Goal: Information Seeking & Learning: Learn about a topic

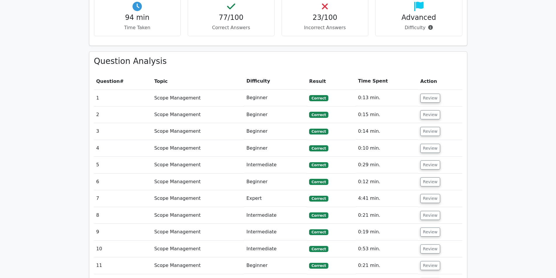
scroll to position [379, 0]
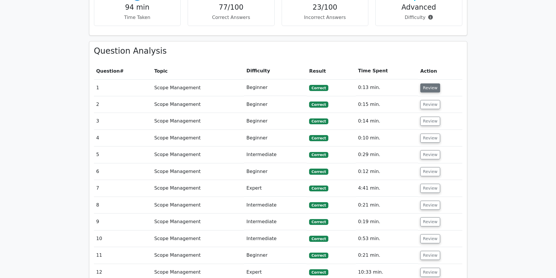
click at [422, 83] on button "Review" at bounding box center [430, 87] width 20 height 9
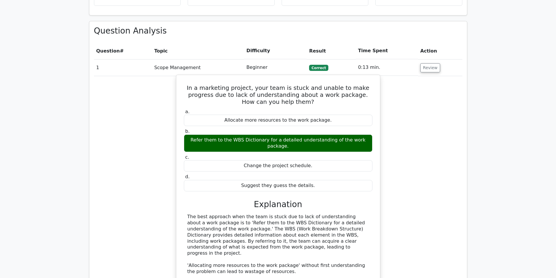
scroll to position [408, 0]
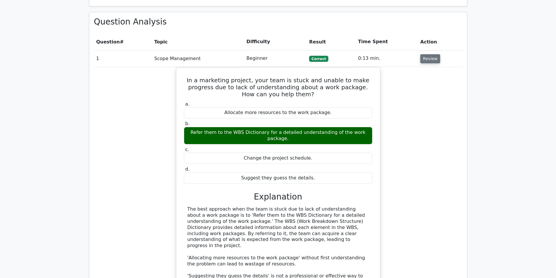
click at [433, 54] on button "Review" at bounding box center [430, 58] width 20 height 9
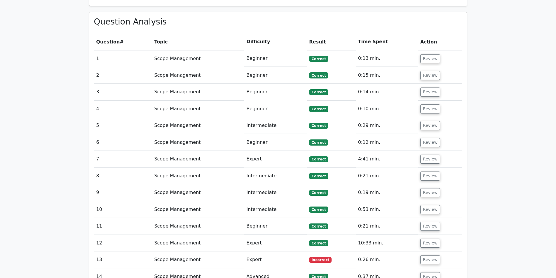
scroll to position [437, 0]
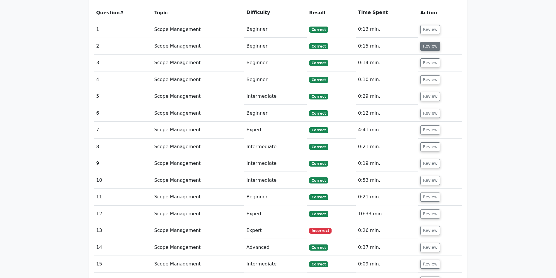
click at [429, 42] on button "Review" at bounding box center [430, 46] width 20 height 9
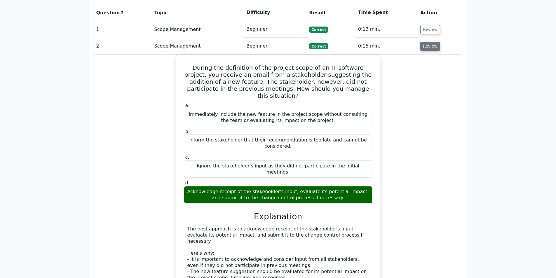
click at [429, 42] on button "Review" at bounding box center [430, 46] width 20 height 9
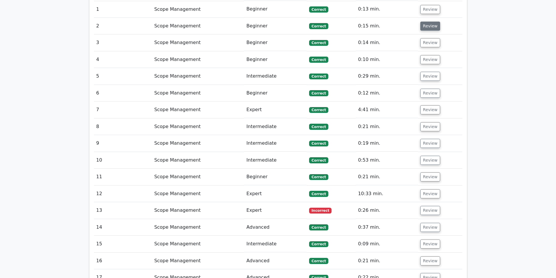
scroll to position [467, 0]
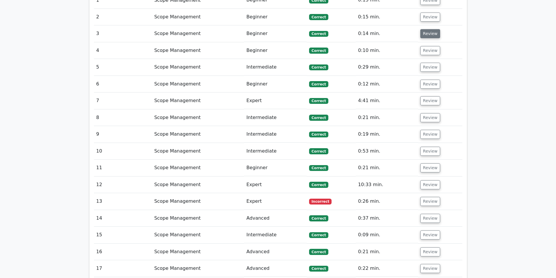
click at [422, 29] on button "Review" at bounding box center [430, 33] width 20 height 9
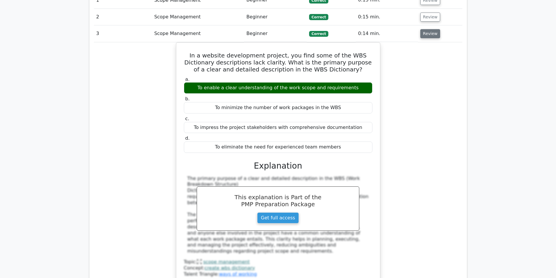
click at [422, 29] on button "Review" at bounding box center [430, 33] width 20 height 9
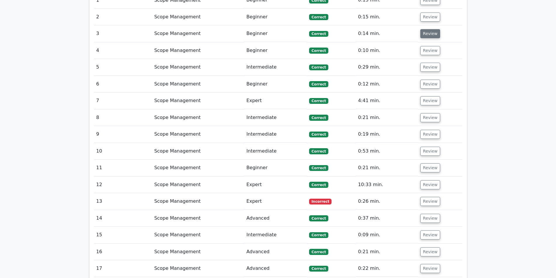
scroll to position [496, 0]
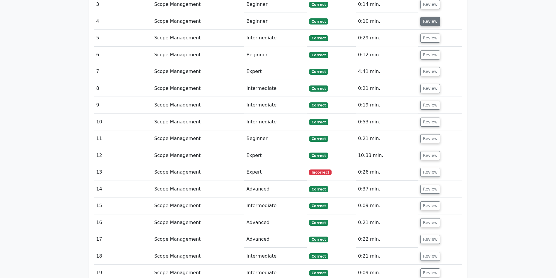
drag, startPoint x: 433, startPoint y: 6, endPoint x: 430, endPoint y: 5, distance: 3.4
click at [431, 13] on td "Review" at bounding box center [440, 21] width 44 height 17
click at [428, 17] on button "Review" at bounding box center [430, 21] width 20 height 9
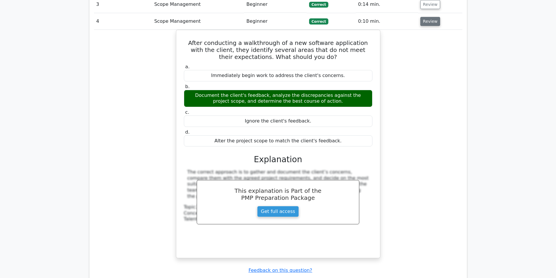
click at [428, 17] on button "Review" at bounding box center [430, 21] width 20 height 9
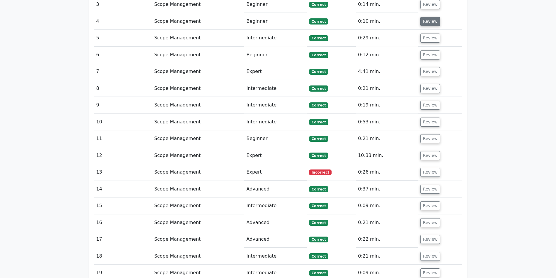
click at [428, 17] on button "Review" at bounding box center [430, 21] width 20 height 9
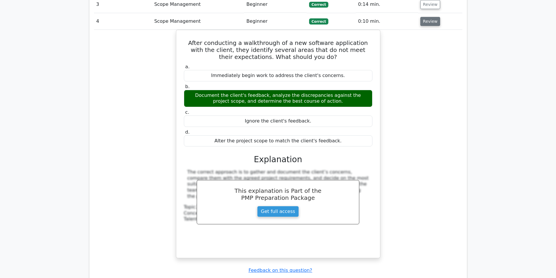
click at [428, 17] on button "Review" at bounding box center [430, 21] width 20 height 9
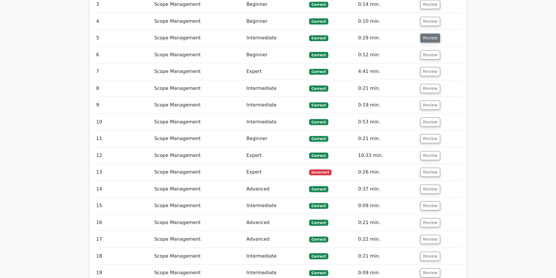
click at [428, 34] on button "Review" at bounding box center [430, 38] width 20 height 9
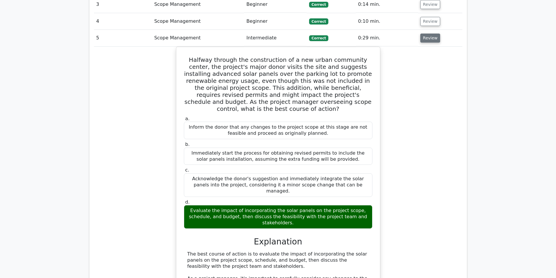
click at [428, 34] on button "Review" at bounding box center [430, 38] width 20 height 9
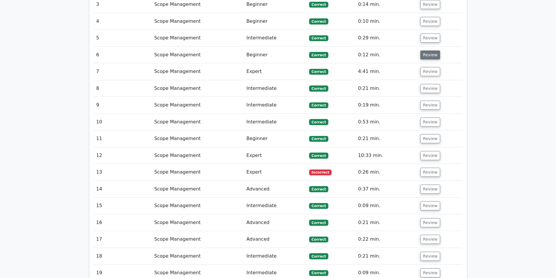
click at [428, 50] on button "Review" at bounding box center [430, 54] width 20 height 9
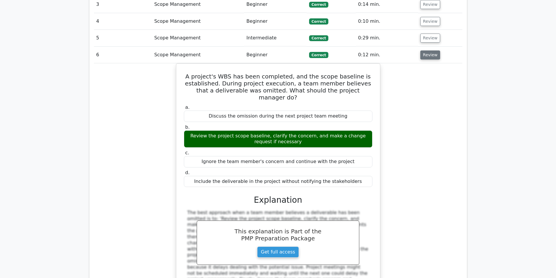
click at [428, 50] on button "Review" at bounding box center [430, 54] width 20 height 9
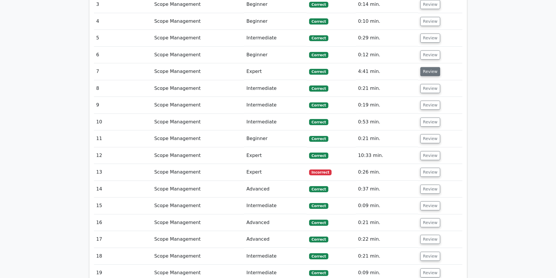
click at [427, 67] on button "Review" at bounding box center [430, 71] width 20 height 9
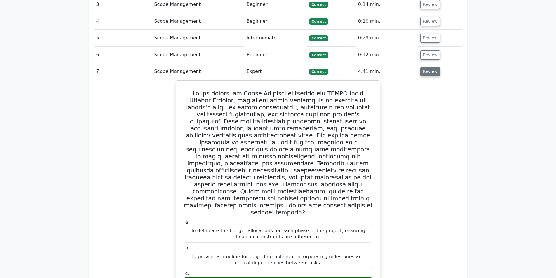
click at [430, 67] on button "Review" at bounding box center [430, 71] width 20 height 9
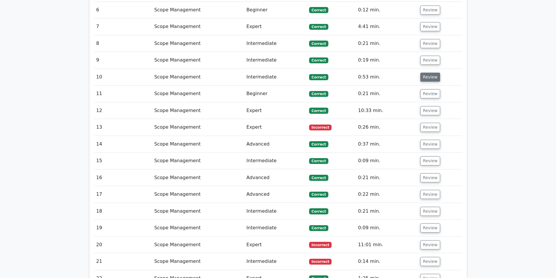
scroll to position [554, 0]
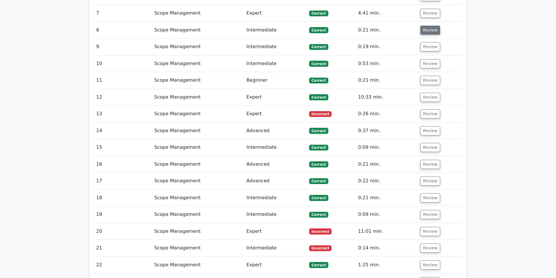
click at [430, 26] on button "Review" at bounding box center [430, 30] width 20 height 9
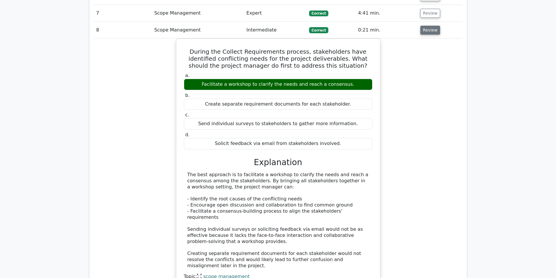
click at [430, 26] on button "Review" at bounding box center [430, 30] width 20 height 9
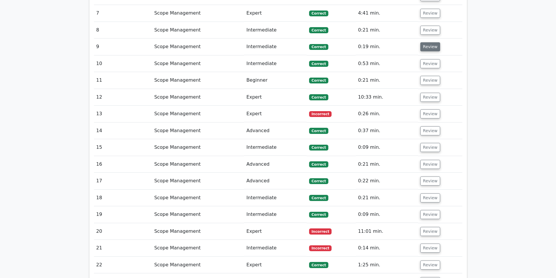
click at [428, 42] on button "Review" at bounding box center [430, 46] width 20 height 9
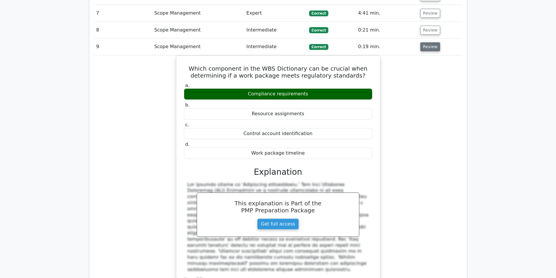
click at [428, 42] on button "Review" at bounding box center [430, 46] width 20 height 9
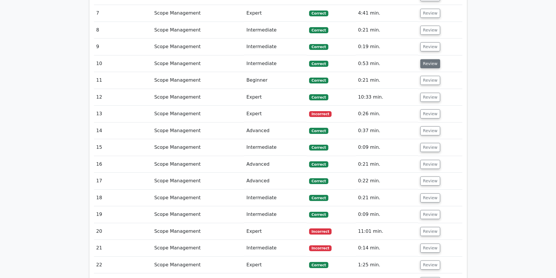
click at [423, 59] on button "Review" at bounding box center [430, 63] width 20 height 9
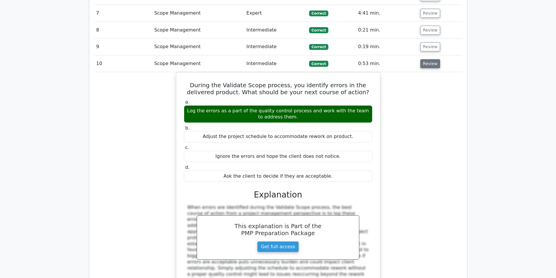
click at [423, 59] on button "Review" at bounding box center [430, 63] width 20 height 9
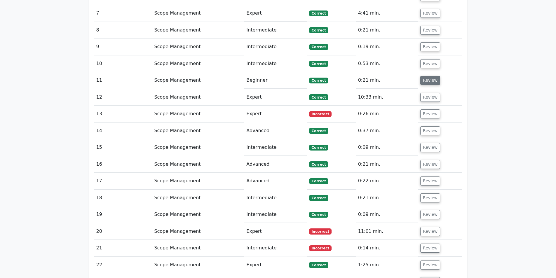
click at [420, 76] on button "Review" at bounding box center [430, 80] width 20 height 9
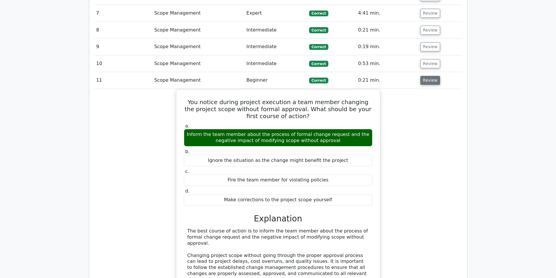
click at [420, 76] on button "Review" at bounding box center [430, 80] width 20 height 9
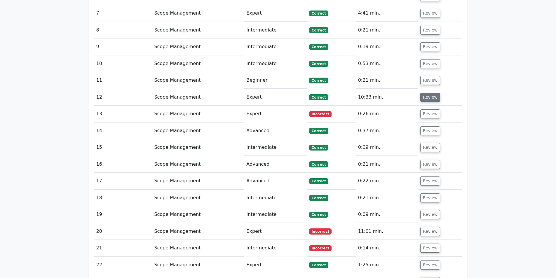
click at [430, 93] on button "Review" at bounding box center [430, 97] width 20 height 9
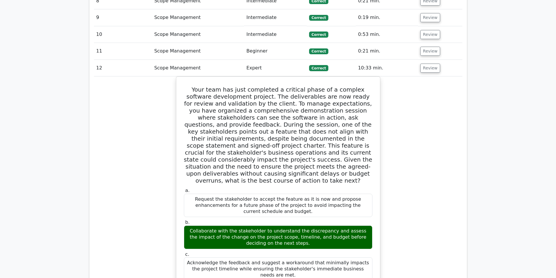
scroll to position [612, 0]
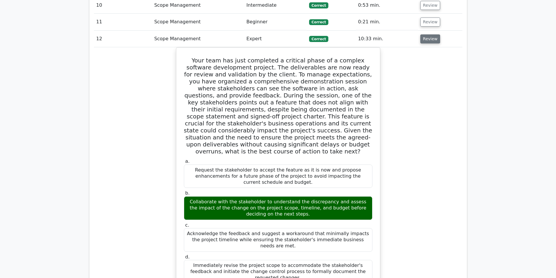
click at [420, 34] on button "Review" at bounding box center [430, 38] width 20 height 9
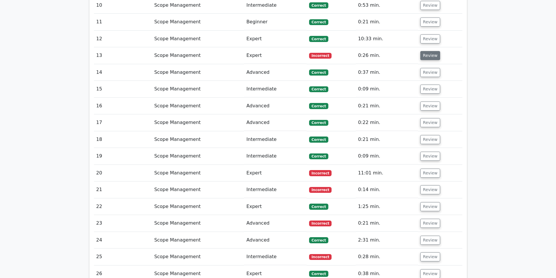
click at [425, 51] on button "Review" at bounding box center [430, 55] width 20 height 9
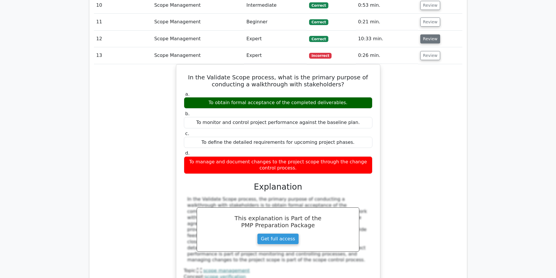
click at [426, 34] on button "Review" at bounding box center [430, 38] width 20 height 9
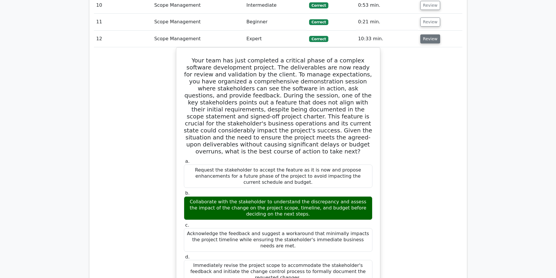
click at [425, 34] on button "Review" at bounding box center [430, 38] width 20 height 9
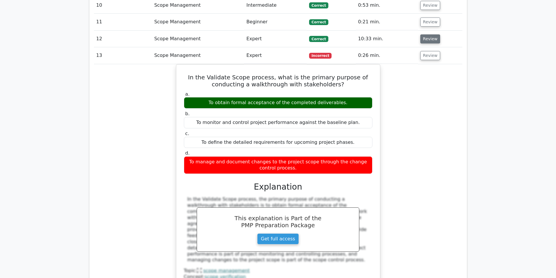
scroll to position [642, 0]
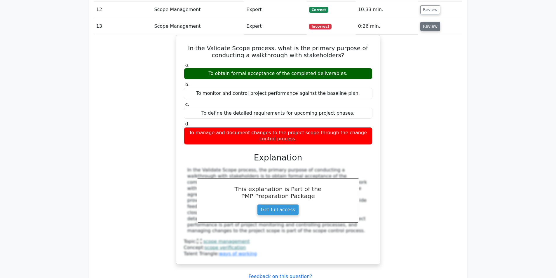
click at [420, 22] on button "Review" at bounding box center [430, 26] width 20 height 9
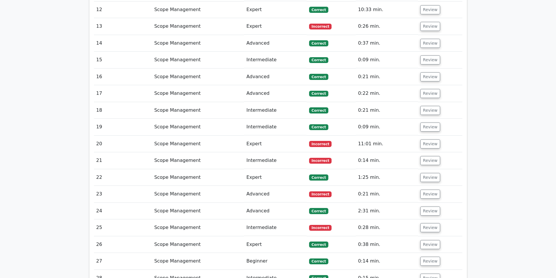
click at [420, 39] on button "Review" at bounding box center [430, 43] width 20 height 9
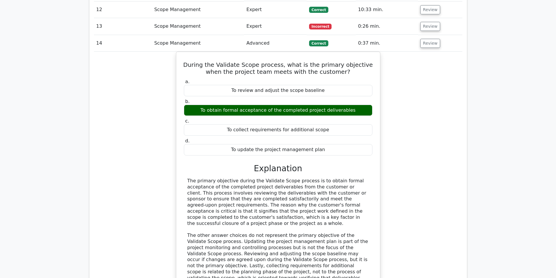
click at [420, 39] on button "Review" at bounding box center [430, 43] width 20 height 9
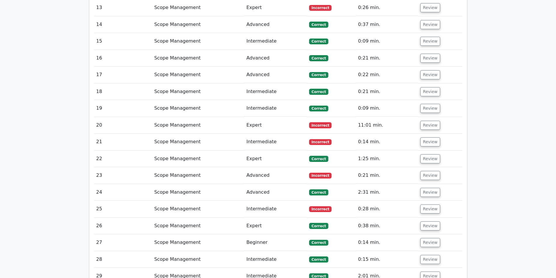
scroll to position [671, 0]
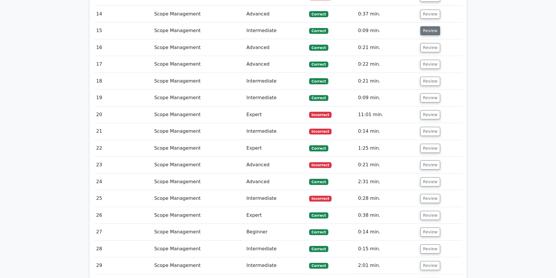
click at [422, 26] on button "Review" at bounding box center [430, 30] width 20 height 9
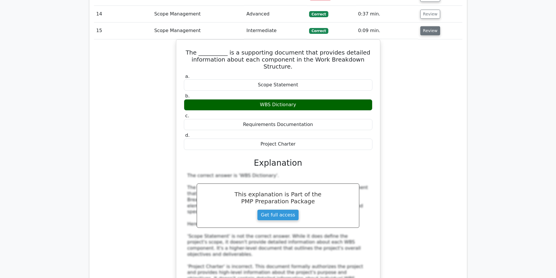
click at [422, 26] on button "Review" at bounding box center [430, 30] width 20 height 9
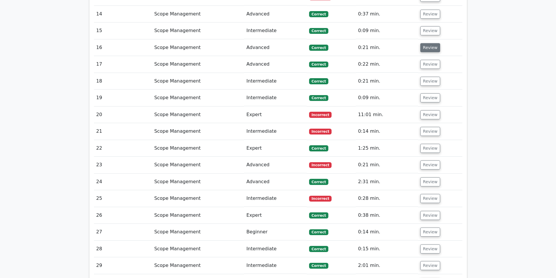
click at [423, 43] on button "Review" at bounding box center [430, 47] width 20 height 9
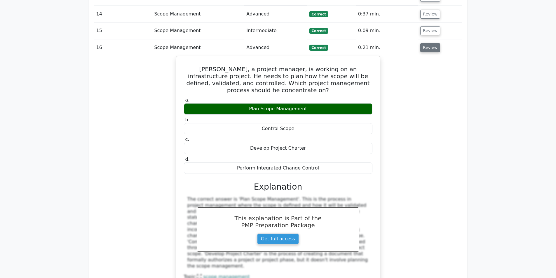
click at [423, 43] on button "Review" at bounding box center [430, 47] width 20 height 9
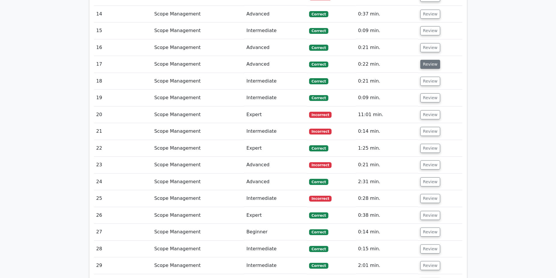
click at [426, 60] on button "Review" at bounding box center [430, 64] width 20 height 9
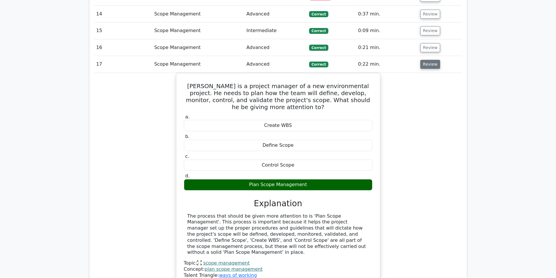
click at [426, 60] on button "Review" at bounding box center [430, 64] width 20 height 9
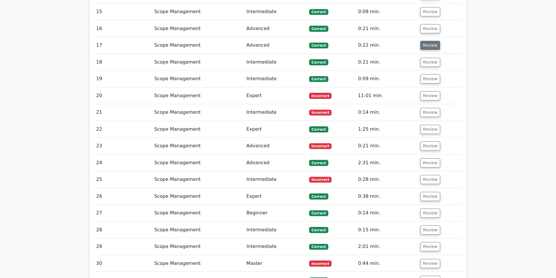
scroll to position [700, 0]
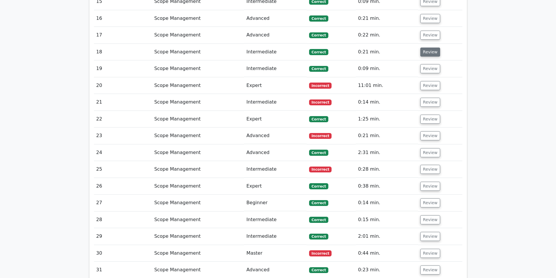
click at [420, 48] on button "Review" at bounding box center [430, 52] width 20 height 9
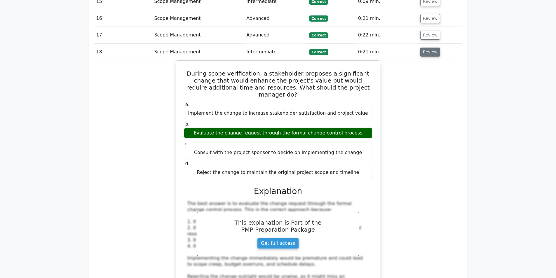
click at [420, 48] on button "Review" at bounding box center [430, 52] width 20 height 9
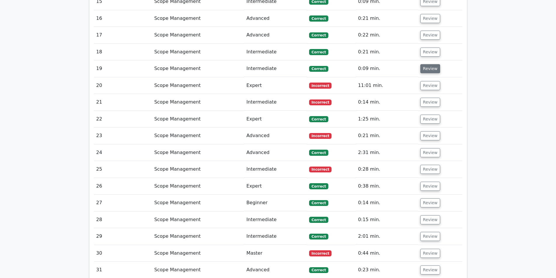
click at [421, 64] on button "Review" at bounding box center [430, 68] width 20 height 9
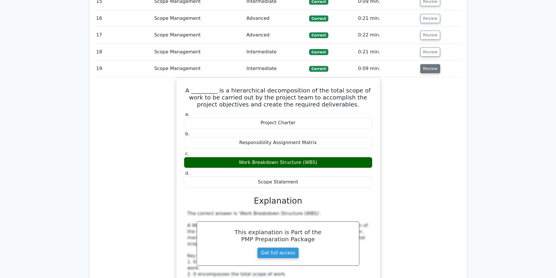
click at [421, 64] on button "Review" at bounding box center [430, 68] width 20 height 9
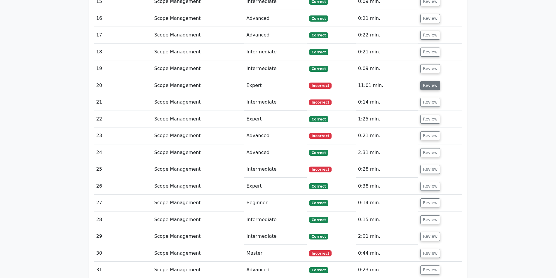
click at [431, 81] on button "Review" at bounding box center [430, 85] width 20 height 9
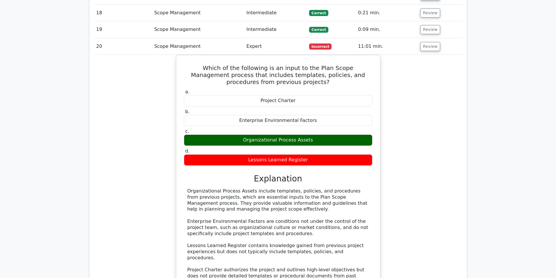
scroll to position [729, 0]
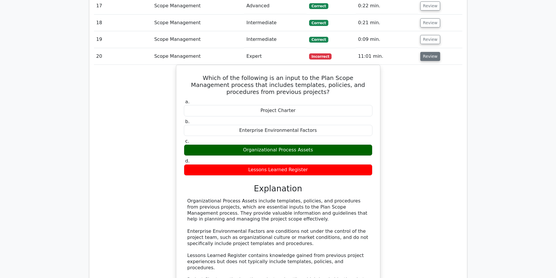
click at [428, 52] on button "Review" at bounding box center [430, 56] width 20 height 9
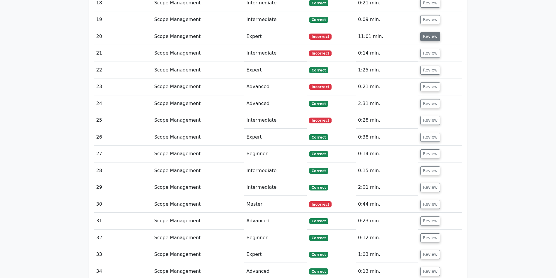
scroll to position [758, 0]
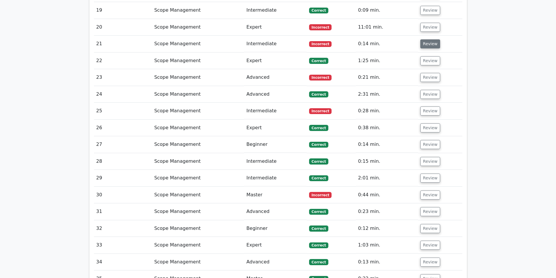
click at [430, 39] on button "Review" at bounding box center [430, 43] width 20 height 9
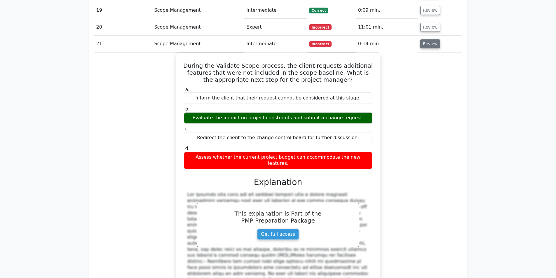
click at [430, 39] on button "Review" at bounding box center [430, 43] width 20 height 9
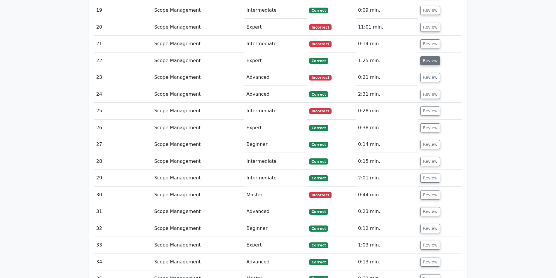
click at [423, 56] on button "Review" at bounding box center [430, 60] width 20 height 9
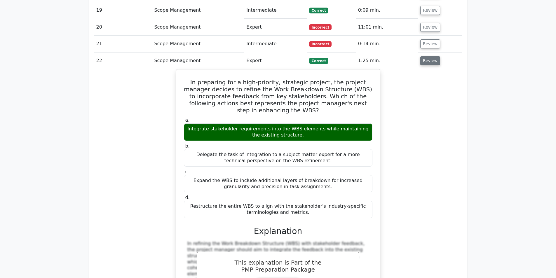
click at [421, 56] on button "Review" at bounding box center [430, 60] width 20 height 9
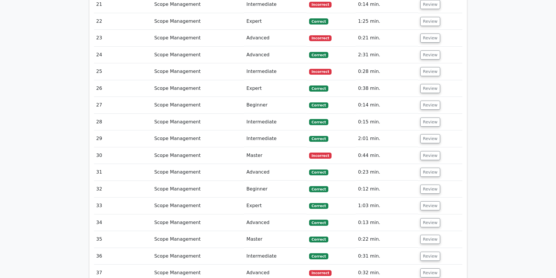
scroll to position [787, 0]
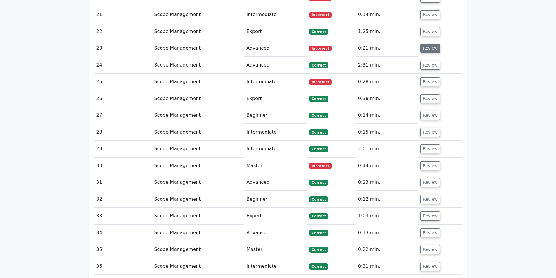
click at [426, 44] on button "Review" at bounding box center [430, 48] width 20 height 9
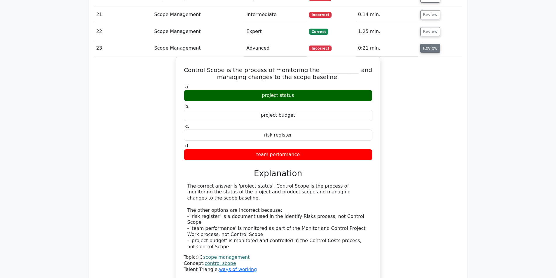
click at [422, 44] on button "Review" at bounding box center [430, 48] width 20 height 9
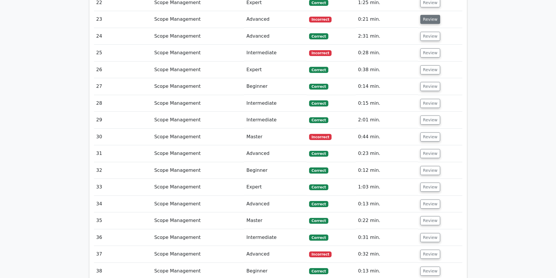
scroll to position [817, 0]
click at [426, 31] on button "Review" at bounding box center [430, 35] width 20 height 9
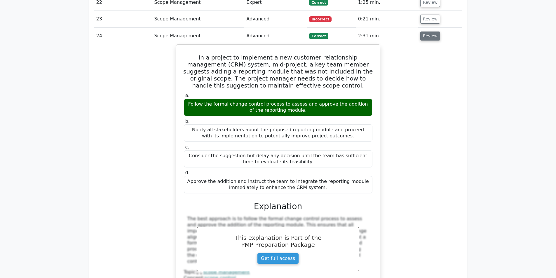
click at [426, 31] on button "Review" at bounding box center [430, 35] width 20 height 9
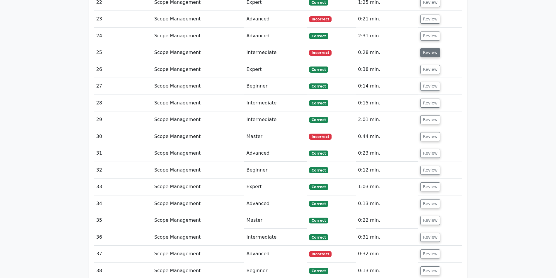
click at [424, 48] on button "Review" at bounding box center [430, 52] width 20 height 9
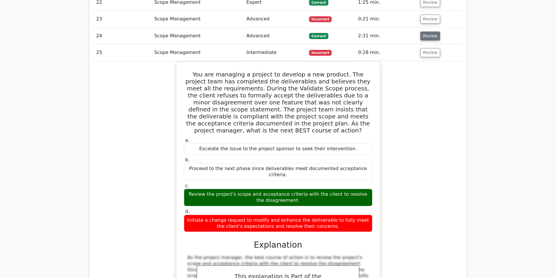
click at [426, 31] on button "Review" at bounding box center [430, 35] width 20 height 9
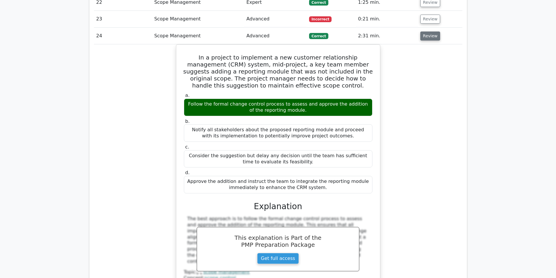
click at [426, 31] on button "Review" at bounding box center [430, 35] width 20 height 9
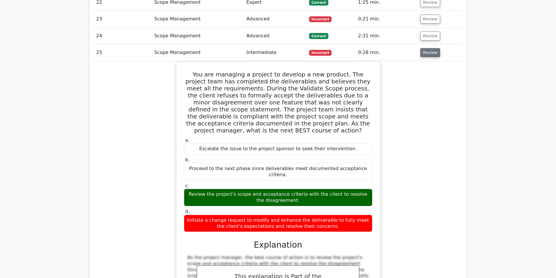
click at [436, 48] on button "Review" at bounding box center [430, 52] width 20 height 9
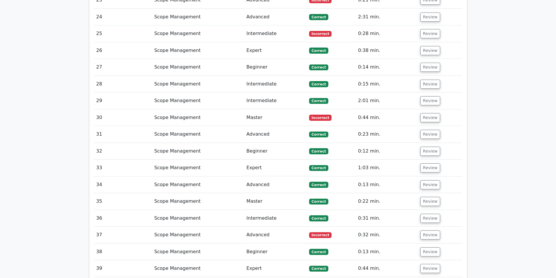
scroll to position [846, 0]
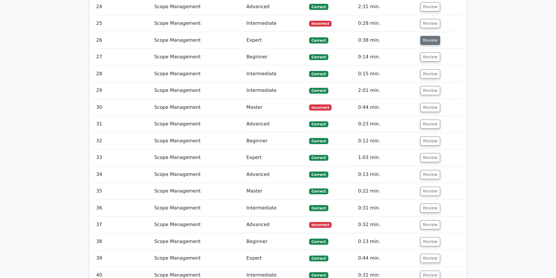
click at [427, 36] on button "Review" at bounding box center [430, 40] width 20 height 9
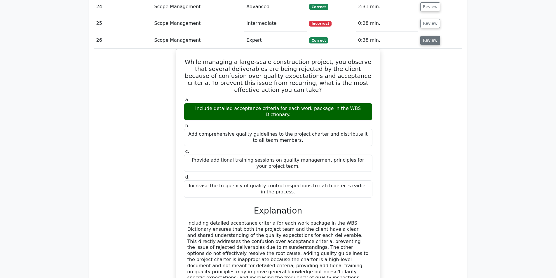
click at [422, 36] on button "Review" at bounding box center [430, 40] width 20 height 9
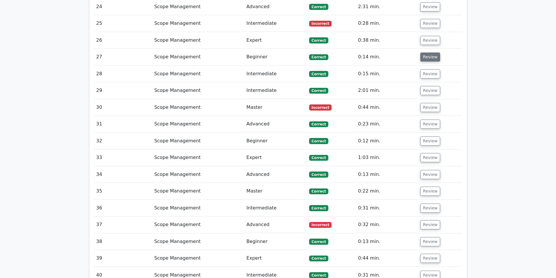
click at [425, 52] on button "Review" at bounding box center [430, 56] width 20 height 9
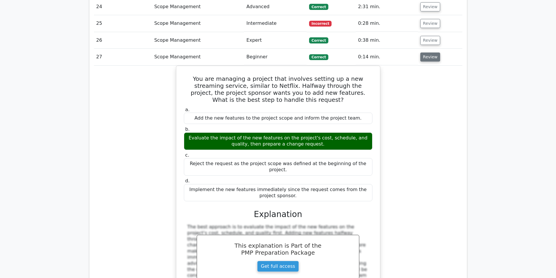
click at [425, 52] on button "Review" at bounding box center [430, 56] width 20 height 9
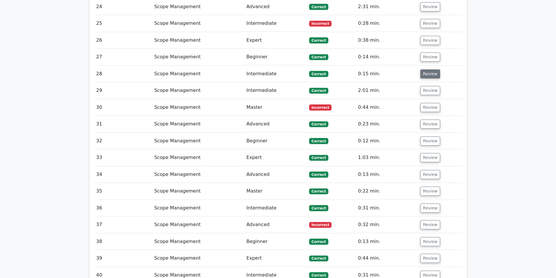
click at [423, 69] on button "Review" at bounding box center [430, 73] width 20 height 9
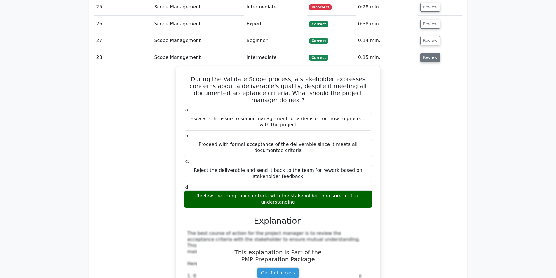
scroll to position [875, 0]
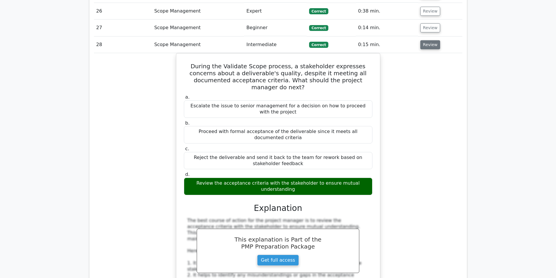
click at [432, 40] on button "Review" at bounding box center [430, 44] width 20 height 9
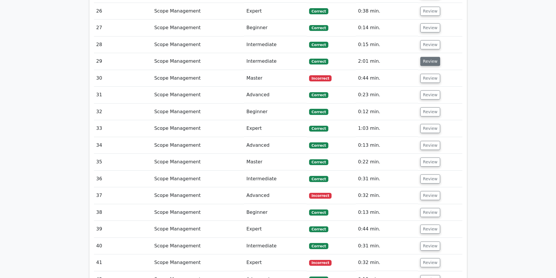
click at [425, 57] on button "Review" at bounding box center [430, 61] width 20 height 9
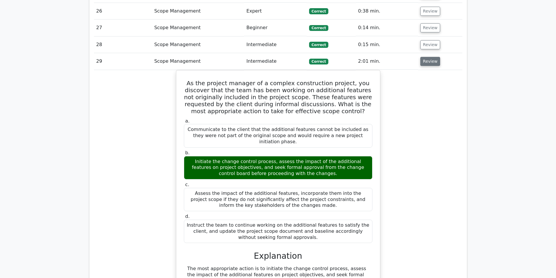
scroll to position [904, 0]
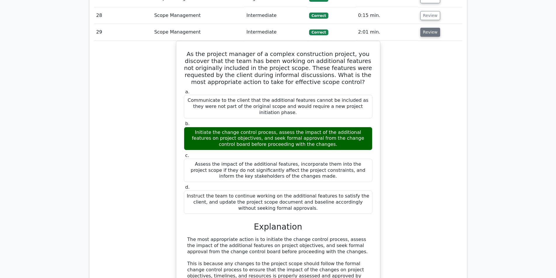
click at [424, 28] on button "Review" at bounding box center [430, 32] width 20 height 9
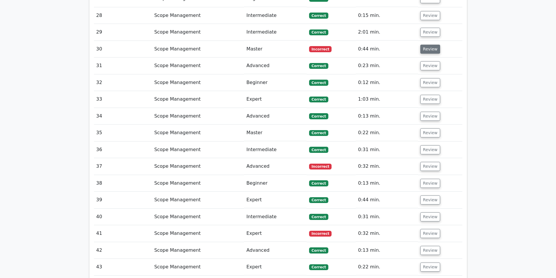
click at [428, 45] on button "Review" at bounding box center [430, 49] width 20 height 9
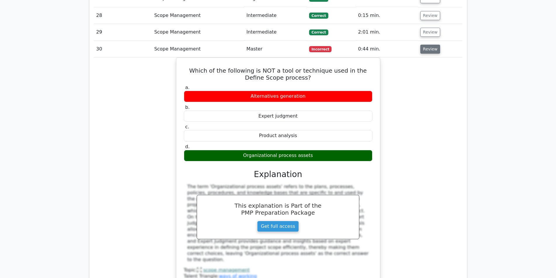
click at [431, 45] on button "Review" at bounding box center [430, 49] width 20 height 9
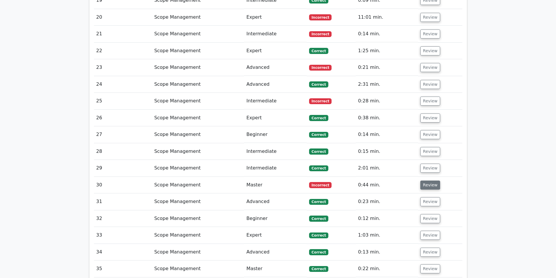
scroll to position [758, 0]
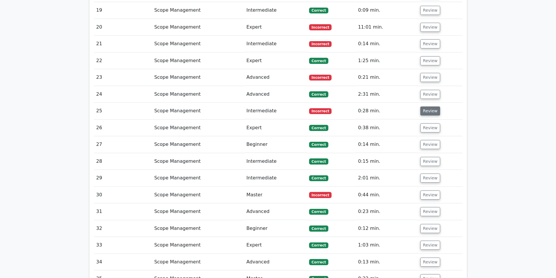
click at [425, 106] on button "Review" at bounding box center [430, 110] width 20 height 9
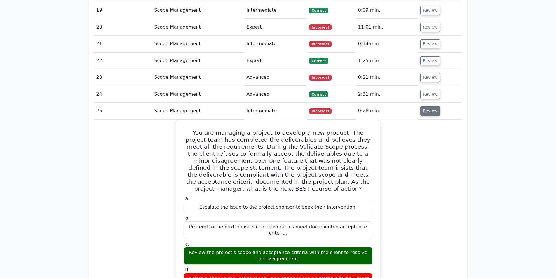
click at [424, 106] on button "Review" at bounding box center [430, 110] width 20 height 9
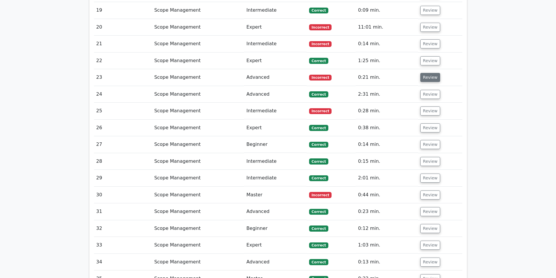
click at [432, 73] on button "Review" at bounding box center [430, 77] width 20 height 9
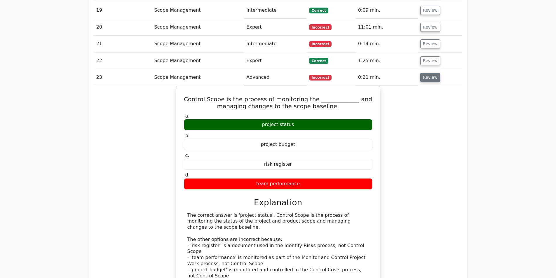
click at [432, 73] on button "Review" at bounding box center [430, 77] width 20 height 9
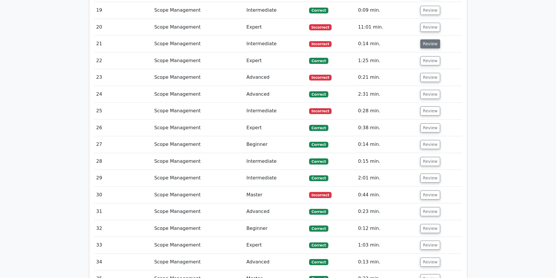
click at [430, 39] on button "Review" at bounding box center [430, 43] width 20 height 9
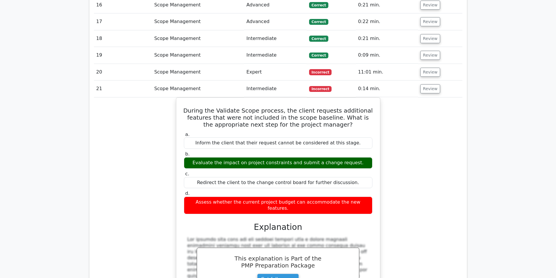
scroll to position [700, 0]
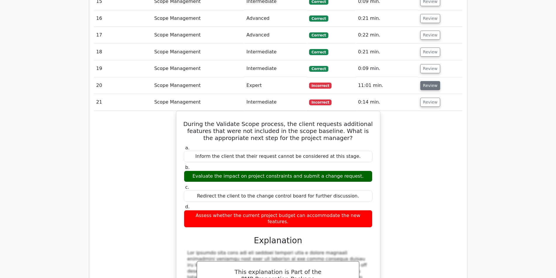
click at [430, 81] on button "Review" at bounding box center [430, 85] width 20 height 9
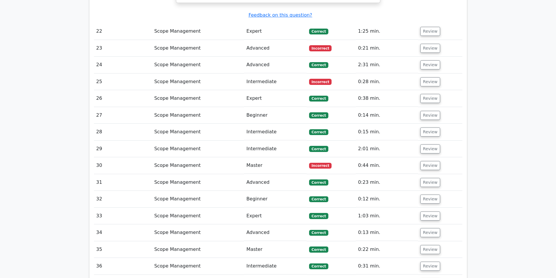
scroll to position [1429, 0]
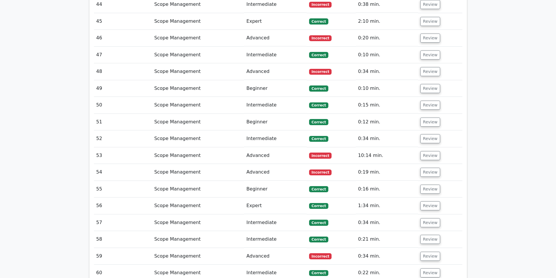
scroll to position [1546, 0]
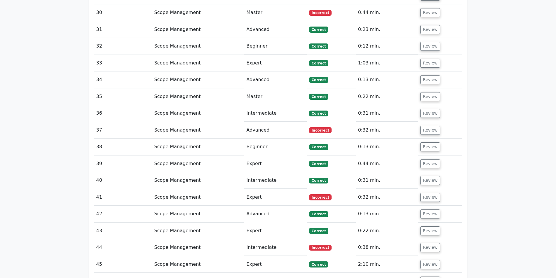
click at [555, 25] on main "Go Premium Project Management Professional Preparation Package (2025) Earn 35 P…" at bounding box center [278, 68] width 556 height 3190
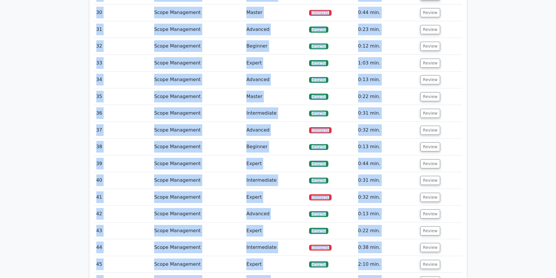
click at [555, 25] on main "Go Premium Project Management Professional Preparation Package (2025) Earn 35 P…" at bounding box center [278, 68] width 556 height 3190
drag, startPoint x: 555, startPoint y: 25, endPoint x: 553, endPoint y: 8, distance: 17.6
click at [553, 8] on main "Go Premium Project Management Professional Preparation Package (2025) Earn 35 P…" at bounding box center [278, 68] width 556 height 3190
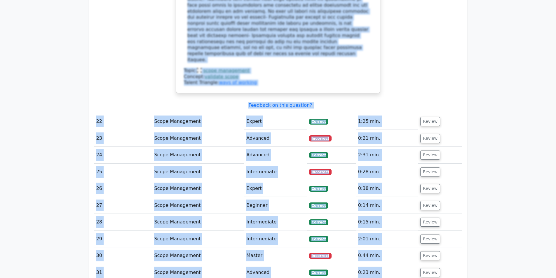
scroll to position [1060, 0]
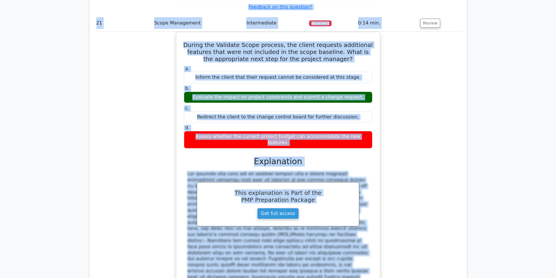
click at [391, 101] on div "During the Validate Scope process, the client requests additional features that…" at bounding box center [278, 187] width 368 height 310
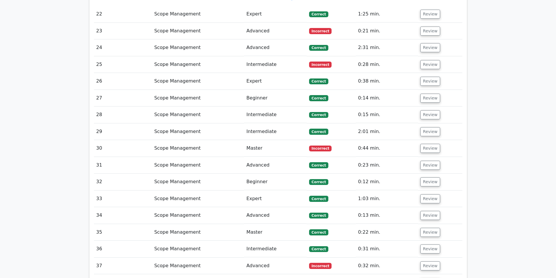
scroll to position [1439, 0]
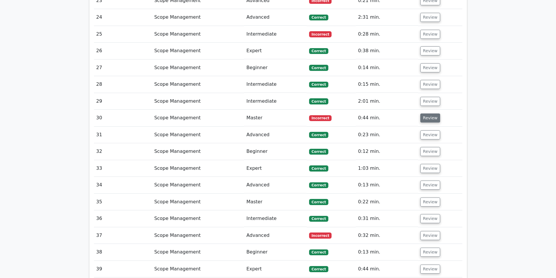
click at [426, 113] on button "Review" at bounding box center [430, 117] width 20 height 9
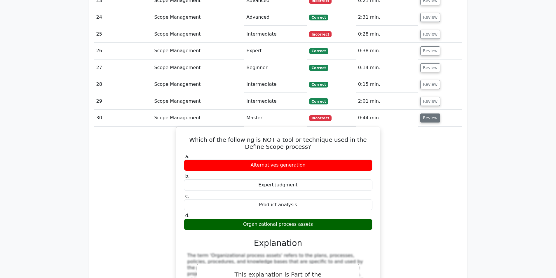
click at [424, 113] on button "Review" at bounding box center [430, 117] width 20 height 9
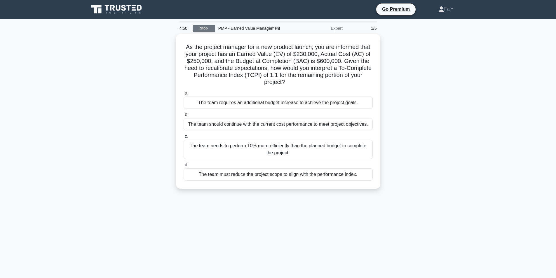
click at [211, 26] on link "Stop" at bounding box center [204, 28] width 22 height 7
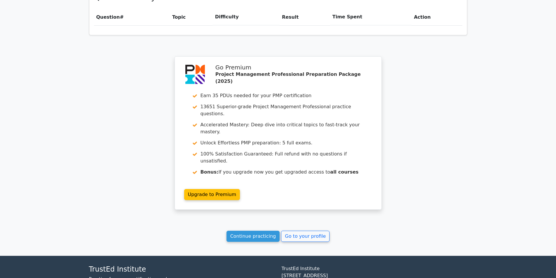
scroll to position [439, 0]
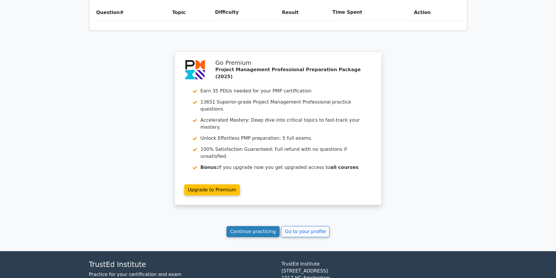
click at [258, 226] on link "Continue practicing" at bounding box center [252, 231] width 53 height 11
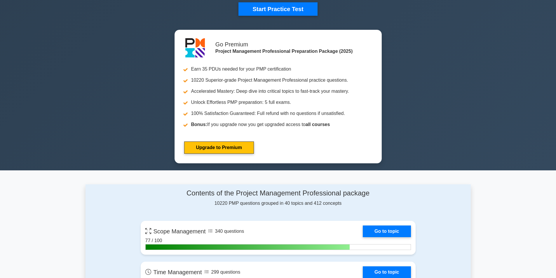
scroll to position [321, 0]
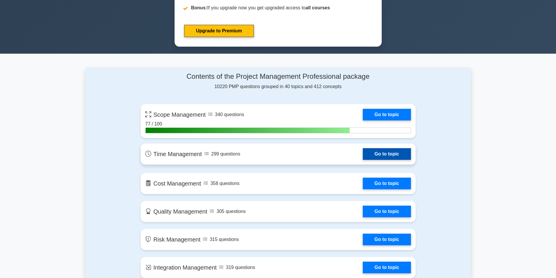
click at [363, 158] on link "Go to topic" at bounding box center [387, 154] width 48 height 12
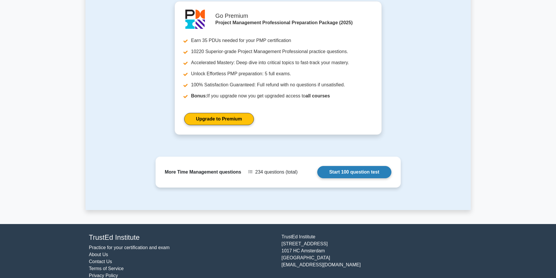
scroll to position [597, 0]
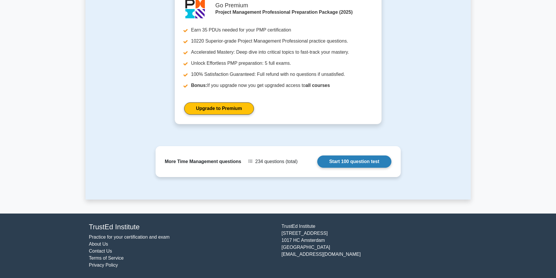
click at [349, 160] on link "Start 100 question test" at bounding box center [354, 161] width 74 height 12
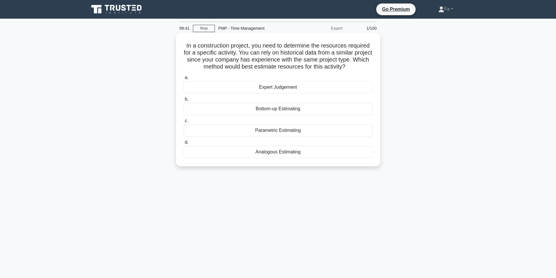
click at [284, 148] on div "Analogous Estimating" at bounding box center [277, 152] width 189 height 12
click at [183, 144] on input "d. Analogous Estimating" at bounding box center [183, 143] width 0 height 4
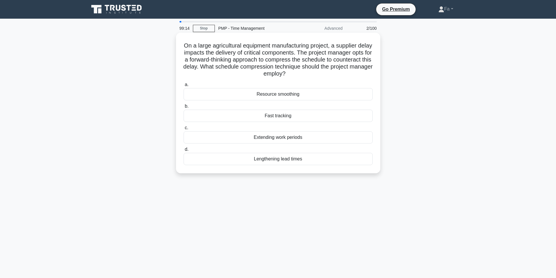
click at [239, 113] on div "Fast tracking" at bounding box center [277, 116] width 189 height 12
click at [183, 108] on input "b. Fast tracking" at bounding box center [183, 106] width 0 height 4
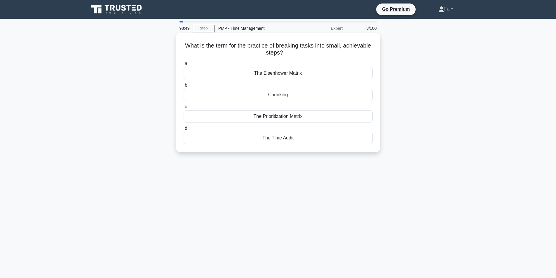
click at [206, 95] on div "Chunking" at bounding box center [277, 95] width 189 height 12
click at [183, 87] on input "b. Chunking" at bounding box center [183, 85] width 0 height 4
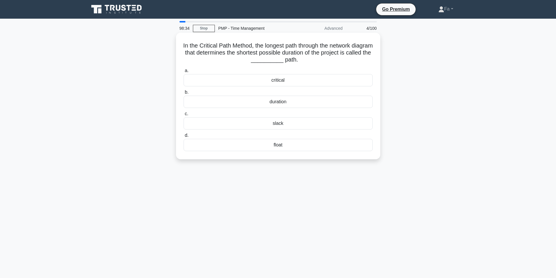
click at [267, 79] on div "critical" at bounding box center [277, 80] width 189 height 12
click at [183, 73] on input "a. critical" at bounding box center [183, 71] width 0 height 4
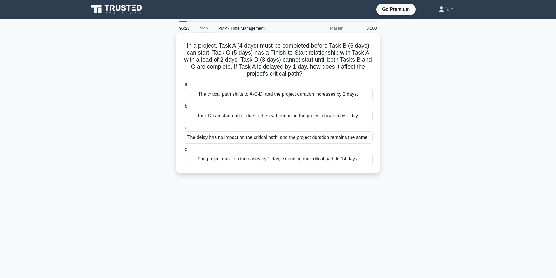
click at [302, 161] on div "The project duration increases by 1 day, extending the critical path to 14 days." at bounding box center [277, 159] width 189 height 12
click at [183, 151] on input "d. The project duration increases by 1 day, extending the critical path to 14 d…" at bounding box center [183, 150] width 0 height 4
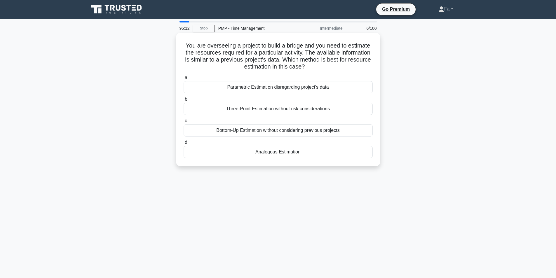
click at [335, 158] on div "Analogous Estimation" at bounding box center [277, 152] width 189 height 12
click at [183, 144] on input "d. Analogous Estimation" at bounding box center [183, 143] width 0 height 4
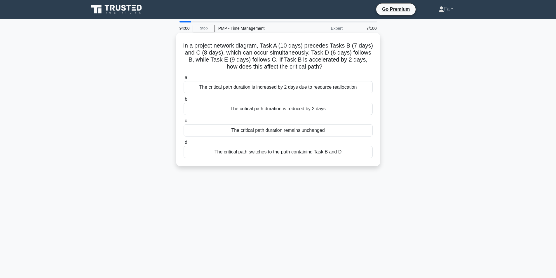
click at [293, 107] on div "The critical path duration is reduced by 2 days" at bounding box center [277, 109] width 189 height 12
click at [183, 101] on input "b. The critical path duration is reduced by 2 days" at bounding box center [183, 99] width 0 height 4
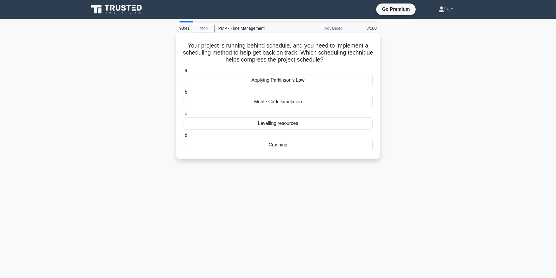
click at [289, 145] on div "Crashing" at bounding box center [277, 145] width 189 height 12
click at [183, 137] on input "d. Crashing" at bounding box center [183, 136] width 0 height 4
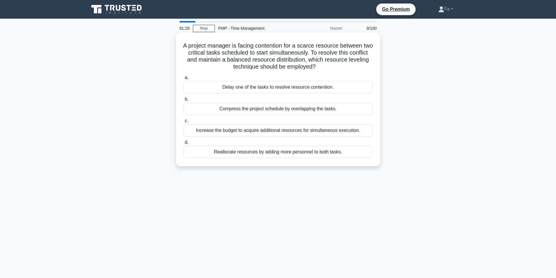
click at [291, 157] on div "Reallocate resources by adding more personnel to both tasks." at bounding box center [277, 152] width 189 height 12
click at [183, 144] on input "d. Reallocate resources by adding more personnel to both tasks." at bounding box center [183, 143] width 0 height 4
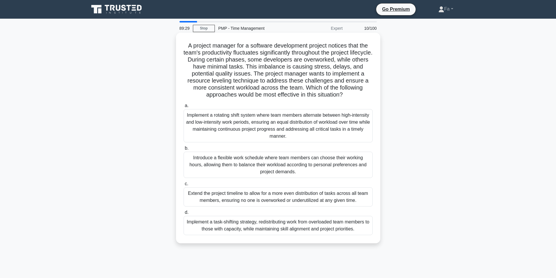
click at [275, 230] on div "Implement a task-shifting strategy, redistributing work from overloaded team me…" at bounding box center [277, 225] width 189 height 19
click at [183, 214] on input "d. Implement a task-shifting strategy, redistributing work from overloaded team…" at bounding box center [183, 213] width 0 height 4
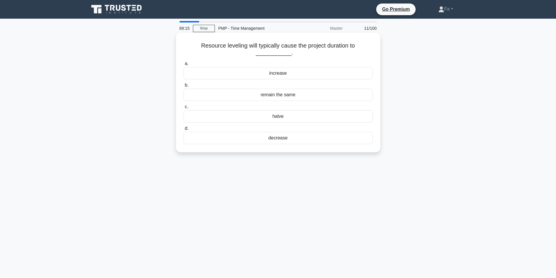
click at [317, 141] on div "decrease" at bounding box center [277, 138] width 189 height 12
click at [183, 130] on input "d. decrease" at bounding box center [183, 129] width 0 height 4
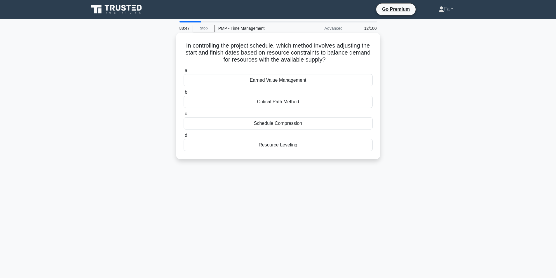
click at [253, 149] on div "Resource Leveling" at bounding box center [277, 145] width 189 height 12
click at [183, 137] on input "d. Resource Leveling" at bounding box center [183, 136] width 0 height 4
click at [319, 124] on div "determine corrective or preventive actions" at bounding box center [277, 123] width 189 height 12
click at [183, 116] on input "c. determine corrective or preventive actions" at bounding box center [183, 114] width 0 height 4
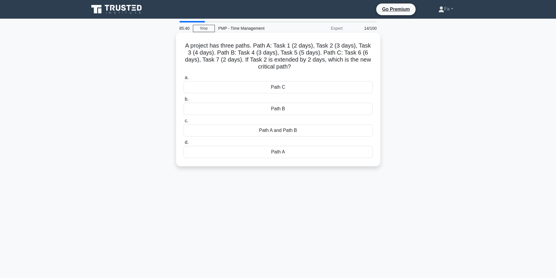
click at [308, 157] on div "Path A" at bounding box center [277, 152] width 189 height 12
click at [183, 144] on input "d. Path A" at bounding box center [183, 143] width 0 height 4
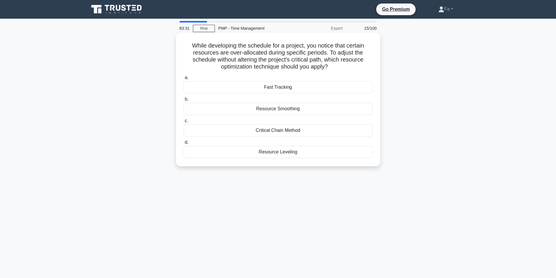
click at [318, 111] on div "Resource Smoothing" at bounding box center [277, 109] width 189 height 12
click at [183, 101] on input "b. Resource Smoothing" at bounding box center [183, 99] width 0 height 4
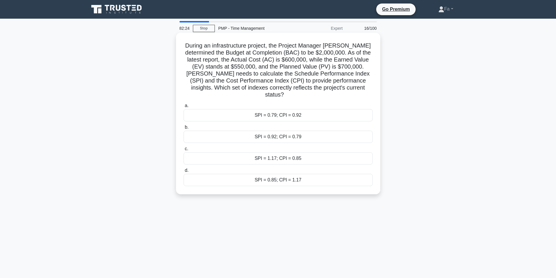
click at [281, 109] on div "SPI = 0.79; CPI = 0.92" at bounding box center [277, 115] width 189 height 12
click at [183, 108] on input "a. SPI = 0.79; CPI = 0.92" at bounding box center [183, 106] width 0 height 4
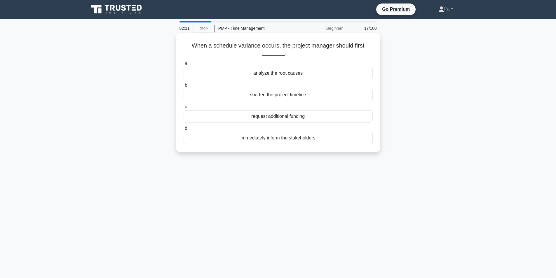
click at [290, 72] on div "analyze the root causes" at bounding box center [277, 73] width 189 height 12
click at [183, 66] on input "a. analyze the root causes" at bounding box center [183, 64] width 0 height 4
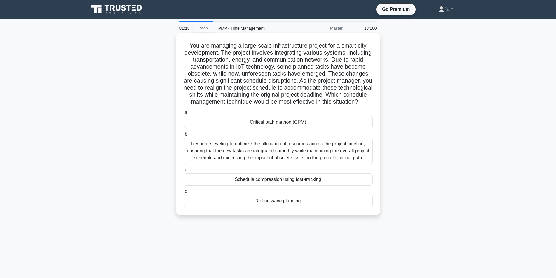
click at [274, 164] on div "Resource leveling to optimize the allocation of resources across the project ti…" at bounding box center [277, 151] width 189 height 26
click at [183, 136] on input "b. Resource leveling to optimize the allocation of resources across the project…" at bounding box center [183, 134] width 0 height 4
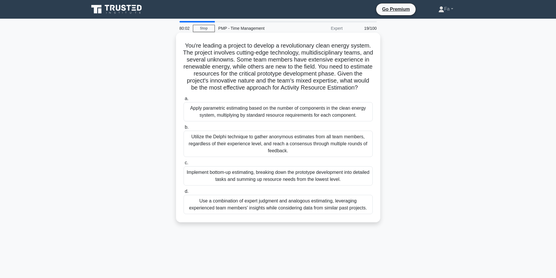
click at [304, 184] on div "Implement bottom-up estimating, breaking down the prototype development into de…" at bounding box center [277, 175] width 189 height 19
click at [183, 165] on input "c. Implement bottom-up estimating, breaking down the prototype development into…" at bounding box center [183, 163] width 0 height 4
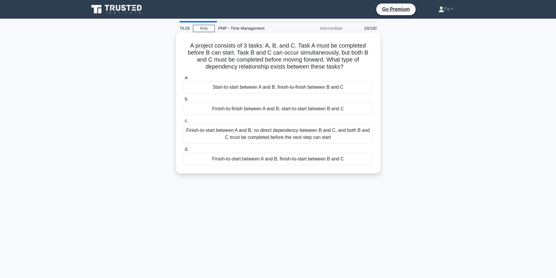
click at [301, 129] on div "Finish-to-start between A and B, no direct dependency between B and C, and both…" at bounding box center [277, 133] width 189 height 19
click at [183, 123] on input "c. Finish-to-start between A and B, no direct dependency between B and C, and b…" at bounding box center [183, 121] width 0 height 4
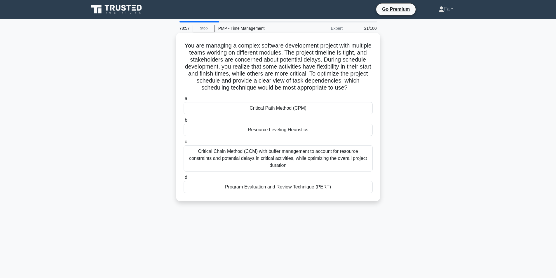
click at [292, 155] on div "Critical Chain Method (CCM) with buffer management to account for resource cons…" at bounding box center [277, 158] width 189 height 26
click at [183, 144] on input "c. Critical Chain Method (CCM) with buffer management to account for resource c…" at bounding box center [183, 142] width 0 height 4
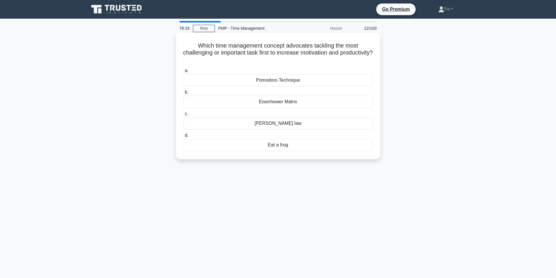
click at [260, 105] on div "Eisenhower Matrix" at bounding box center [277, 102] width 189 height 12
click at [183, 94] on input "b. Eisenhower Matrix" at bounding box center [183, 92] width 0 height 4
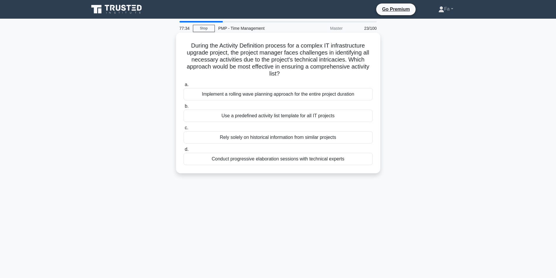
click at [279, 164] on div "Conduct progressive elaboration sessions with technical experts" at bounding box center [277, 159] width 189 height 12
click at [183, 151] on input "d. Conduct progressive elaboration sessions with technical experts" at bounding box center [183, 150] width 0 height 4
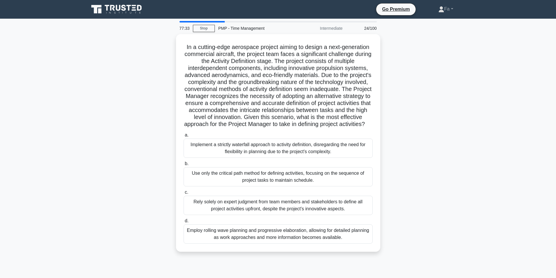
scroll to position [29, 0]
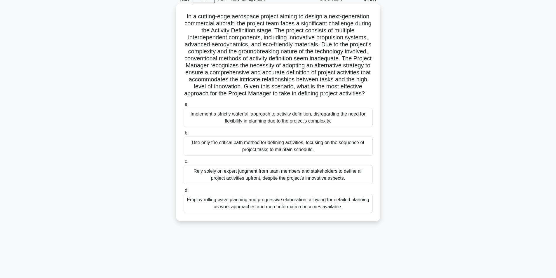
click at [222, 207] on div "Employ rolling wave planning and progressive elaboration, allowing for detailed…" at bounding box center [277, 203] width 189 height 19
click at [183, 192] on input "d. Employ rolling wave planning and progressive elaboration, allowing for detai…" at bounding box center [183, 190] width 0 height 4
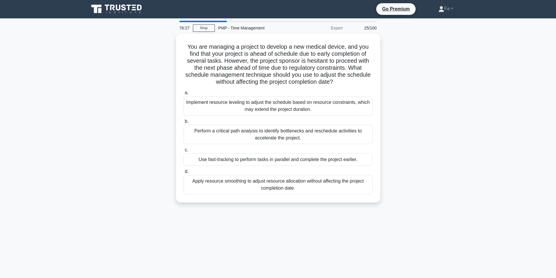
scroll to position [0, 0]
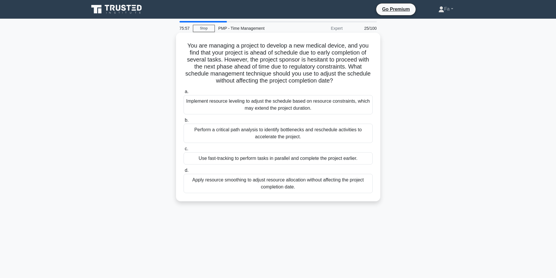
click at [212, 158] on div "Use fast-tracking to perform tasks in parallel and complete the project earlier." at bounding box center [277, 158] width 189 height 12
click at [183, 151] on input "c. Use fast-tracking to perform tasks in parallel and complete the project earl…" at bounding box center [183, 149] width 0 height 4
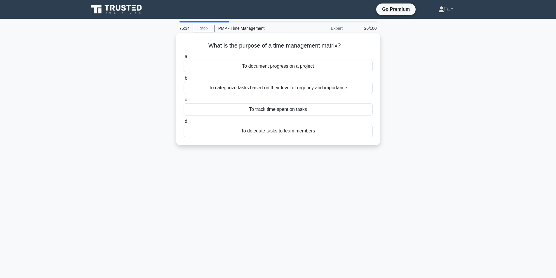
click at [267, 113] on div "To track time spent on tasks" at bounding box center [277, 109] width 189 height 12
click at [183, 102] on input "c. To track time spent on tasks" at bounding box center [183, 100] width 0 height 4
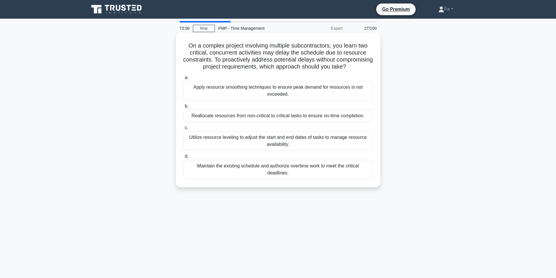
click at [278, 122] on div "Reallocate resources from non-critical to critical tasks to ensure on-time comp…" at bounding box center [277, 116] width 189 height 12
click at [183, 108] on input "b. Reallocate resources from non-critical to critical tasks to ensure on-time c…" at bounding box center [183, 106] width 0 height 4
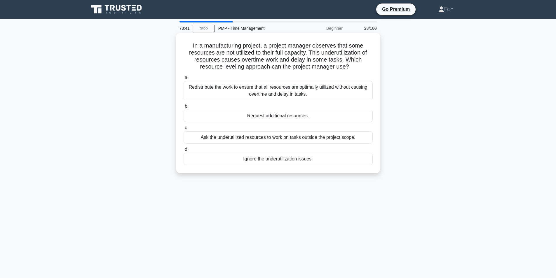
click at [285, 81] on div "Redistribute the work to ensure that all resources are optimally utilized witho…" at bounding box center [277, 90] width 189 height 19
click at [183, 80] on input "a. Redistribute the work to ensure that all resources are optimally utilized wi…" at bounding box center [183, 78] width 0 height 4
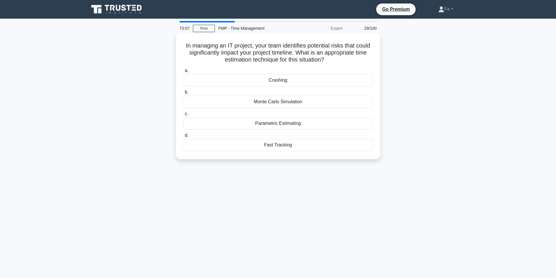
click at [327, 124] on div "Parametric Estimating" at bounding box center [277, 123] width 189 height 12
click at [183, 116] on input "c. Parametric Estimating" at bounding box center [183, 114] width 0 height 4
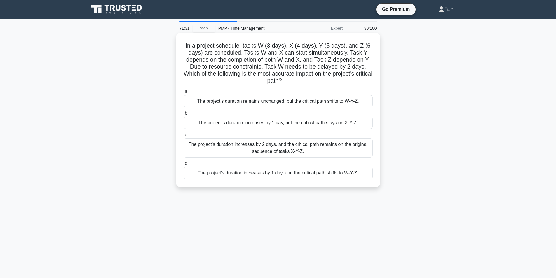
click at [278, 171] on div "The project's duration increases by 1 day, and the critical path shifts to W-Y-…" at bounding box center [277, 173] width 189 height 12
click at [183, 165] on input "d. The project's duration increases by 1 day, and the critical path shifts to W…" at bounding box center [183, 164] width 0 height 4
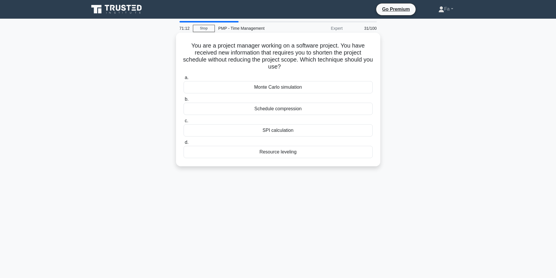
click at [302, 106] on div "Schedule compression" at bounding box center [277, 109] width 189 height 12
click at [183, 101] on input "b. Schedule compression" at bounding box center [183, 99] width 0 height 4
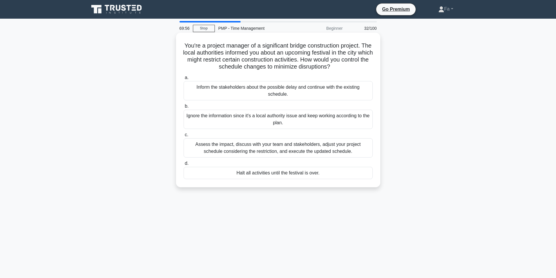
click at [226, 148] on div "Assess the impact, discuss with your team and stakeholders, adjust your project…" at bounding box center [277, 147] width 189 height 19
click at [183, 137] on input "c. Assess the impact, discuss with your team and stakeholders, adjust your proj…" at bounding box center [183, 135] width 0 height 4
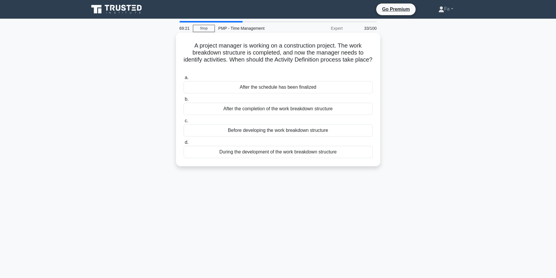
click at [303, 125] on div "Before developing the work breakdown structure" at bounding box center [277, 130] width 189 height 12
click at [183, 123] on input "c. Before developing the work breakdown structure" at bounding box center [183, 121] width 0 height 4
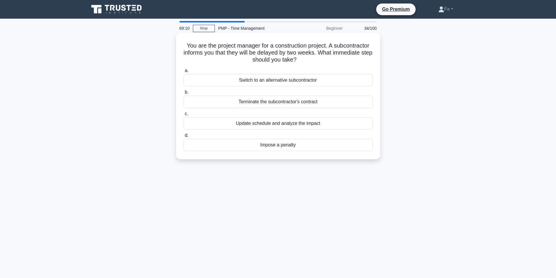
click at [289, 126] on div "Update schedule and analyze the impact" at bounding box center [277, 123] width 189 height 12
click at [183, 116] on input "c. Update schedule and analyze the impact" at bounding box center [183, 114] width 0 height 4
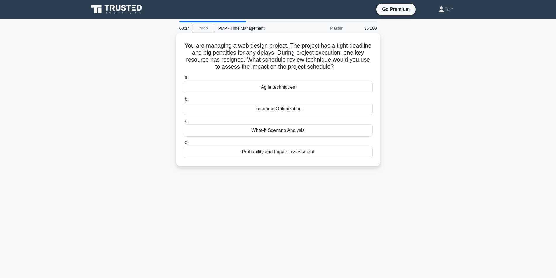
click at [326, 127] on div "What-If Scenario Analysis" at bounding box center [277, 130] width 189 height 12
click at [183, 123] on input "c. What-If Scenario Analysis" at bounding box center [183, 121] width 0 height 4
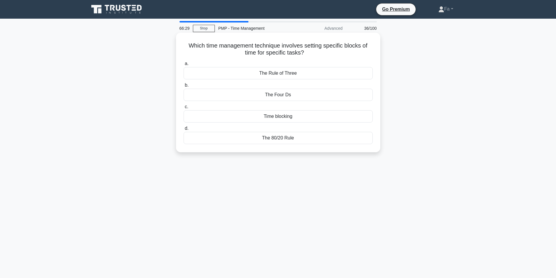
click at [325, 71] on div "The Rule of Three" at bounding box center [277, 73] width 189 height 12
click at [183, 66] on input "a. The Rule of Three" at bounding box center [183, 64] width 0 height 4
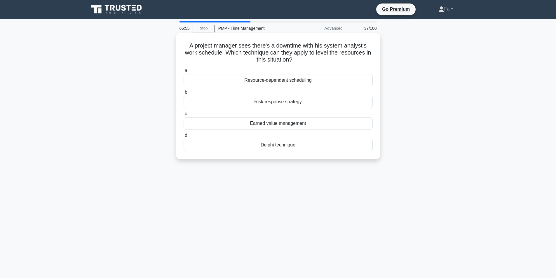
click at [320, 83] on div "Resource-dependent scheduling" at bounding box center [277, 80] width 189 height 12
click at [183, 73] on input "a. Resource-dependent scheduling" at bounding box center [183, 71] width 0 height 4
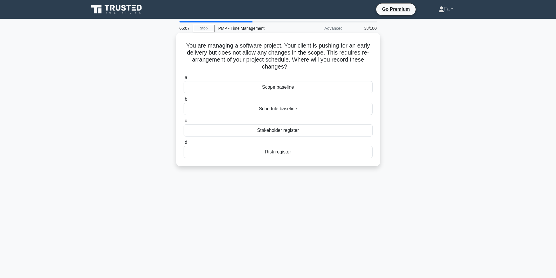
click at [261, 153] on div "Risk register" at bounding box center [277, 152] width 189 height 12
click at [183, 144] on input "d. Risk register" at bounding box center [183, 143] width 0 height 4
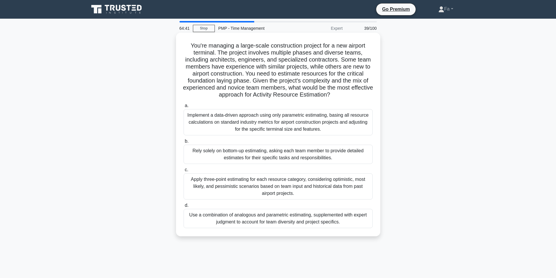
click at [288, 188] on div "Apply three-point estimating for each resource category, considering optimistic…" at bounding box center [277, 186] width 189 height 26
click at [183, 172] on input "c. Apply three-point estimating for each resource category, considering optimis…" at bounding box center [183, 170] width 0 height 4
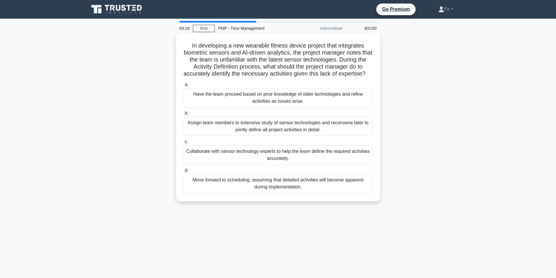
click at [314, 163] on div "Collaborate with sensor technology experts to help the team define the required…" at bounding box center [277, 154] width 189 height 19
click at [183, 144] on input "c. Collaborate with sensor technology experts to help the team define the requi…" at bounding box center [183, 142] width 0 height 4
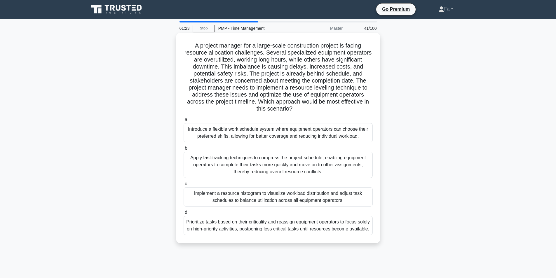
click at [335, 164] on div "Apply fast-tracking techniques to compress the project schedule, enabling equip…" at bounding box center [277, 165] width 189 height 26
click at [319, 160] on div "Apply fast-tracking techniques to compress the project schedule, enabling equip…" at bounding box center [277, 165] width 189 height 26
click at [183, 150] on input "b. Apply fast-tracking techniques to compress the project schedule, enabling eq…" at bounding box center [183, 148] width 0 height 4
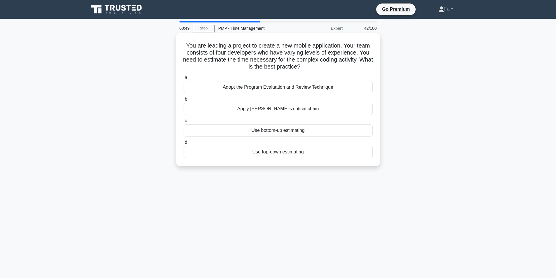
click at [286, 130] on div "Use bottom-up estimating" at bounding box center [277, 130] width 189 height 12
click at [183, 123] on input "c. Use bottom-up estimating" at bounding box center [183, 121] width 0 height 4
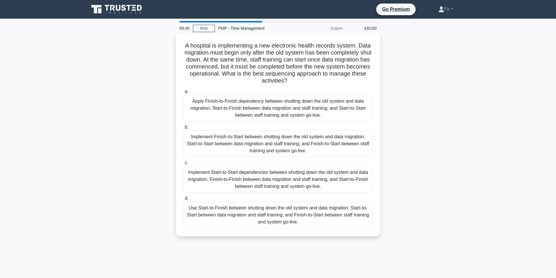
click at [259, 145] on div "Implement Finish-to-Start between shutting down the old system and data migrati…" at bounding box center [277, 144] width 189 height 26
click at [183, 129] on input "b. Implement Finish-to-Start between shutting down the old system and data migr…" at bounding box center [183, 127] width 0 height 4
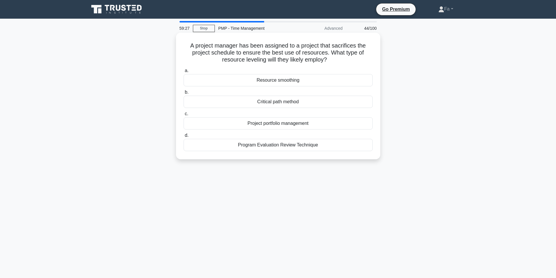
click at [269, 99] on div "Critical path method" at bounding box center [277, 102] width 189 height 12
click at [183, 94] on input "b. Critical path method" at bounding box center [183, 92] width 0 height 4
click at [333, 122] on div "Critical Path Method" at bounding box center [277, 123] width 189 height 12
click at [183, 116] on input "c. Critical Path Method" at bounding box center [183, 114] width 0 height 4
click at [261, 148] on div "Fast Tracking" at bounding box center [277, 145] width 189 height 12
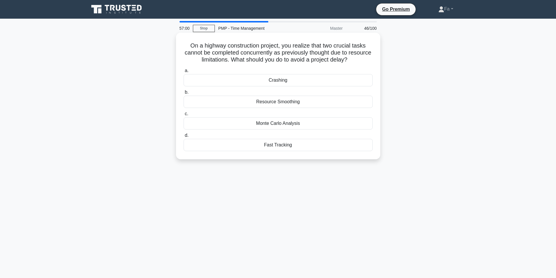
click at [183, 137] on input "d. Fast Tracking" at bounding box center [183, 136] width 0 height 4
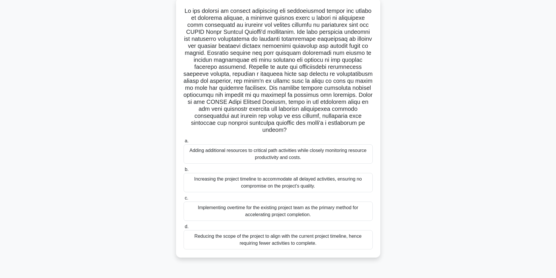
scroll to position [37, 0]
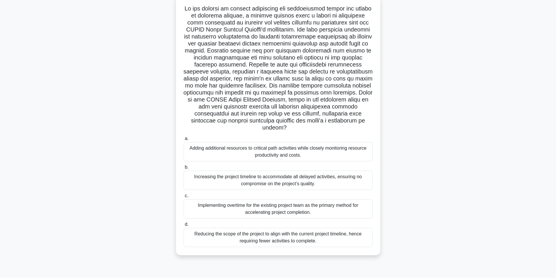
click at [226, 161] on div "Adding additional resources to critical path activities while closely monitorin…" at bounding box center [277, 151] width 189 height 19
click at [183, 141] on input "a. Adding additional resources to critical path activities while closely monito…" at bounding box center [183, 139] width 0 height 4
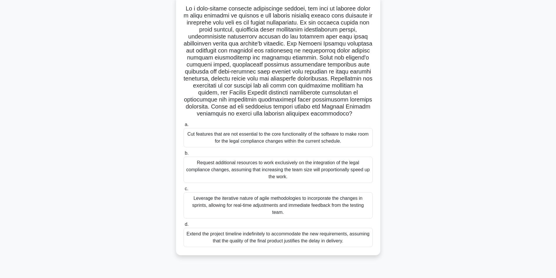
click at [258, 208] on div "Leverage the iterative nature of agile methodologies to incorporate the changes…" at bounding box center [277, 205] width 189 height 26
click at [183, 191] on input "c. Leverage the iterative nature of agile methodologies to incorporate the chan…" at bounding box center [183, 189] width 0 height 4
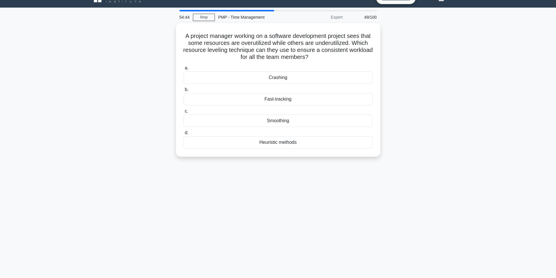
scroll to position [0, 0]
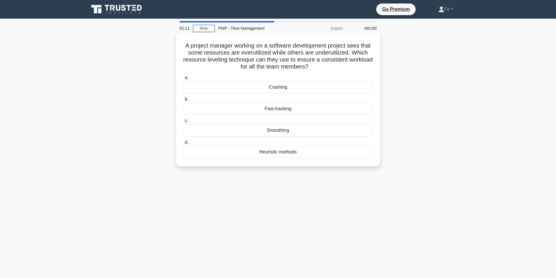
click at [300, 132] on div "Smoothing" at bounding box center [277, 130] width 189 height 12
click at [183, 123] on input "c. Smoothing" at bounding box center [183, 121] width 0 height 4
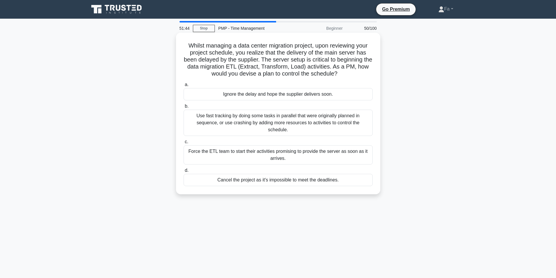
click at [337, 120] on div "Use fast tracking by doing some tasks in parallel that were originally planned …" at bounding box center [277, 123] width 189 height 26
click at [183, 108] on input "b. Use fast tracking by doing some tasks in parallel that were originally plann…" at bounding box center [183, 106] width 0 height 4
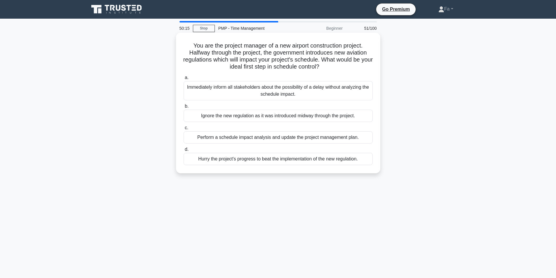
click at [200, 136] on div "Perform a schedule impact analysis and update the project management plan." at bounding box center [277, 137] width 189 height 12
click at [183, 130] on input "c. Perform a schedule impact analysis and update the project management plan." at bounding box center [183, 128] width 0 height 4
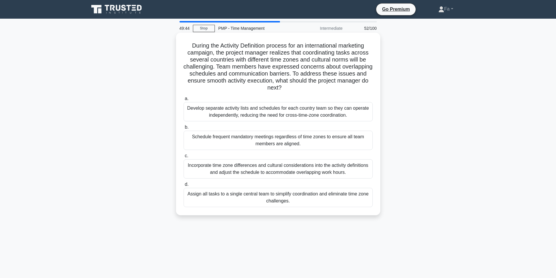
click at [336, 170] on div "Incorporate time zone differences and cultural considerations into the activity…" at bounding box center [277, 168] width 189 height 19
click at [183, 158] on input "c. Incorporate time zone differences and cultural considerations into the activ…" at bounding box center [183, 156] width 0 height 4
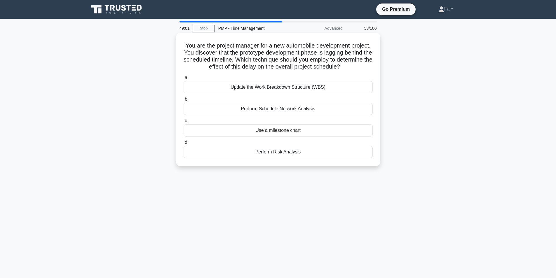
click at [285, 88] on div "Update the Work Breakdown Structure (WBS)" at bounding box center [277, 87] width 189 height 12
click at [183, 80] on input "a. Update the Work Breakdown Structure (WBS)" at bounding box center [183, 78] width 0 height 4
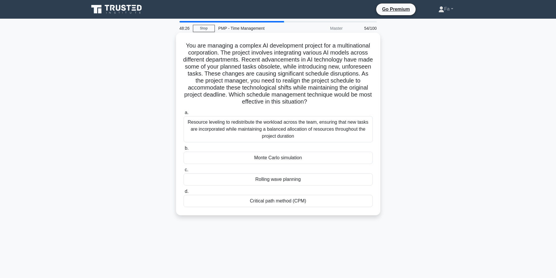
click at [327, 128] on div "Resource leveling to redistribute the workload across the team, ensuring that n…" at bounding box center [277, 129] width 189 height 26
click at [183, 115] on input "a. Resource leveling to redistribute the workload across the team, ensuring tha…" at bounding box center [183, 113] width 0 height 4
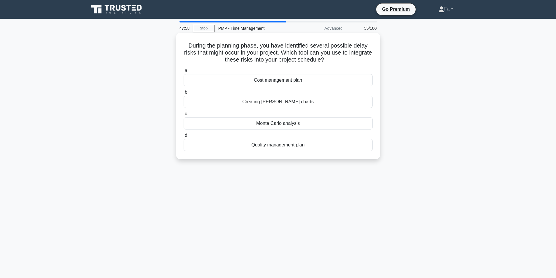
click at [303, 122] on div "Monte Carlo analysis" at bounding box center [277, 123] width 189 height 12
click at [183, 116] on input "c. Monte Carlo analysis" at bounding box center [183, 114] width 0 height 4
click at [282, 103] on div "Fast-tracking" at bounding box center [277, 102] width 189 height 12
click at [183, 94] on input "b. Fast-tracking" at bounding box center [183, 92] width 0 height 4
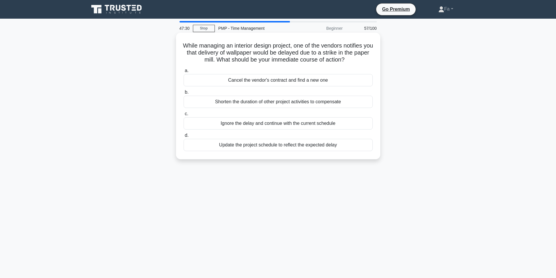
click at [291, 150] on div "Update the project schedule to reflect the expected delay" at bounding box center [277, 145] width 189 height 12
click at [183, 137] on input "d. Update the project schedule to reflect the expected delay" at bounding box center [183, 136] width 0 height 4
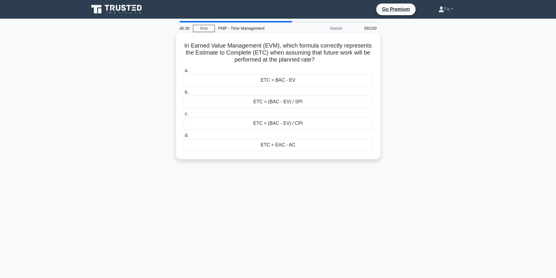
click at [258, 86] on div "ETC = BAC - EV" at bounding box center [277, 80] width 189 height 12
click at [183, 73] on input "a. ETC = BAC - EV" at bounding box center [183, 71] width 0 height 4
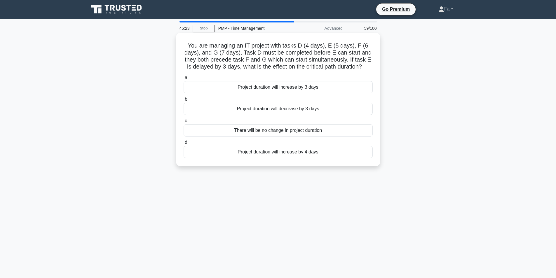
click at [247, 85] on div "Project duration will increase by 3 days" at bounding box center [277, 87] width 189 height 12
click at [183, 80] on input "a. Project duration will increase by 3 days" at bounding box center [183, 78] width 0 height 4
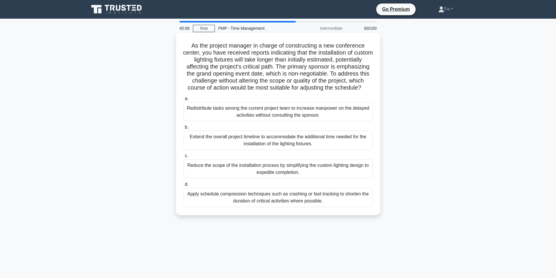
click at [210, 207] on div "Apply schedule compression techniques such as crashing or fast tracking to shor…" at bounding box center [277, 197] width 189 height 19
click at [183, 186] on input "d. Apply schedule compression techniques such as crashing or fast tracking to s…" at bounding box center [183, 185] width 0 height 4
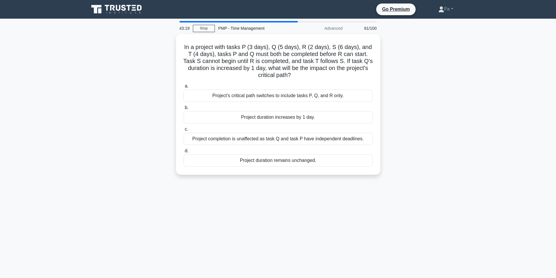
drag, startPoint x: 263, startPoint y: 139, endPoint x: 81, endPoint y: 101, distance: 186.4
click at [81, 101] on main "43:19 Stop PMP - Time Management Advanced 61/100 In a project with tasks P (3 d…" at bounding box center [278, 167] width 556 height 296
click at [81, 101] on main "43:18 Stop PMP - Time Management Advanced 61/100 In a project with tasks P (3 d…" at bounding box center [278, 167] width 556 height 296
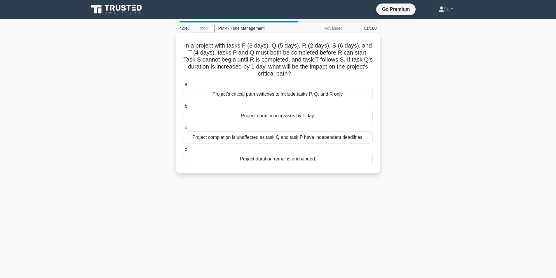
click at [243, 141] on div "Project completion is unaffected as task Q and task P have independent deadline…" at bounding box center [277, 137] width 189 height 12
click at [183, 130] on input "c. Project completion is unaffected as task Q and task P have independent deadl…" at bounding box center [183, 128] width 0 height 4
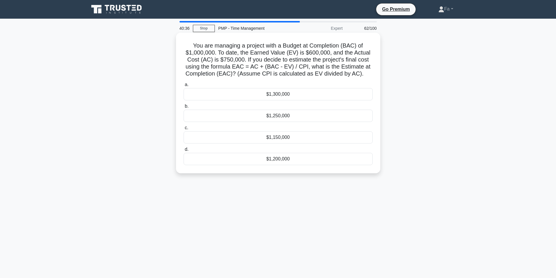
click at [278, 117] on div "$1,250,000" at bounding box center [277, 116] width 189 height 12
click at [183, 108] on input "b. $1,250,000" at bounding box center [183, 106] width 0 height 4
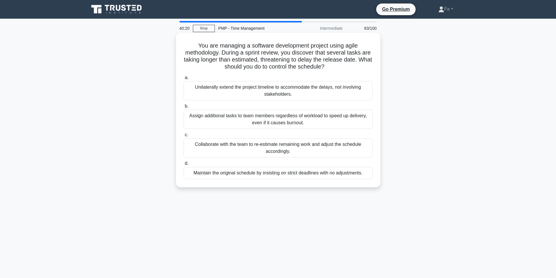
click at [281, 149] on div "Collaborate with the team to re-estimate remaining work and adjust the schedule…" at bounding box center [277, 147] width 189 height 19
click at [183, 137] on input "c. Collaborate with the team to re-estimate remaining work and adjust the sched…" at bounding box center [183, 135] width 0 height 4
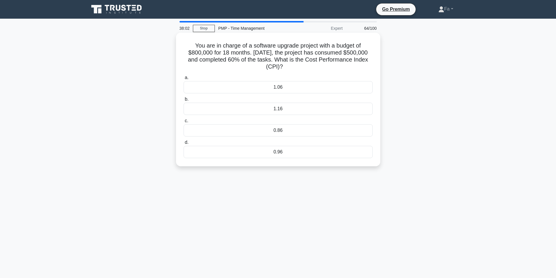
click at [265, 130] on div "0.86" at bounding box center [277, 130] width 189 height 12
click at [183, 123] on input "c. 0.86" at bounding box center [183, 121] width 0 height 4
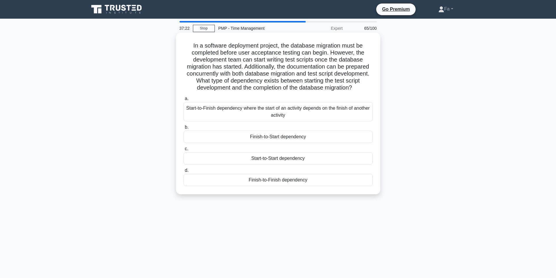
click at [271, 143] on div "Finish-to-Start dependency" at bounding box center [277, 137] width 189 height 12
click at [183, 129] on input "b. Finish-to-Start dependency" at bounding box center [183, 127] width 0 height 4
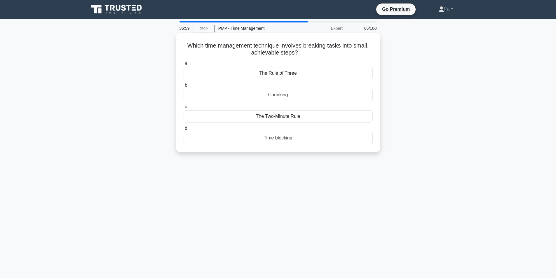
click at [295, 91] on div "Chunking" at bounding box center [277, 95] width 189 height 12
click at [183, 87] on input "b. Chunking" at bounding box center [183, 85] width 0 height 4
click at [313, 140] on div "Timeboxing" at bounding box center [277, 138] width 189 height 12
click at [183, 130] on input "d. Timeboxing" at bounding box center [183, 129] width 0 height 4
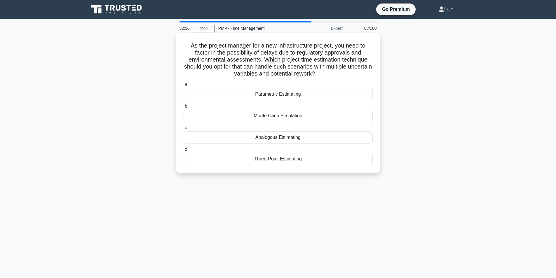
click at [232, 162] on div "Three-Point Estimating" at bounding box center [277, 159] width 189 height 12
click at [183, 151] on input "d. Three-Point Estimating" at bounding box center [183, 150] width 0 height 4
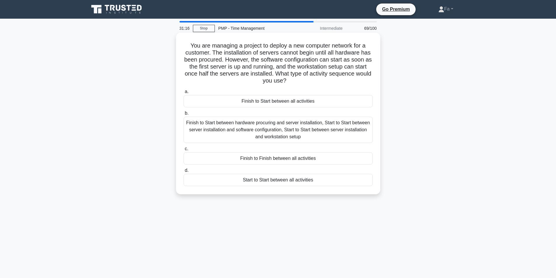
click at [188, 131] on div "Finish to Start between hardware procuring and server installation, Start to St…" at bounding box center [277, 130] width 189 height 26
click at [183, 115] on input "b. Finish to Start between hardware procuring and server installation, Start to…" at bounding box center [183, 113] width 0 height 4
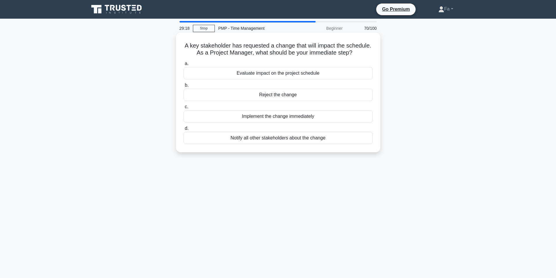
click at [227, 75] on div "Evaluate impact on the project schedule" at bounding box center [277, 73] width 189 height 12
click at [183, 66] on input "a. Evaluate impact on the project schedule" at bounding box center [183, 64] width 0 height 4
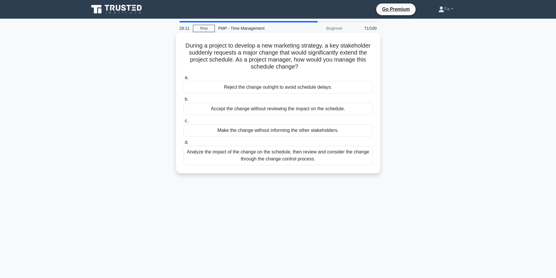
click at [321, 154] on div "Analyze the impact of the change on the schedule, then review and consider the …" at bounding box center [277, 155] width 189 height 19
click at [183, 144] on input "d. Analyze the impact of the change on the schedule, then review and consider t…" at bounding box center [183, 143] width 0 height 4
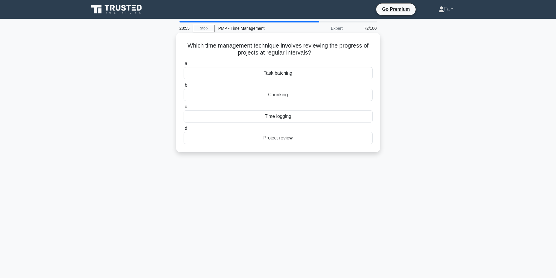
click at [248, 136] on div "Project review" at bounding box center [277, 138] width 189 height 12
click at [183, 130] on input "d. Project review" at bounding box center [183, 129] width 0 height 4
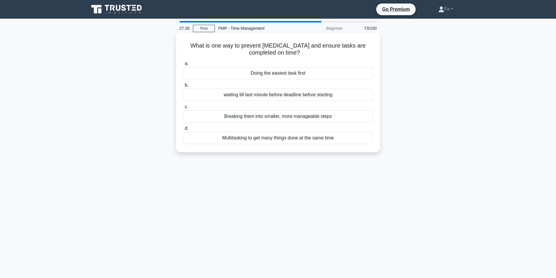
click at [276, 114] on div "Breaking them into smaller, more manageable steps" at bounding box center [277, 116] width 189 height 12
click at [183, 109] on input "c. Breaking them into smaller, more manageable steps" at bounding box center [183, 107] width 0 height 4
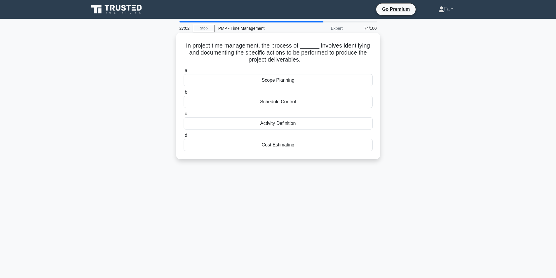
click at [295, 124] on div "Activity Definition" at bounding box center [277, 123] width 189 height 12
click at [183, 116] on input "c. Activity Definition" at bounding box center [183, 114] width 0 height 4
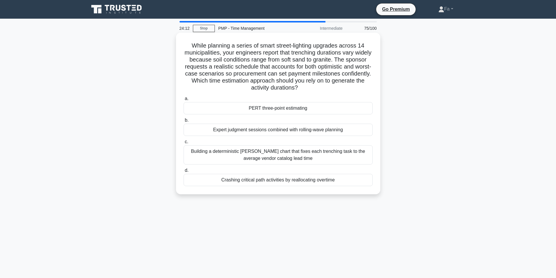
click at [322, 111] on div "PERT three-point estimating" at bounding box center [277, 108] width 189 height 12
click at [183, 101] on input "a. PERT three-point estimating" at bounding box center [183, 99] width 0 height 4
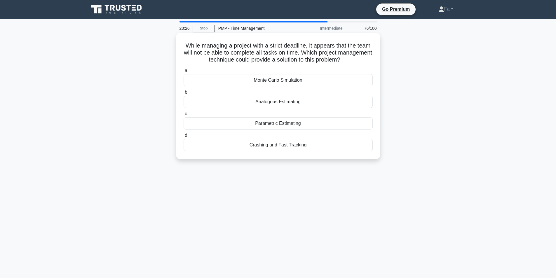
click at [282, 145] on div "Crashing and Fast Tracking" at bounding box center [277, 145] width 189 height 12
click at [183, 137] on input "d. Crashing and Fast Tracking" at bounding box center [183, 136] width 0 height 4
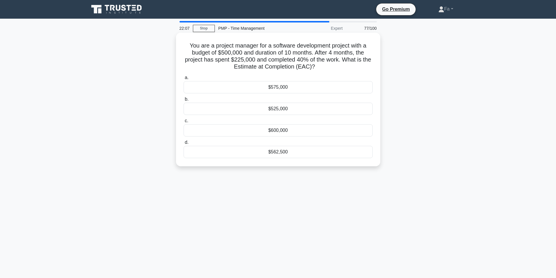
click at [301, 154] on div "$562,500" at bounding box center [277, 152] width 189 height 12
click at [183, 144] on input "d. $562,500" at bounding box center [183, 143] width 0 height 4
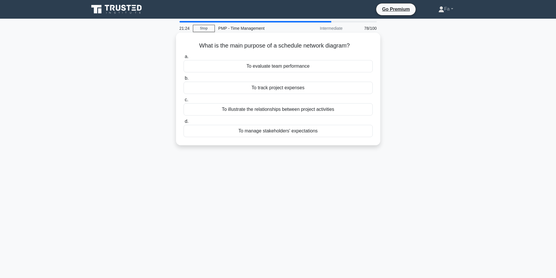
click at [312, 109] on div "To illustrate the relationships between project activities" at bounding box center [277, 109] width 189 height 12
click at [183, 102] on input "c. To illustrate the relationships between project activities" at bounding box center [183, 100] width 0 height 4
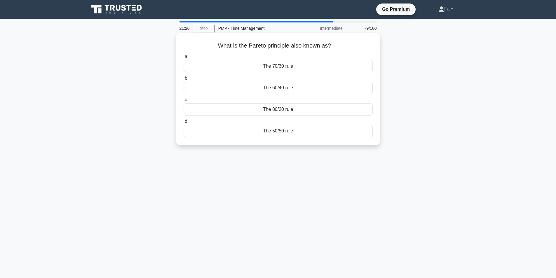
click at [302, 107] on div "The 80/20 rule" at bounding box center [277, 109] width 189 height 12
click at [183, 102] on input "c. The 80/20 rule" at bounding box center [183, 100] width 0 height 4
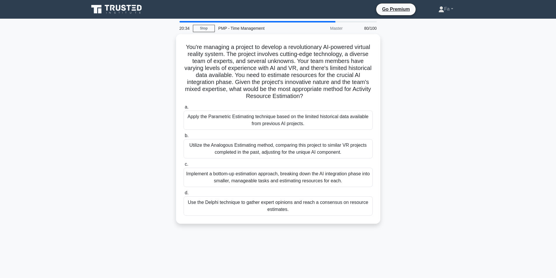
drag, startPoint x: 285, startPoint y: 207, endPoint x: 262, endPoint y: 239, distance: 39.1
click at [262, 239] on div "20:34 Stop PMP - Time Management Master 80/100 You're managing a project to dev…" at bounding box center [277, 167] width 385 height 292
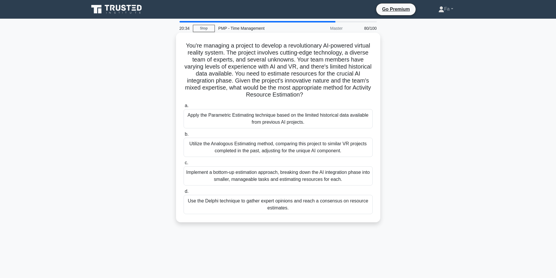
click at [276, 174] on div "Implement a bottom-up estimation approach, breaking down the AI integration pha…" at bounding box center [277, 175] width 189 height 19
click at [183, 165] on input "c. Implement a bottom-up estimation approach, breaking down the AI integration …" at bounding box center [183, 163] width 0 height 4
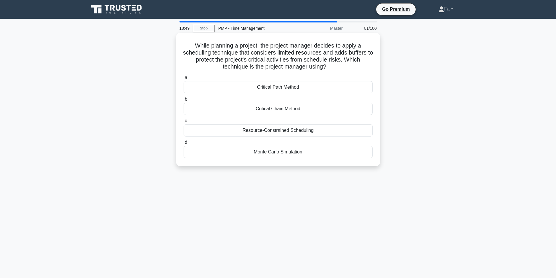
click at [300, 108] on div "Critical Chain Method" at bounding box center [277, 109] width 189 height 12
click at [183, 101] on input "b. Critical Chain Method" at bounding box center [183, 99] width 0 height 4
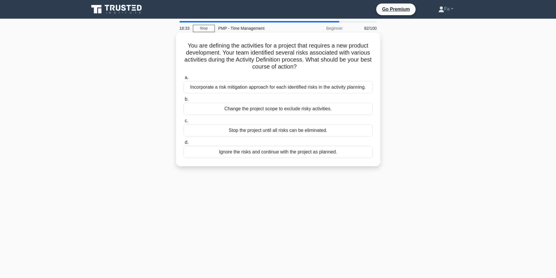
click at [342, 87] on div "Incorporate a risk mitigation approach for each identified risks in the activit…" at bounding box center [277, 87] width 189 height 12
click at [183, 80] on input "a. Incorporate a risk mitigation approach for each identified risks in the acti…" at bounding box center [183, 78] width 0 height 4
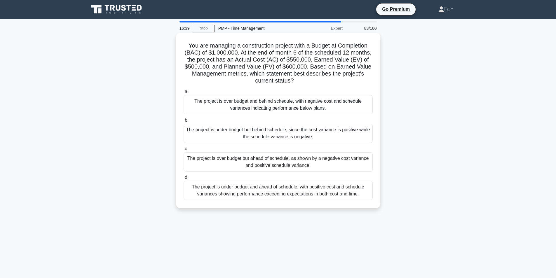
click at [314, 106] on div "The project is over budget and behind schedule, with negative cost and schedule…" at bounding box center [277, 104] width 189 height 19
click at [183, 94] on input "a. The project is over budget and behind schedule, with negative cost and sched…" at bounding box center [183, 92] width 0 height 4
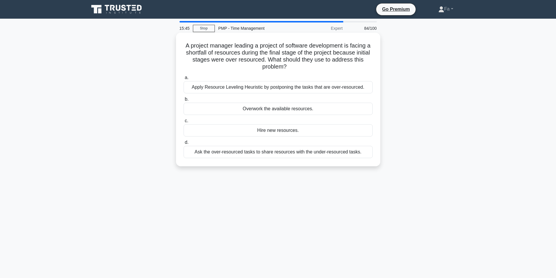
click at [361, 160] on div "A project manager leading a project of software development is facing a shortfa…" at bounding box center [277, 99] width 199 height 129
click at [341, 158] on div "Ask the over-resourced tasks to share resources with the under-resourced tasks." at bounding box center [277, 152] width 189 height 12
click at [183, 144] on input "d. Ask the over-resourced tasks to share resources with the under-resourced tas…" at bounding box center [183, 143] width 0 height 4
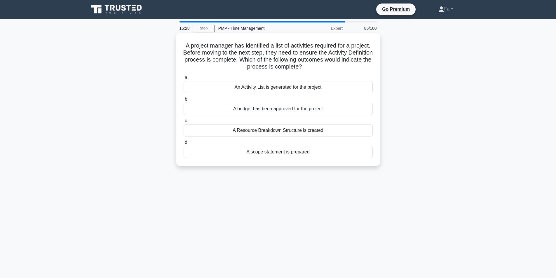
click at [278, 152] on div "A scope statement is prepared" at bounding box center [277, 152] width 189 height 12
click at [183, 144] on input "d. A scope statement is prepared" at bounding box center [183, 143] width 0 height 4
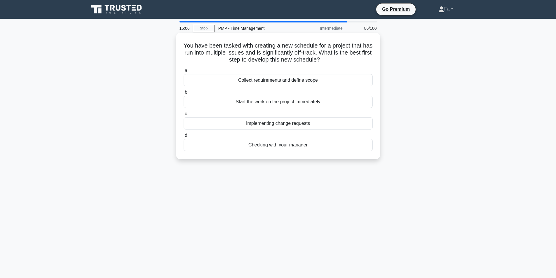
click at [318, 78] on div "Collect requirements and define scope" at bounding box center [277, 80] width 189 height 12
click at [183, 73] on input "a. Collect requirements and define scope" at bounding box center [183, 71] width 0 height 4
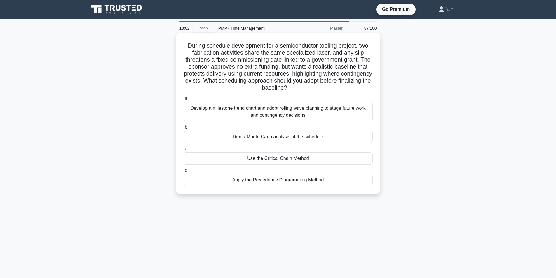
click at [262, 114] on div "Develop a milestone trend chart and adopt rolling wave planning to stage future…" at bounding box center [277, 111] width 189 height 19
click at [183, 101] on input "a. Develop a milestone trend chart and adopt rolling wave planning to stage fut…" at bounding box center [183, 99] width 0 height 4
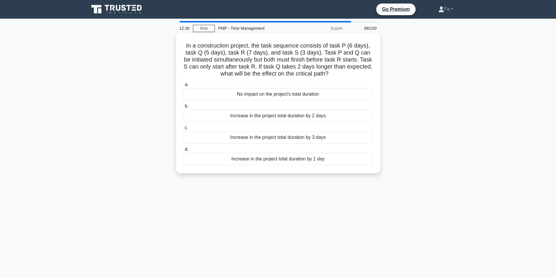
click at [316, 98] on div "No impact on the project's total duration" at bounding box center [277, 94] width 189 height 12
click at [183, 87] on input "a. No impact on the project's total duration" at bounding box center [183, 85] width 0 height 4
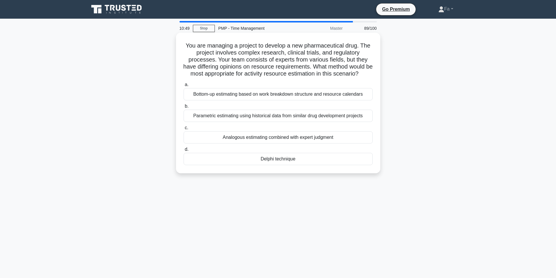
click at [313, 100] on div "Bottom-up estimating based on work breakdown structure and resource calendars" at bounding box center [277, 94] width 189 height 12
click at [183, 87] on input "a. Bottom-up estimating based on work breakdown structure and resource calendars" at bounding box center [183, 85] width 0 height 4
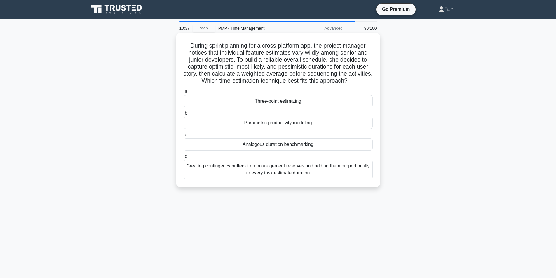
click at [264, 99] on div "Three-point estimating" at bounding box center [277, 101] width 189 height 12
click at [183, 94] on input "a. Three-point estimating" at bounding box center [183, 92] width 0 height 4
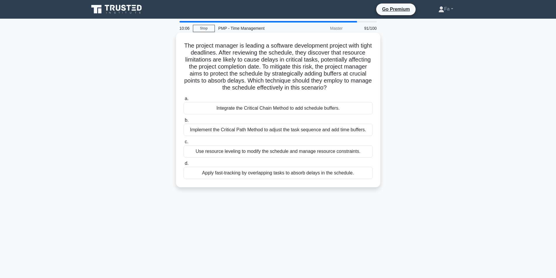
click at [235, 114] on div "Integrate the Critical Chain Method to add schedule buffers." at bounding box center [277, 108] width 189 height 12
click at [183, 101] on input "a. Integrate the Critical Chain Method to add schedule buffers." at bounding box center [183, 99] width 0 height 4
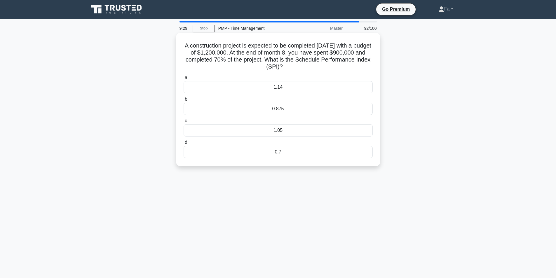
click at [262, 108] on div "0.875" at bounding box center [277, 109] width 189 height 12
click at [183, 101] on input "b. 0.875" at bounding box center [183, 99] width 0 height 4
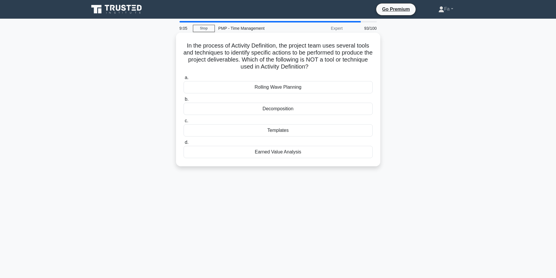
click at [269, 161] on div "In the process of Activity Definition, the project team uses several tools and …" at bounding box center [277, 99] width 199 height 129
click at [271, 154] on div "Earned Value Analysis" at bounding box center [277, 152] width 189 height 12
click at [183, 144] on input "d. Earned Value Analysis" at bounding box center [183, 143] width 0 height 4
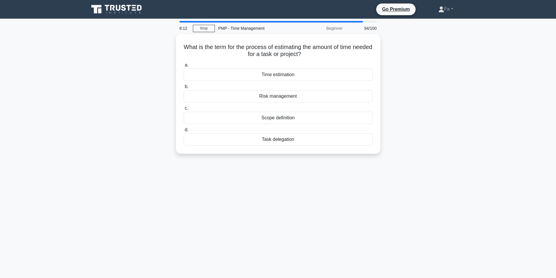
drag, startPoint x: 292, startPoint y: 72, endPoint x: 440, endPoint y: 71, distance: 147.6
click at [440, 71] on div "What is the term for the process of estimating the amount of time needed for a …" at bounding box center [277, 97] width 385 height 127
click at [318, 72] on div "Time estimation" at bounding box center [277, 73] width 189 height 12
click at [183, 66] on input "a. Time estimation" at bounding box center [183, 64] width 0 height 4
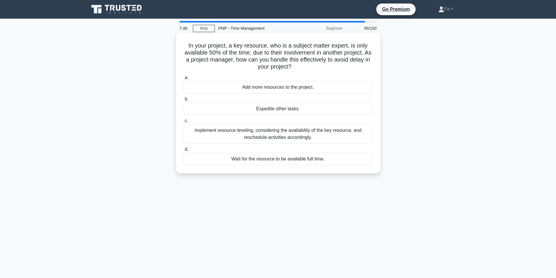
click at [286, 138] on div "Implement resource leveling, considering the availability of the key resource, …" at bounding box center [277, 133] width 189 height 19
click at [183, 123] on input "c. Implement resource leveling, considering the availability of the key resourc…" at bounding box center [183, 121] width 0 height 4
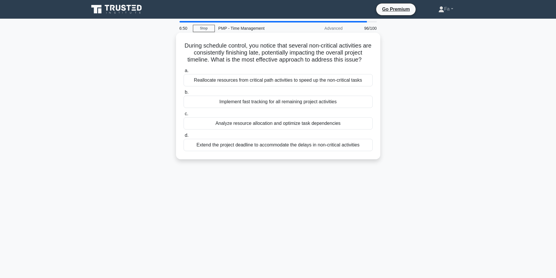
click at [329, 84] on div "Reallocate resources from critical path activities to speed up the non-critical…" at bounding box center [277, 80] width 189 height 12
click at [183, 73] on input "a. Reallocate resources from critical path activities to speed up the non-criti…" at bounding box center [183, 71] width 0 height 4
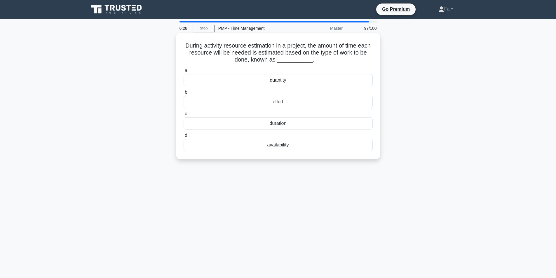
click at [260, 122] on div "duration" at bounding box center [277, 123] width 189 height 12
click at [183, 116] on input "c. duration" at bounding box center [183, 114] width 0 height 4
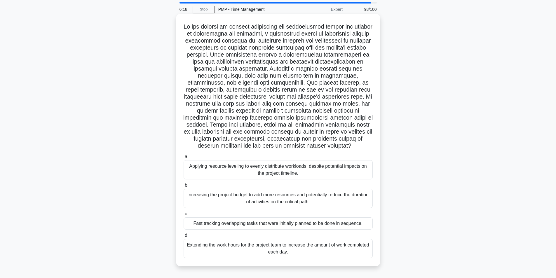
scroll to position [29, 0]
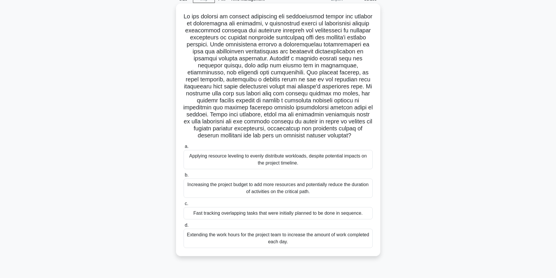
click at [230, 217] on div "Fast tracking overlapping tasks that were initially planned to be done in seque…" at bounding box center [277, 213] width 189 height 12
click at [183, 206] on input "c. Fast tracking overlapping tasks that were initially planned to be done in se…" at bounding box center [183, 204] width 0 height 4
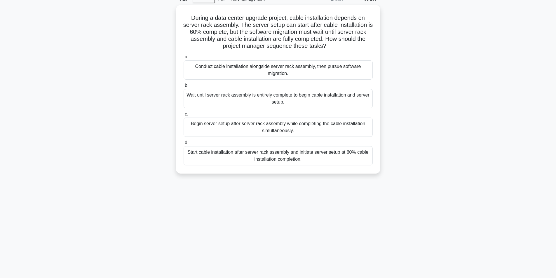
scroll to position [0, 0]
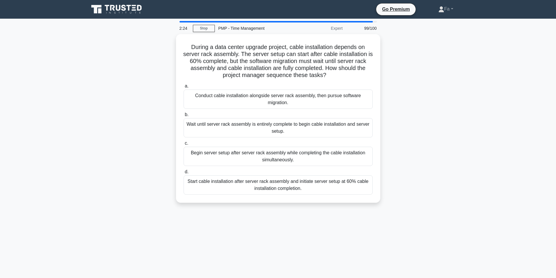
click at [232, 188] on div "Start cable installation after server rack assembly and initiate server setup a…" at bounding box center [277, 184] width 189 height 19
click at [183, 174] on input "d. Start cable installation after server rack assembly and initiate server setu…" at bounding box center [183, 172] width 0 height 4
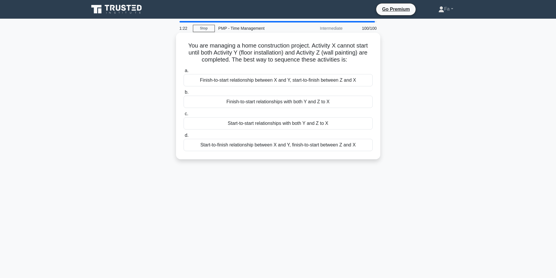
click at [234, 148] on div "Start-to-finish relationship between X and Y, finish-to-start between Z and X" at bounding box center [277, 145] width 189 height 12
click at [183, 137] on input "d. Start-to-finish relationship between X and Y, finish-to-start between Z and X" at bounding box center [183, 136] width 0 height 4
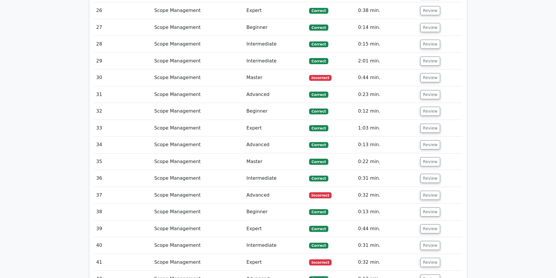
scroll to position [1497, 0]
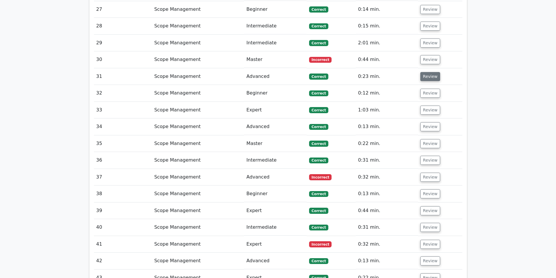
click at [425, 72] on button "Review" at bounding box center [430, 76] width 20 height 9
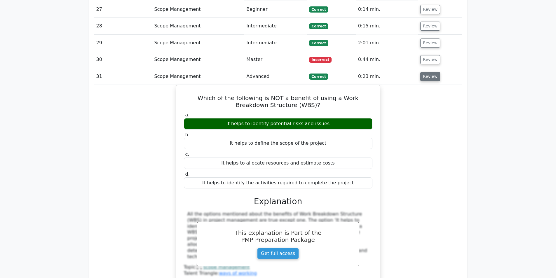
click at [424, 72] on button "Review" at bounding box center [430, 76] width 20 height 9
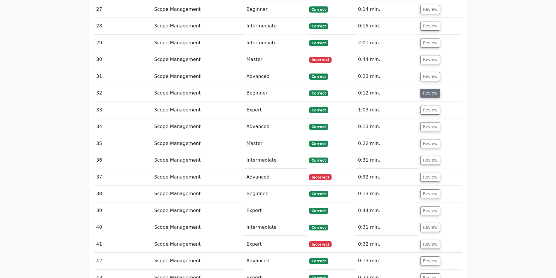
click at [424, 89] on button "Review" at bounding box center [430, 93] width 20 height 9
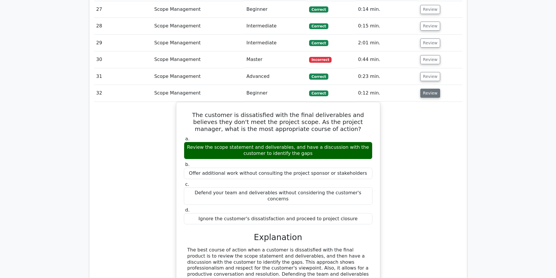
click at [423, 89] on button "Review" at bounding box center [430, 93] width 20 height 9
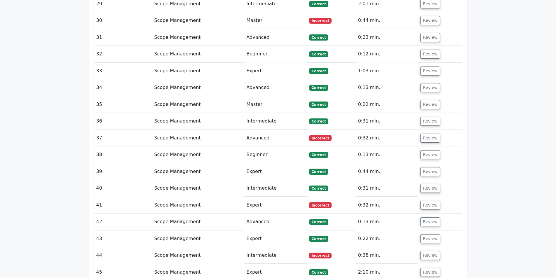
scroll to position [1526, 0]
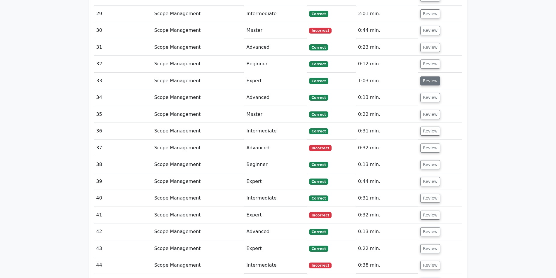
click at [428, 76] on button "Review" at bounding box center [430, 80] width 20 height 9
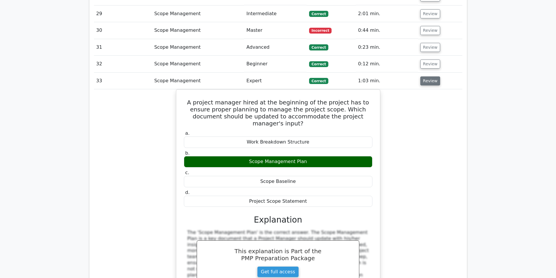
click at [428, 76] on button "Review" at bounding box center [430, 80] width 20 height 9
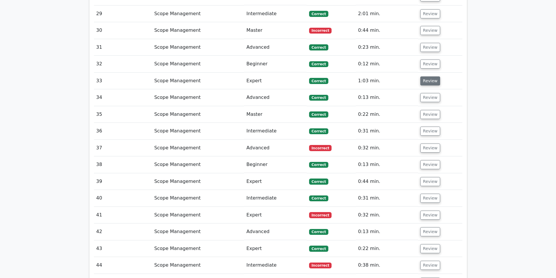
drag, startPoint x: 421, startPoint y: 38, endPoint x: 424, endPoint y: 25, distance: 13.3
click at [424, 27] on tbody "1 Scope Management Beginner Correct 0:13 min. Review" at bounding box center [278, 191] width 368 height 2519
click at [424, 76] on button "Review" at bounding box center [430, 80] width 20 height 9
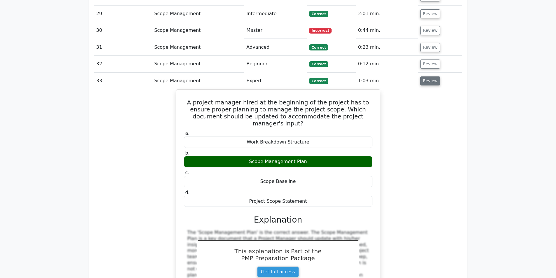
click at [424, 76] on button "Review" at bounding box center [430, 80] width 20 height 9
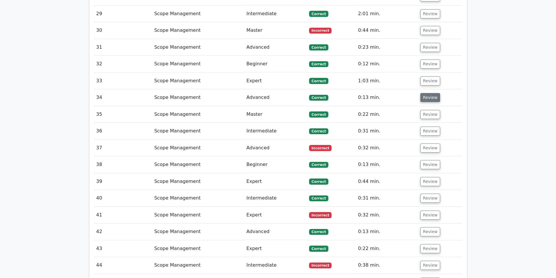
click at [427, 93] on button "Review" at bounding box center [430, 97] width 20 height 9
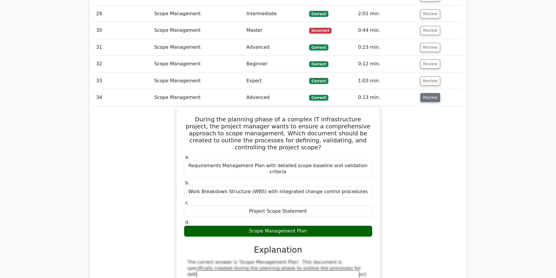
click at [425, 93] on button "Review" at bounding box center [430, 97] width 20 height 9
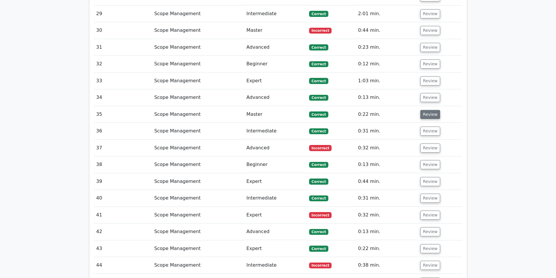
click at [423, 110] on button "Review" at bounding box center [430, 114] width 20 height 9
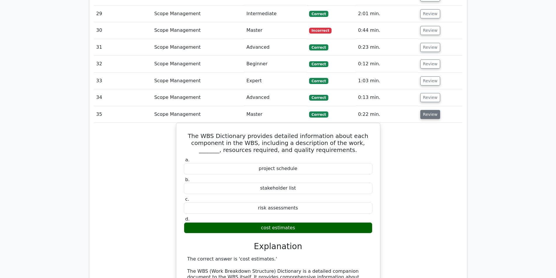
click at [423, 110] on button "Review" at bounding box center [430, 114] width 20 height 9
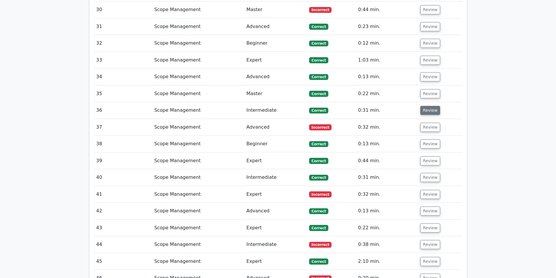
scroll to position [1555, 0]
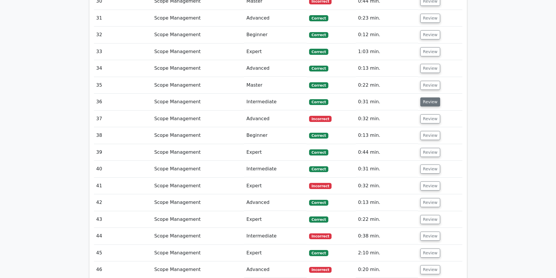
click at [426, 97] on button "Review" at bounding box center [430, 101] width 20 height 9
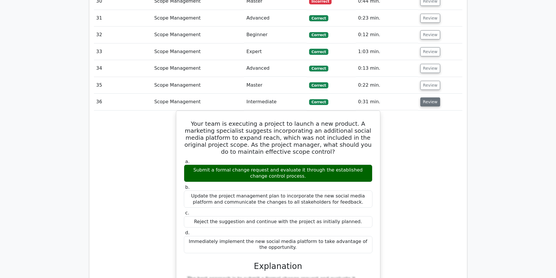
click at [426, 97] on button "Review" at bounding box center [430, 101] width 20 height 9
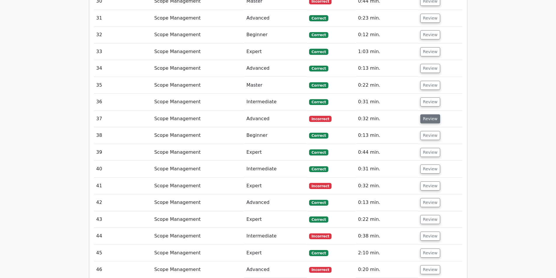
click at [426, 114] on button "Review" at bounding box center [430, 118] width 20 height 9
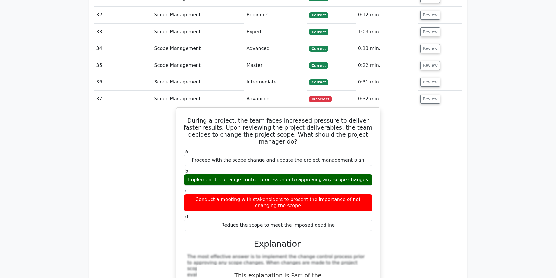
scroll to position [1585, 0]
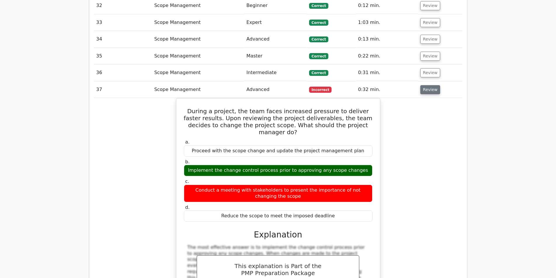
click at [425, 85] on button "Review" at bounding box center [430, 89] width 20 height 9
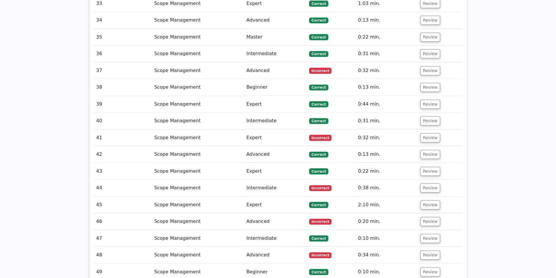
scroll to position [1614, 0]
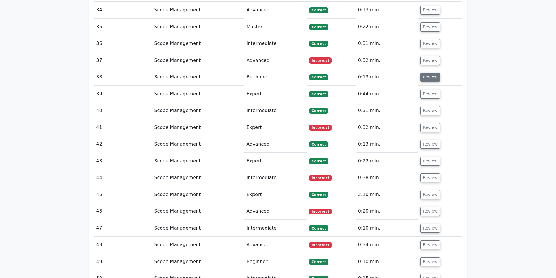
click at [428, 73] on button "Review" at bounding box center [430, 77] width 20 height 9
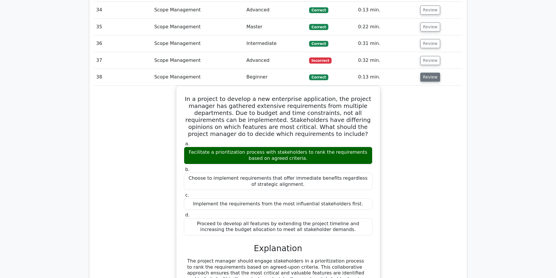
click at [428, 73] on button "Review" at bounding box center [430, 77] width 20 height 9
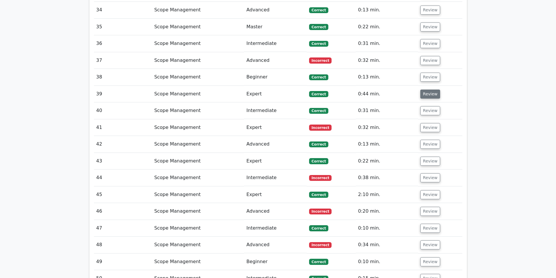
click at [424, 90] on button "Review" at bounding box center [430, 94] width 20 height 9
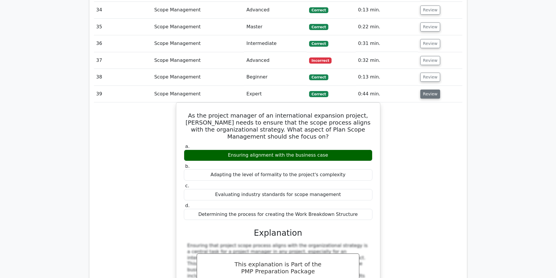
click at [424, 90] on button "Review" at bounding box center [430, 94] width 20 height 9
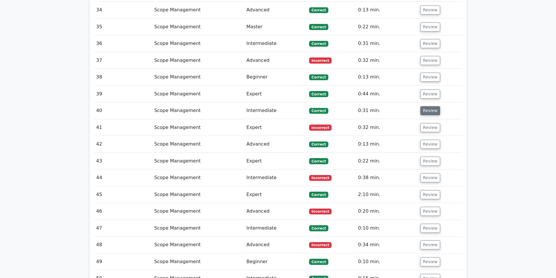
click at [424, 106] on button "Review" at bounding box center [430, 110] width 20 height 9
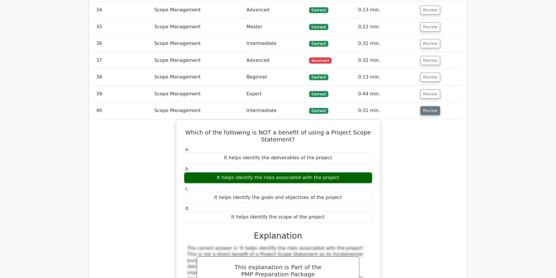
click at [424, 106] on button "Review" at bounding box center [430, 110] width 20 height 9
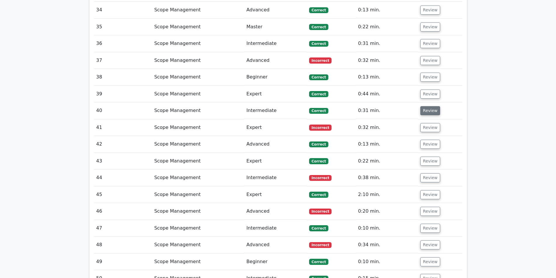
scroll to position [1672, 0]
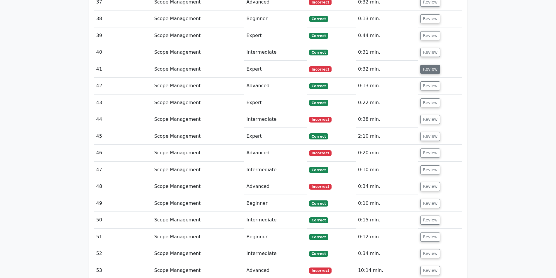
click at [428, 65] on button "Review" at bounding box center [430, 69] width 20 height 9
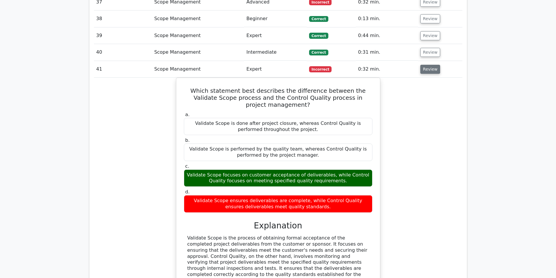
click at [428, 65] on button "Review" at bounding box center [430, 69] width 20 height 9
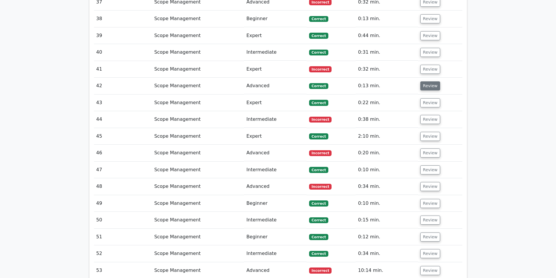
click at [425, 81] on button "Review" at bounding box center [430, 85] width 20 height 9
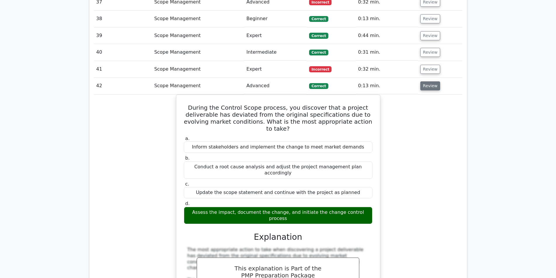
click at [425, 81] on button "Review" at bounding box center [430, 85] width 20 height 9
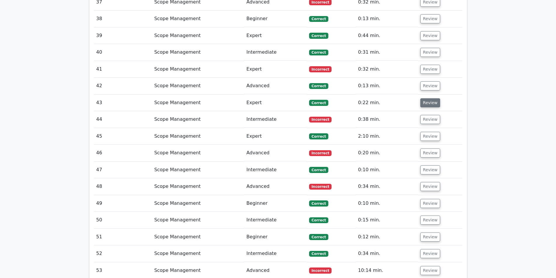
click at [428, 98] on button "Review" at bounding box center [430, 102] width 20 height 9
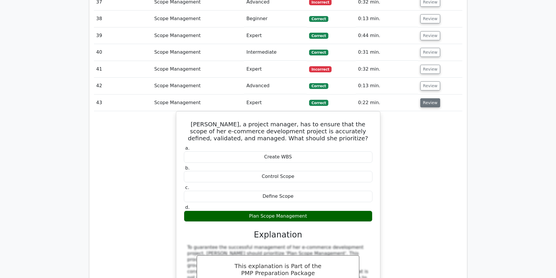
click at [428, 98] on button "Review" at bounding box center [430, 102] width 20 height 9
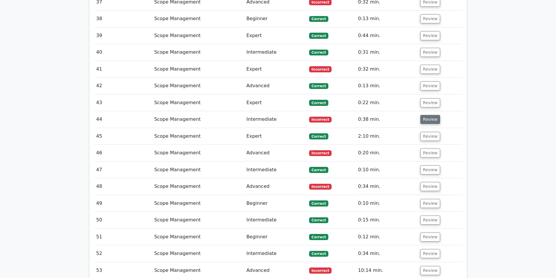
click at [428, 115] on button "Review" at bounding box center [430, 119] width 20 height 9
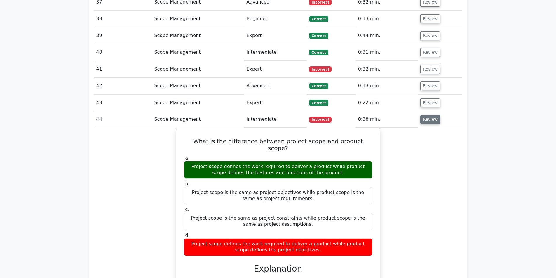
click at [428, 115] on button "Review" at bounding box center [430, 119] width 20 height 9
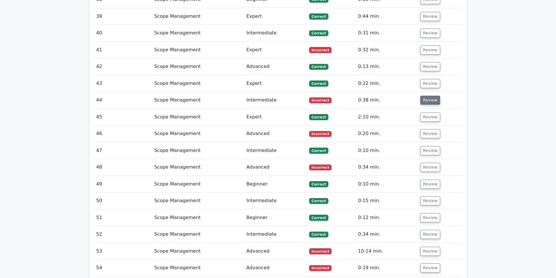
scroll to position [1701, 0]
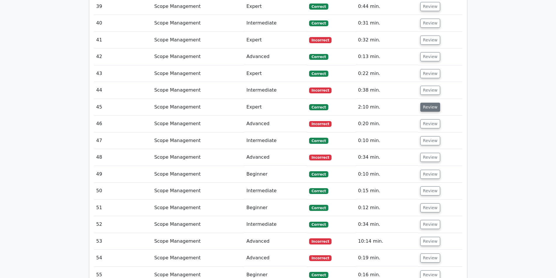
click at [426, 103] on button "Review" at bounding box center [430, 107] width 20 height 9
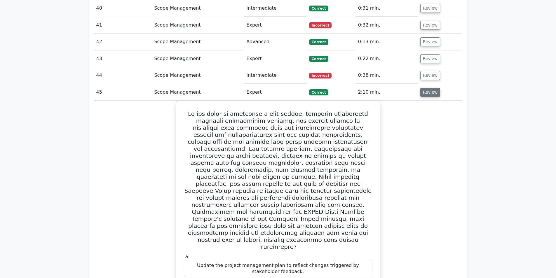
scroll to position [1730, 0]
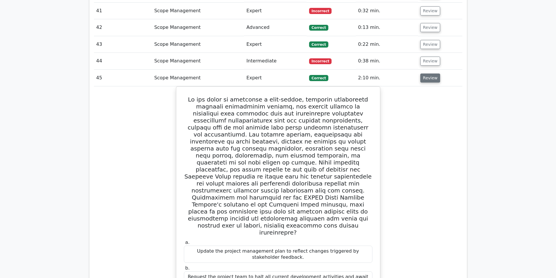
click at [425, 73] on button "Review" at bounding box center [430, 77] width 20 height 9
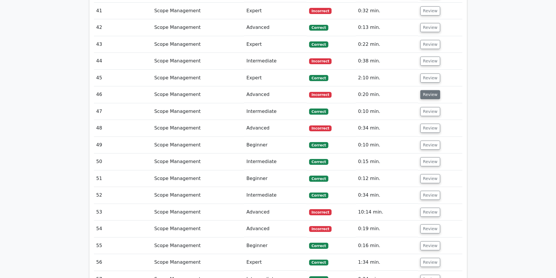
click at [428, 90] on button "Review" at bounding box center [430, 94] width 20 height 9
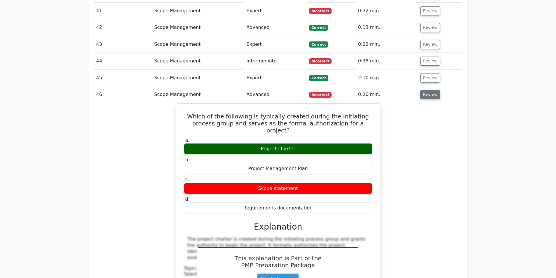
click at [428, 90] on button "Review" at bounding box center [430, 94] width 20 height 9
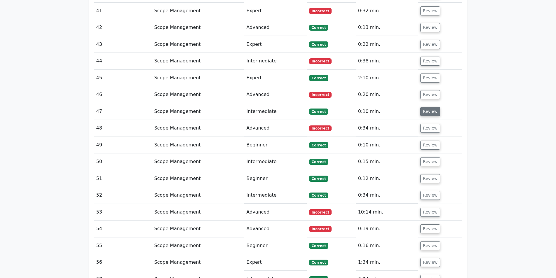
click at [427, 107] on button "Review" at bounding box center [430, 111] width 20 height 9
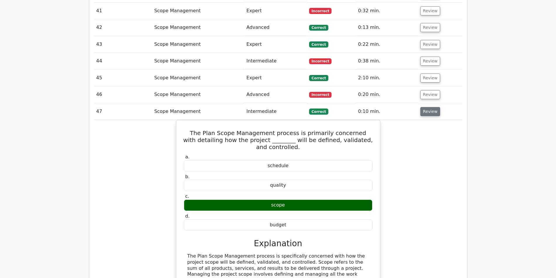
click at [427, 107] on button "Review" at bounding box center [430, 111] width 20 height 9
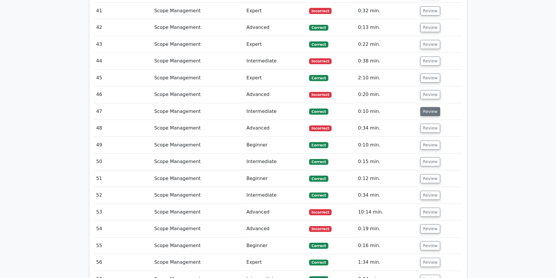
scroll to position [1760, 0]
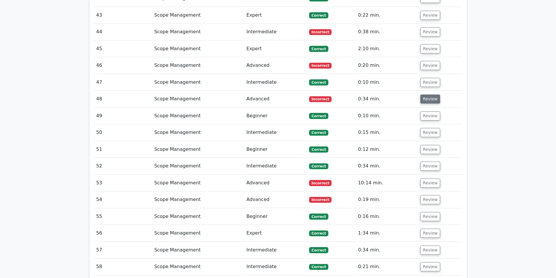
click at [422, 94] on button "Review" at bounding box center [430, 98] width 20 height 9
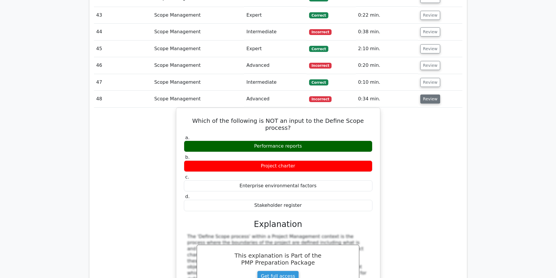
click at [422, 94] on button "Review" at bounding box center [430, 98] width 20 height 9
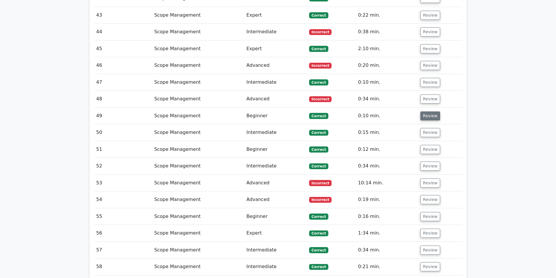
click at [432, 111] on button "Review" at bounding box center [430, 115] width 20 height 9
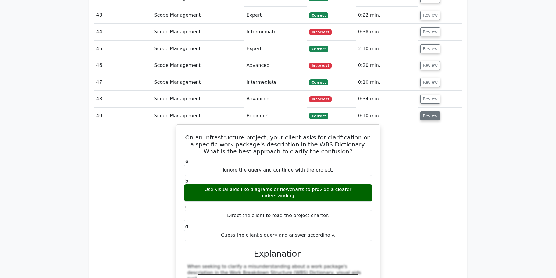
click at [432, 111] on button "Review" at bounding box center [430, 115] width 20 height 9
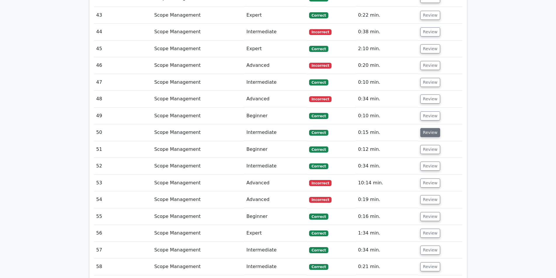
click at [432, 128] on button "Review" at bounding box center [430, 132] width 20 height 9
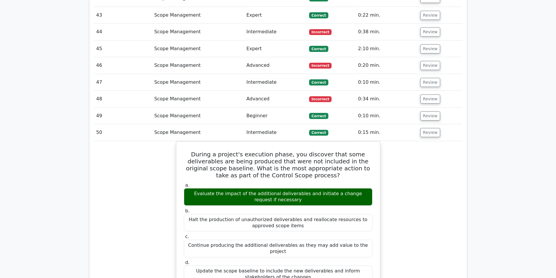
scroll to position [1789, 0]
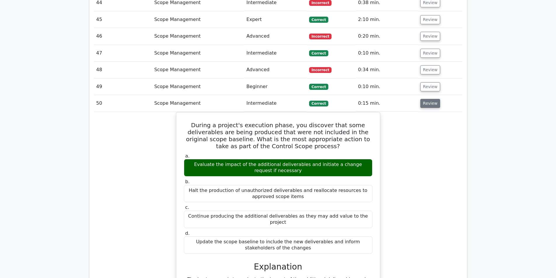
click at [426, 99] on button "Review" at bounding box center [430, 103] width 20 height 9
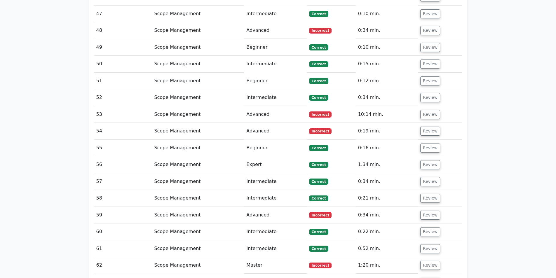
scroll to position [1818, 0]
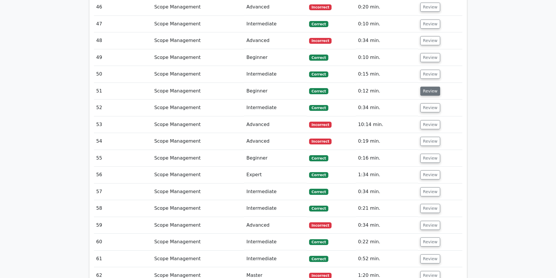
click at [428, 87] on button "Review" at bounding box center [430, 91] width 20 height 9
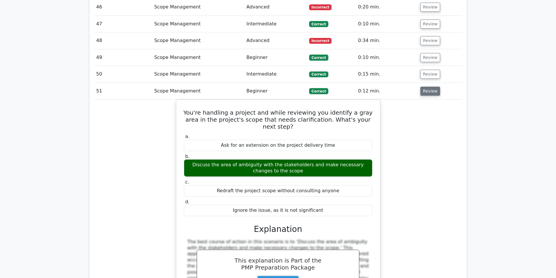
click at [427, 87] on button "Review" at bounding box center [430, 91] width 20 height 9
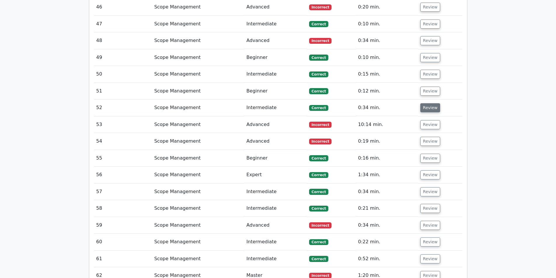
click at [428, 103] on button "Review" at bounding box center [430, 107] width 20 height 9
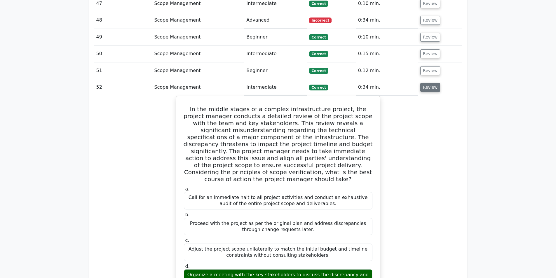
scroll to position [1847, 0]
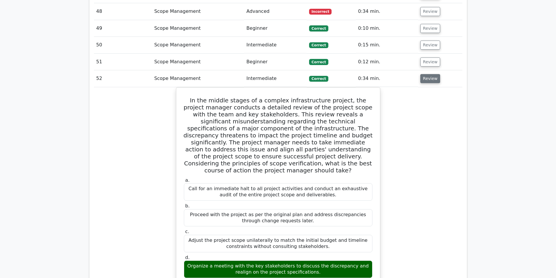
click at [430, 74] on button "Review" at bounding box center [430, 78] width 20 height 9
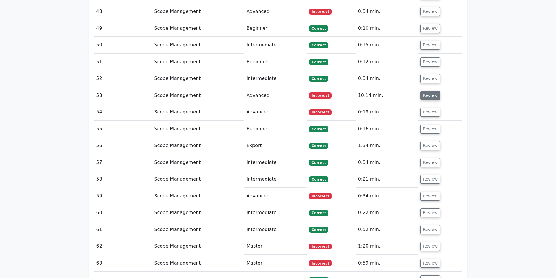
click at [423, 91] on button "Review" at bounding box center [430, 95] width 20 height 9
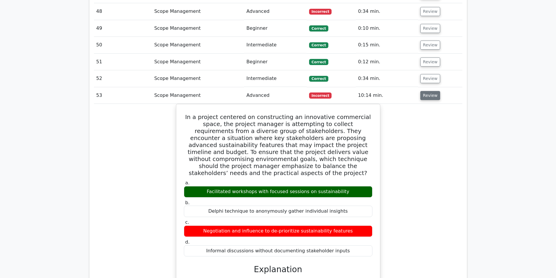
click at [424, 91] on button "Review" at bounding box center [430, 95] width 20 height 9
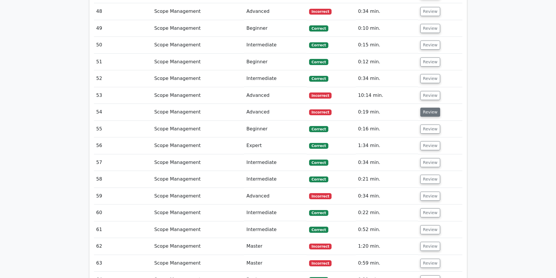
click at [426, 108] on button "Review" at bounding box center [430, 112] width 20 height 9
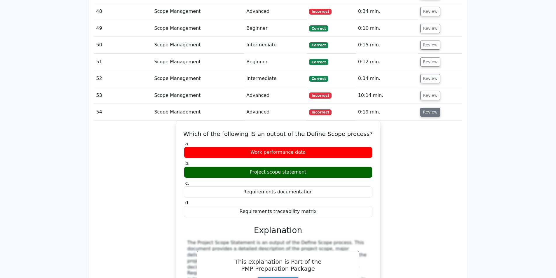
click at [425, 108] on button "Review" at bounding box center [430, 112] width 20 height 9
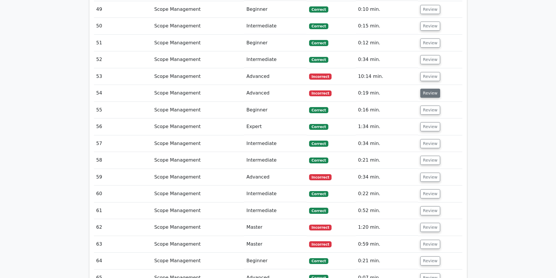
scroll to position [1876, 0]
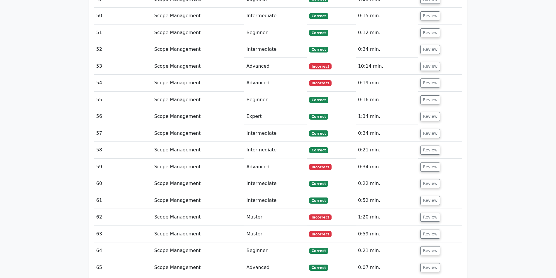
click at [424, 92] on td "Review" at bounding box center [440, 100] width 44 height 17
click at [426, 95] on button "Review" at bounding box center [430, 99] width 20 height 9
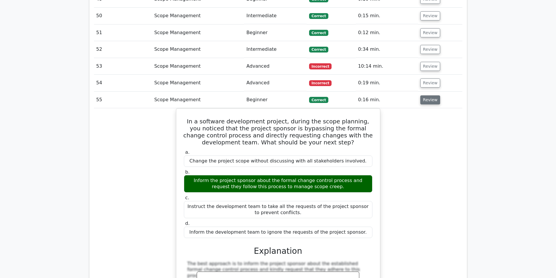
click at [426, 95] on button "Review" at bounding box center [430, 99] width 20 height 9
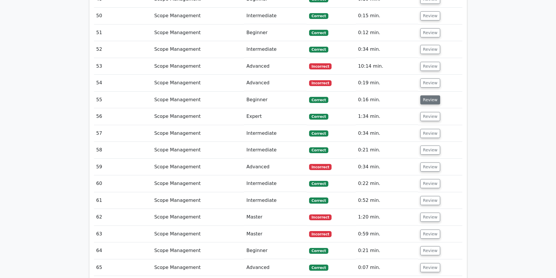
click at [425, 95] on button "Review" at bounding box center [430, 99] width 20 height 9
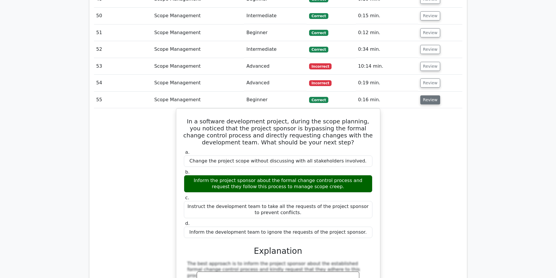
click at [424, 95] on button "Review" at bounding box center [430, 99] width 20 height 9
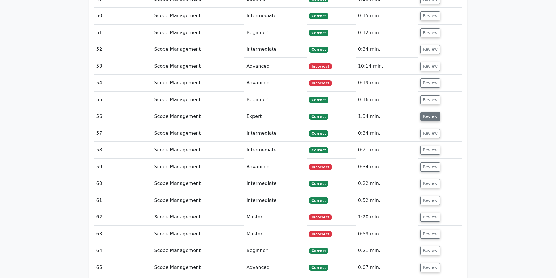
click at [421, 112] on button "Review" at bounding box center [430, 116] width 20 height 9
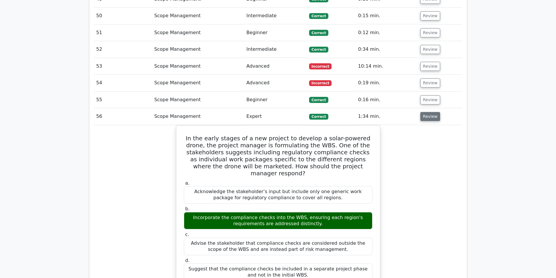
click at [422, 112] on button "Review" at bounding box center [430, 116] width 20 height 9
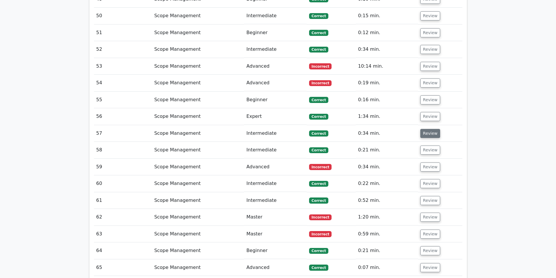
click at [430, 129] on button "Review" at bounding box center [430, 133] width 20 height 9
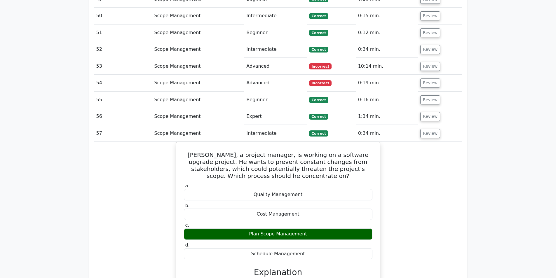
scroll to position [1905, 0]
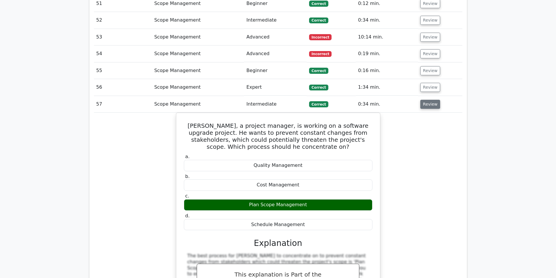
click at [432, 100] on button "Review" at bounding box center [430, 104] width 20 height 9
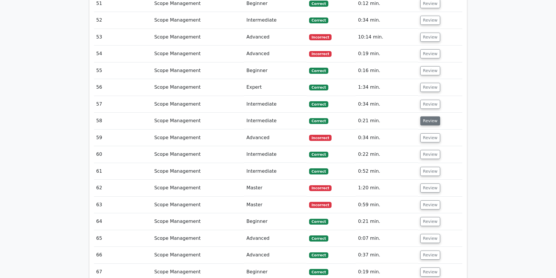
click at [432, 116] on button "Review" at bounding box center [430, 120] width 20 height 9
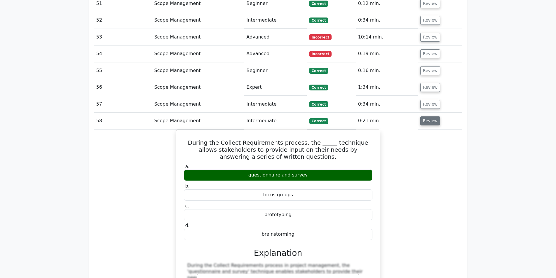
click at [432, 116] on button "Review" at bounding box center [430, 120] width 20 height 9
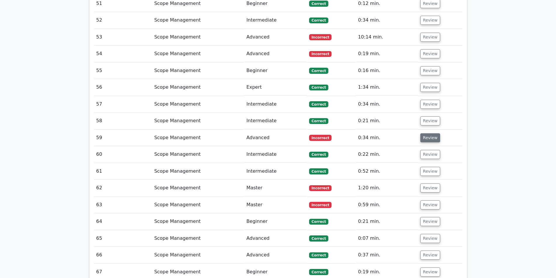
click at [431, 133] on button "Review" at bounding box center [430, 137] width 20 height 9
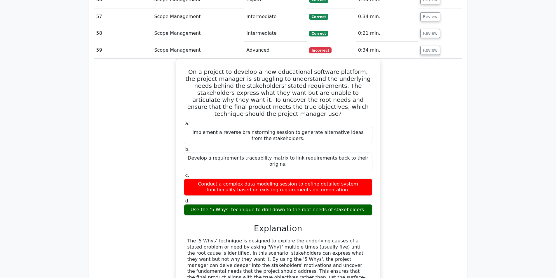
scroll to position [1935, 0]
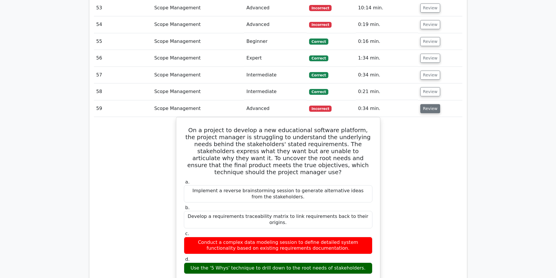
click at [423, 104] on button "Review" at bounding box center [430, 108] width 20 height 9
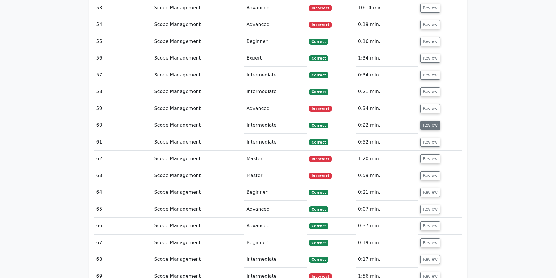
click at [429, 121] on button "Review" at bounding box center [430, 125] width 20 height 9
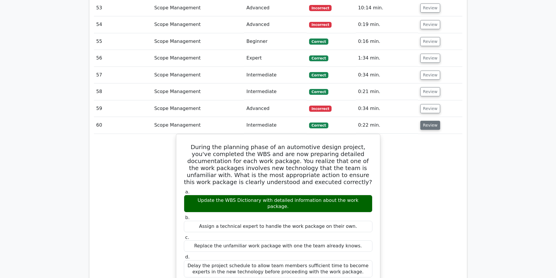
click at [426, 121] on button "Review" at bounding box center [430, 125] width 20 height 9
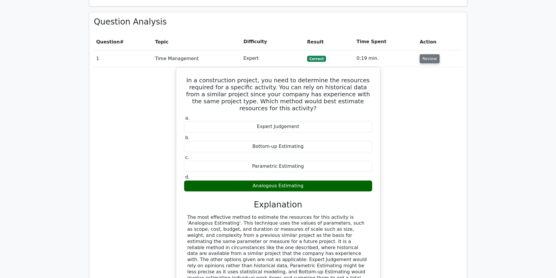
click at [427, 54] on button "Review" at bounding box center [429, 58] width 20 height 9
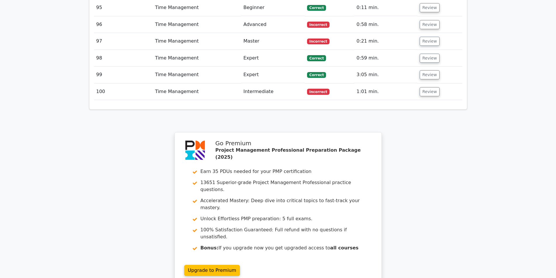
scroll to position [2024, 0]
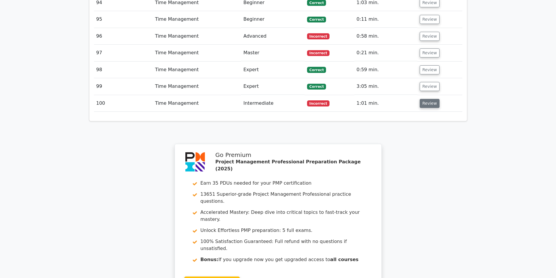
click at [426, 99] on button "Review" at bounding box center [429, 103] width 20 height 9
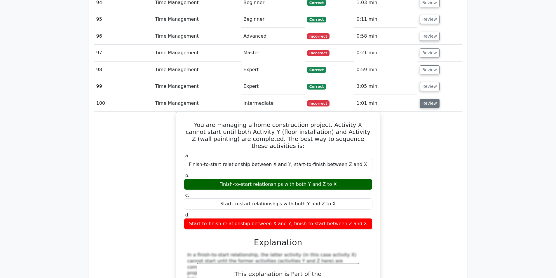
click at [426, 99] on button "Review" at bounding box center [429, 103] width 20 height 9
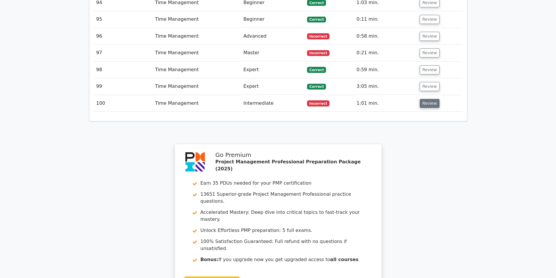
click at [426, 99] on button "Review" at bounding box center [429, 103] width 20 height 9
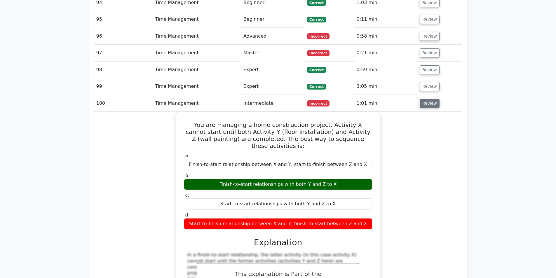
click at [426, 99] on button "Review" at bounding box center [429, 103] width 20 height 9
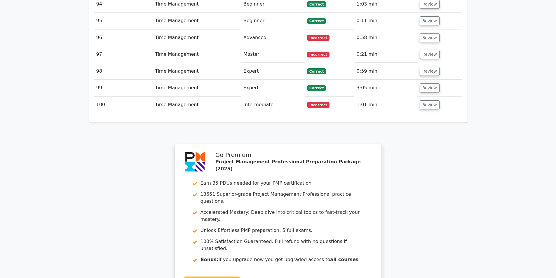
drag, startPoint x: 545, startPoint y: 41, endPoint x: 554, endPoint y: 39, distance: 9.8
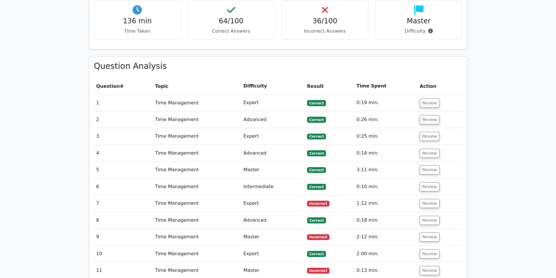
scroll to position [376, 0]
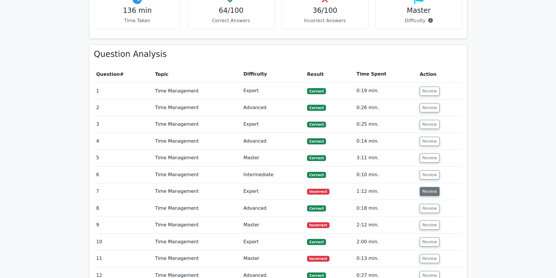
drag, startPoint x: 436, startPoint y: 168, endPoint x: 430, endPoint y: 170, distance: 5.7
click at [434, 183] on td "Review" at bounding box center [439, 191] width 45 height 17
click at [427, 187] on button "Review" at bounding box center [429, 191] width 20 height 9
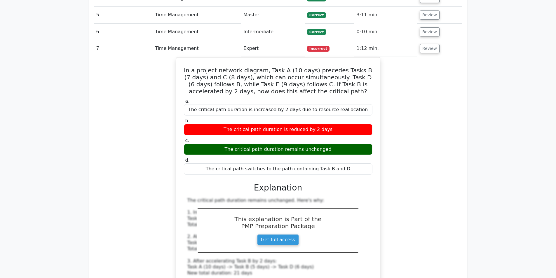
scroll to position [463, 0]
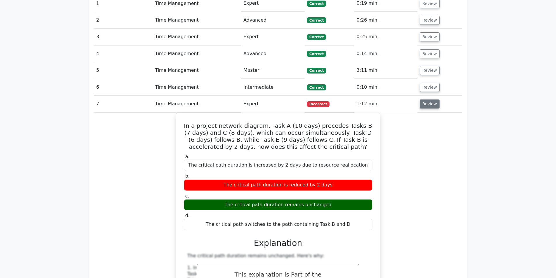
click at [423, 99] on button "Review" at bounding box center [429, 103] width 20 height 9
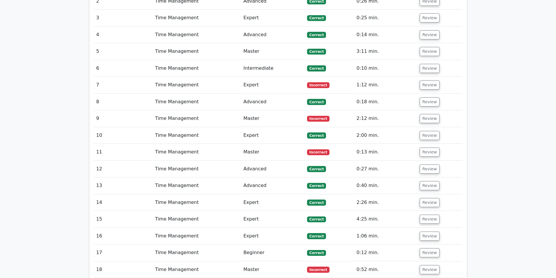
scroll to position [493, 0]
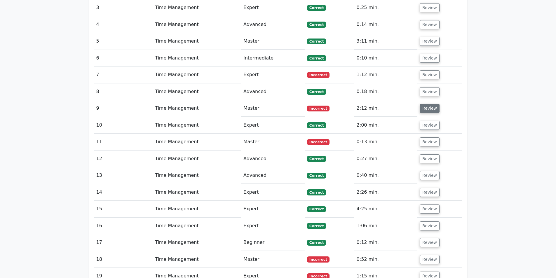
click at [420, 104] on button "Review" at bounding box center [429, 108] width 20 height 9
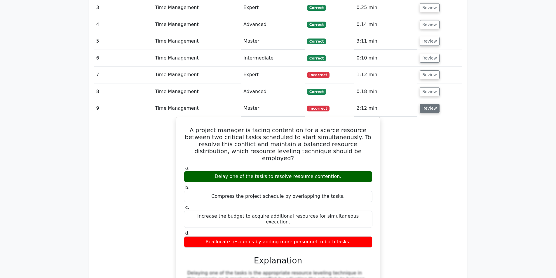
click at [420, 104] on button "Review" at bounding box center [429, 108] width 20 height 9
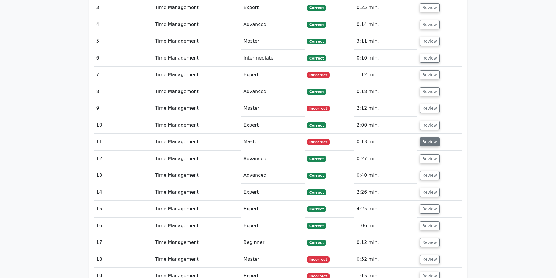
click at [431, 137] on button "Review" at bounding box center [429, 141] width 20 height 9
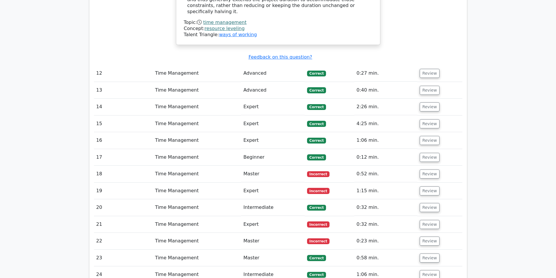
scroll to position [872, 0]
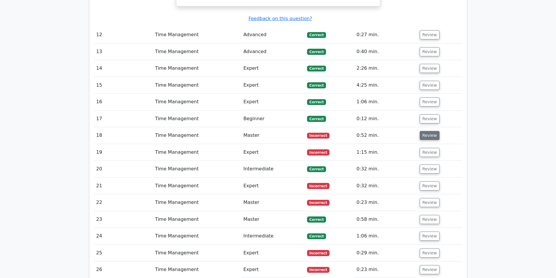
click at [419, 131] on button "Review" at bounding box center [429, 135] width 20 height 9
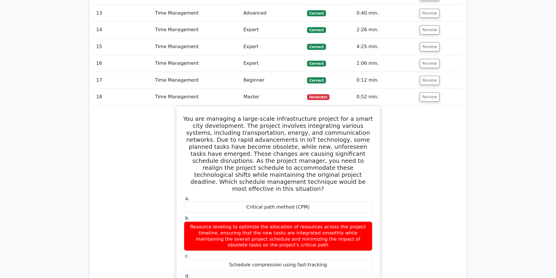
scroll to position [901, 0]
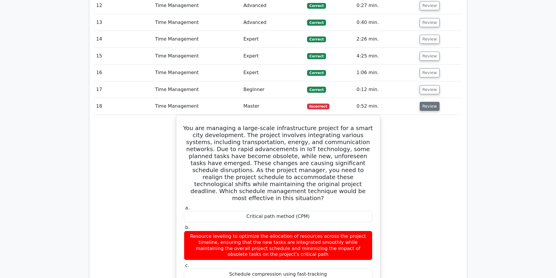
click at [434, 102] on button "Review" at bounding box center [429, 106] width 20 height 9
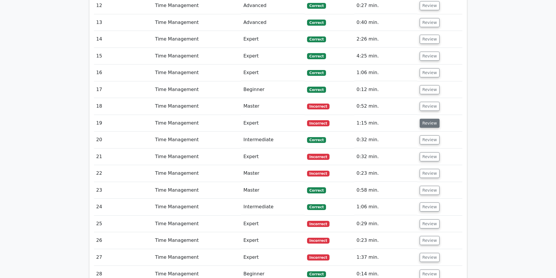
click at [423, 119] on button "Review" at bounding box center [429, 123] width 20 height 9
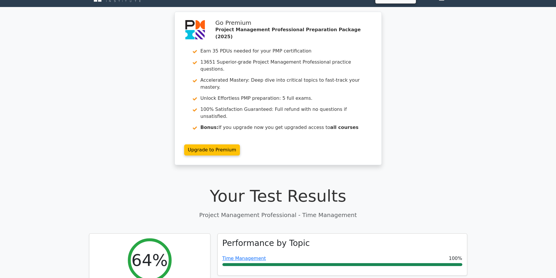
scroll to position [0, 0]
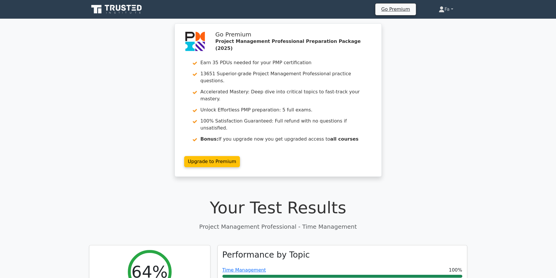
click at [445, 10] on link "Fa" at bounding box center [445, 9] width 43 height 12
click at [441, 24] on link "Profile" at bounding box center [448, 22] width 46 height 9
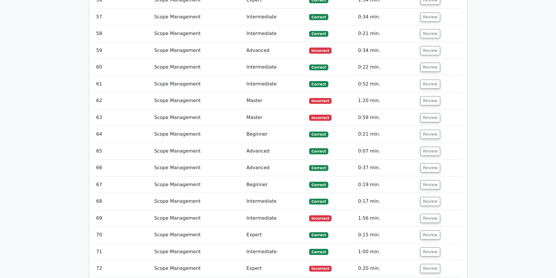
scroll to position [1993, 0]
click at [423, 79] on button "Review" at bounding box center [430, 83] width 20 height 9
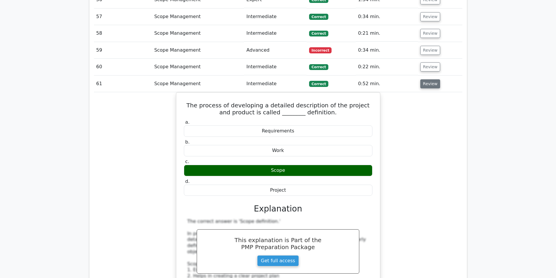
click at [423, 79] on button "Review" at bounding box center [430, 83] width 20 height 9
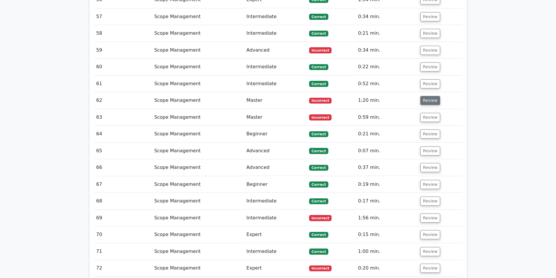
click at [422, 96] on button "Review" at bounding box center [430, 100] width 20 height 9
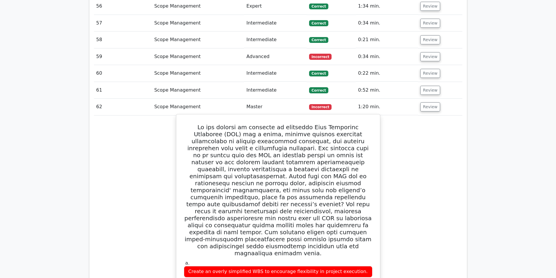
scroll to position [1935, 0]
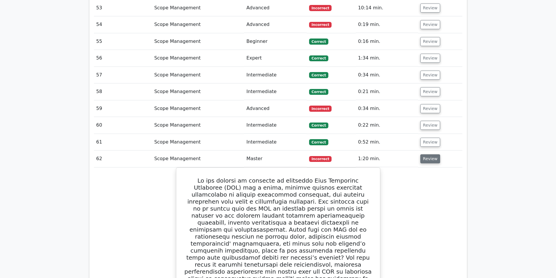
click at [430, 154] on button "Review" at bounding box center [430, 158] width 20 height 9
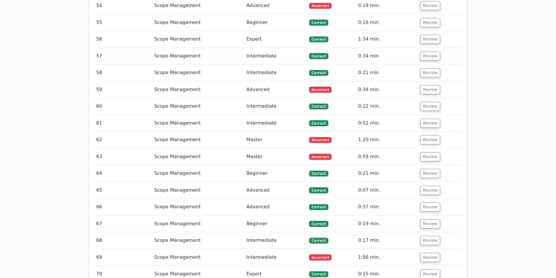
scroll to position [1964, 0]
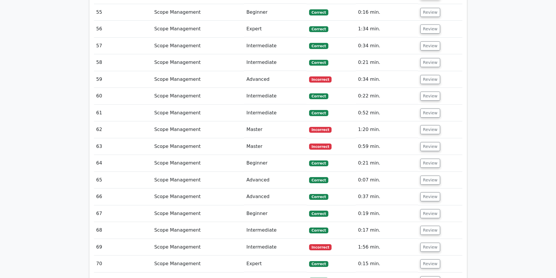
click at [416, 138] on td "0:59 min." at bounding box center [387, 146] width 62 height 17
click at [420, 142] on button "Review" at bounding box center [430, 146] width 20 height 9
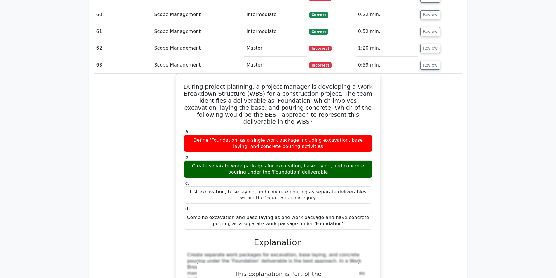
scroll to position [2022, 0]
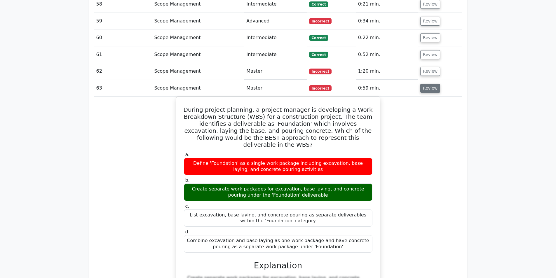
click at [435, 84] on button "Review" at bounding box center [430, 88] width 20 height 9
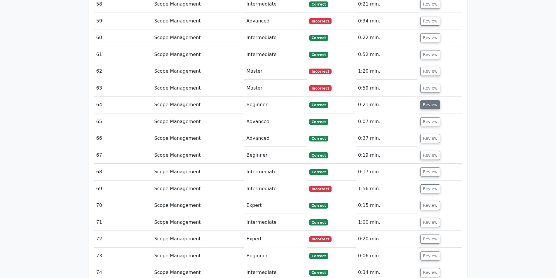
click at [429, 100] on button "Review" at bounding box center [430, 104] width 20 height 9
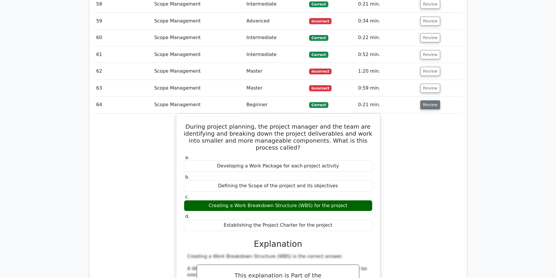
click at [429, 100] on button "Review" at bounding box center [430, 104] width 20 height 9
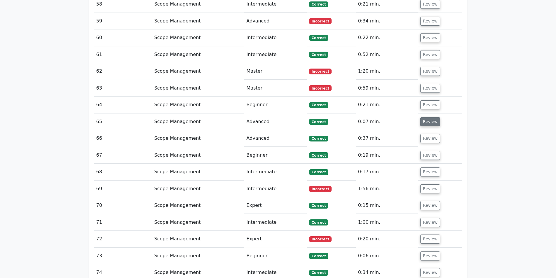
click at [428, 117] on button "Review" at bounding box center [430, 121] width 20 height 9
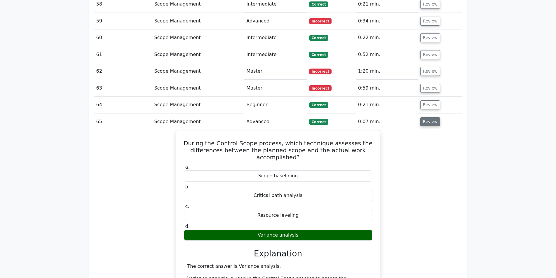
click at [428, 117] on button "Review" at bounding box center [430, 121] width 20 height 9
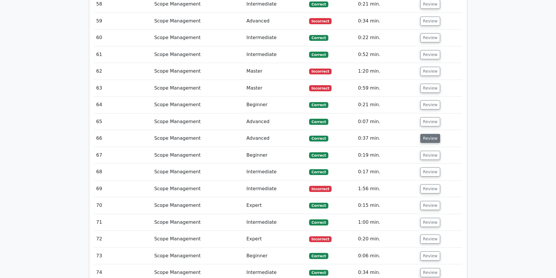
click at [423, 134] on button "Review" at bounding box center [430, 138] width 20 height 9
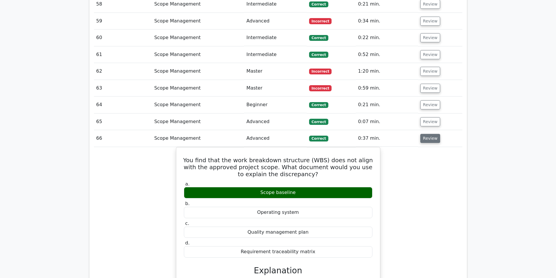
click at [423, 134] on button "Review" at bounding box center [430, 138] width 20 height 9
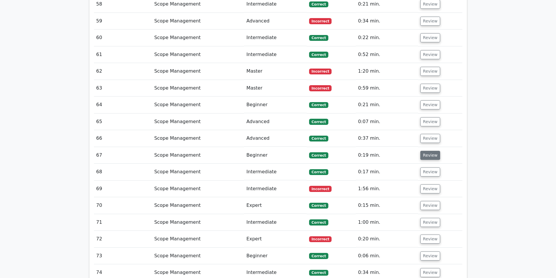
click at [428, 151] on button "Review" at bounding box center [430, 155] width 20 height 9
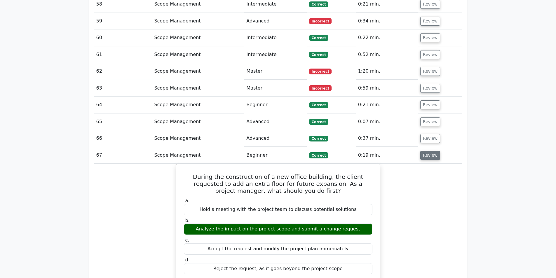
click at [428, 151] on button "Review" at bounding box center [430, 155] width 20 height 9
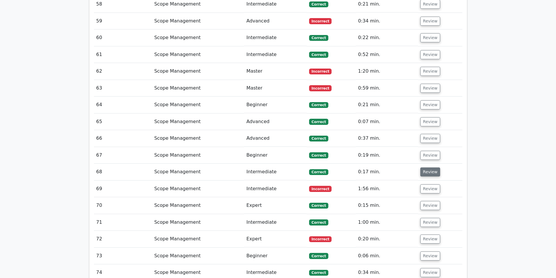
click at [427, 167] on button "Review" at bounding box center [430, 171] width 20 height 9
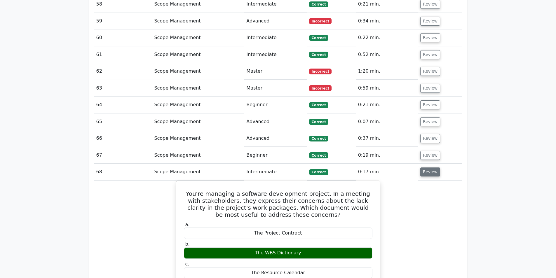
click at [426, 167] on button "Review" at bounding box center [430, 171] width 20 height 9
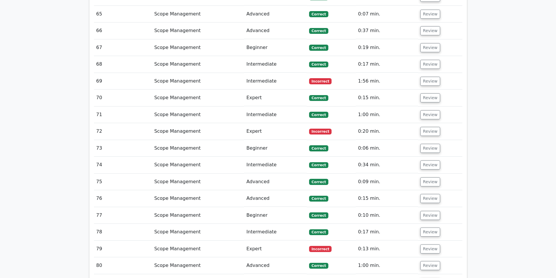
scroll to position [2139, 0]
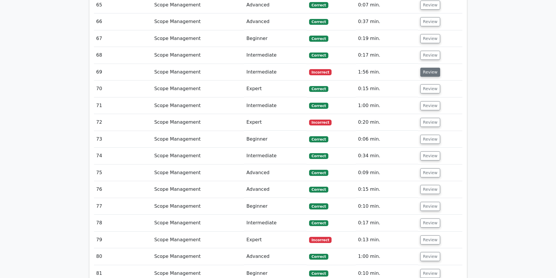
click at [424, 68] on button "Review" at bounding box center [430, 72] width 20 height 9
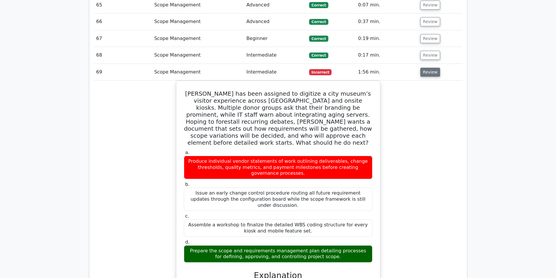
click at [434, 68] on button "Review" at bounding box center [430, 72] width 20 height 9
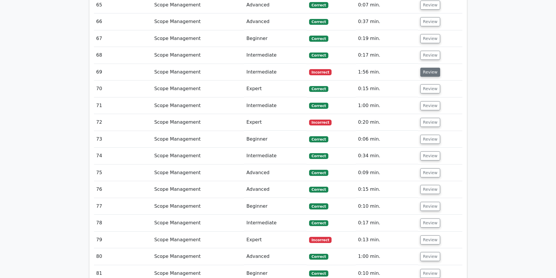
click at [434, 68] on button "Review" at bounding box center [430, 72] width 20 height 9
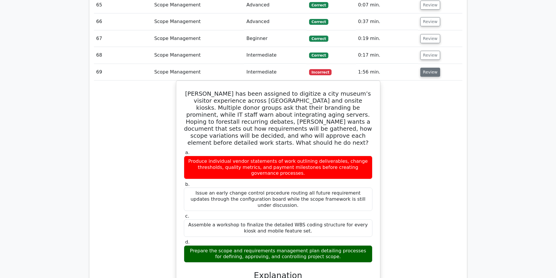
click at [434, 68] on button "Review" at bounding box center [430, 72] width 20 height 9
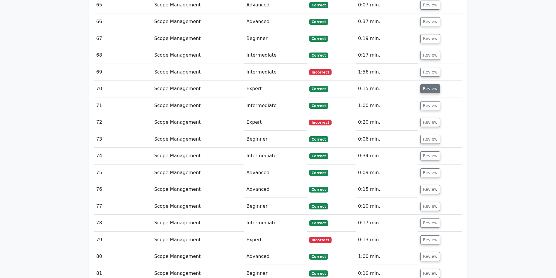
click at [423, 84] on button "Review" at bounding box center [430, 88] width 20 height 9
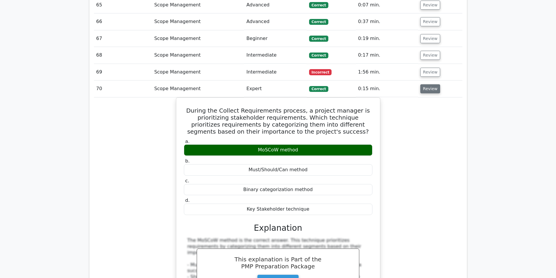
click at [423, 84] on button "Review" at bounding box center [430, 88] width 20 height 9
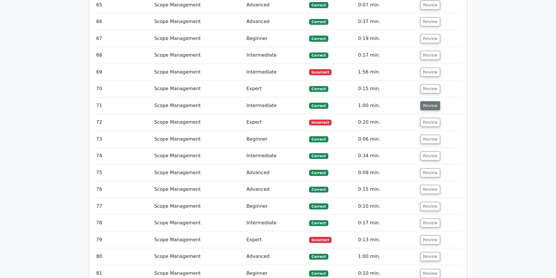
click at [430, 101] on button "Review" at bounding box center [430, 105] width 20 height 9
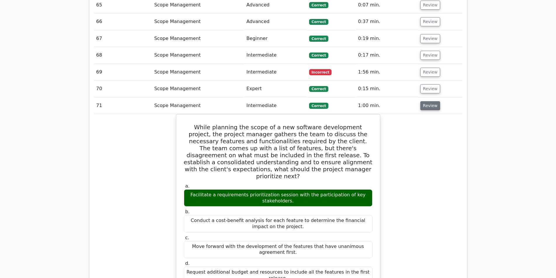
click at [430, 101] on button "Review" at bounding box center [430, 105] width 20 height 9
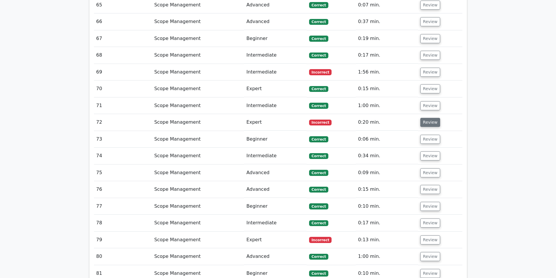
click at [430, 118] on button "Review" at bounding box center [430, 122] width 20 height 9
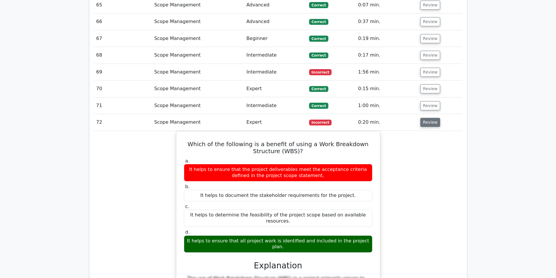
click at [430, 118] on button "Review" at bounding box center [430, 122] width 20 height 9
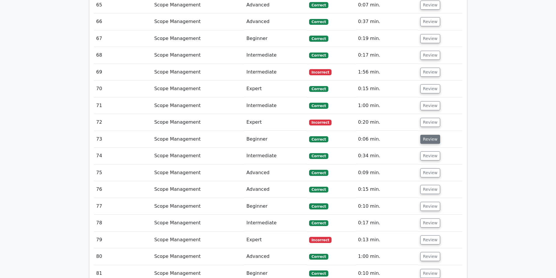
click at [432, 135] on button "Review" at bounding box center [430, 139] width 20 height 9
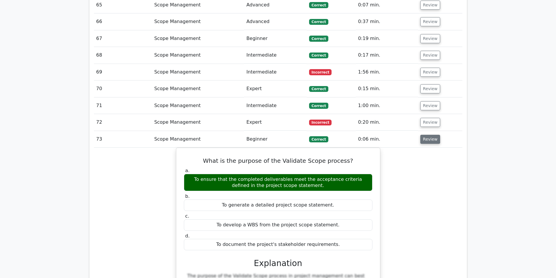
click at [432, 135] on button "Review" at bounding box center [430, 139] width 20 height 9
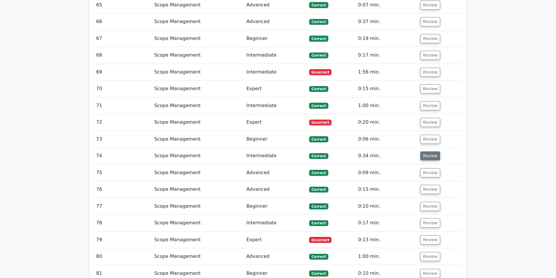
click at [420, 151] on button "Review" at bounding box center [430, 155] width 20 height 9
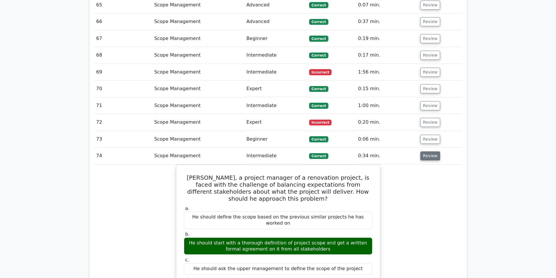
click at [420, 151] on button "Review" at bounding box center [430, 155] width 20 height 9
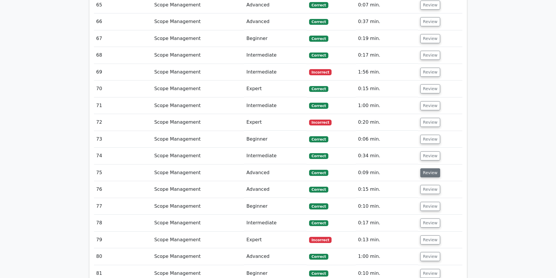
click at [426, 168] on button "Review" at bounding box center [430, 172] width 20 height 9
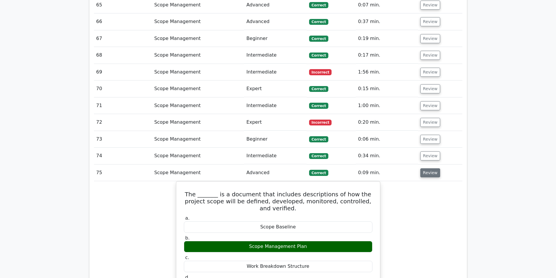
click at [426, 168] on button "Review" at bounding box center [430, 172] width 20 height 9
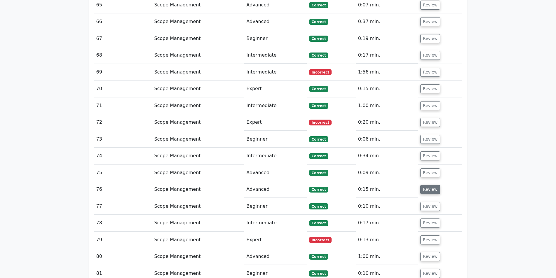
click at [426, 185] on button "Review" at bounding box center [430, 189] width 20 height 9
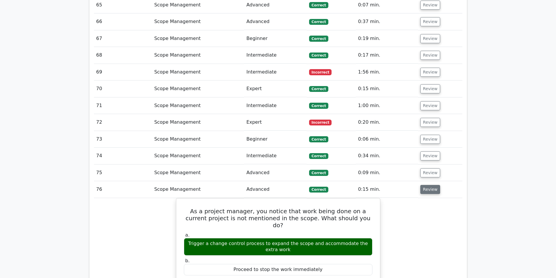
click at [426, 185] on button "Review" at bounding box center [430, 189] width 20 height 9
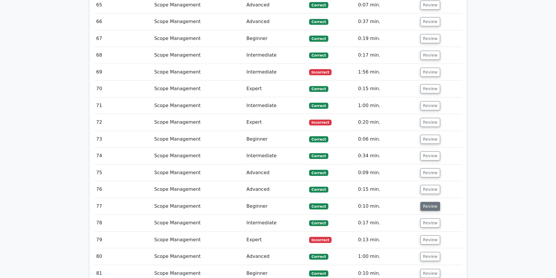
click at [425, 202] on button "Review" at bounding box center [430, 206] width 20 height 9
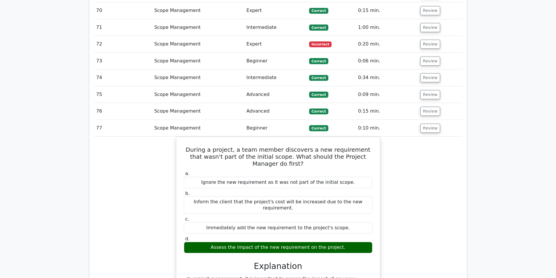
scroll to position [2255, 0]
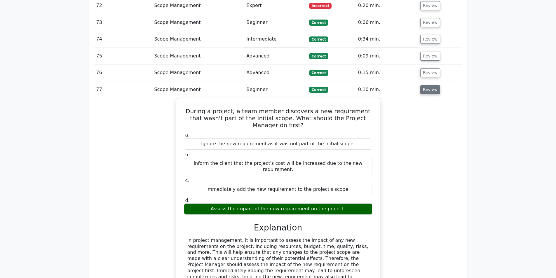
click at [432, 85] on button "Review" at bounding box center [430, 89] width 20 height 9
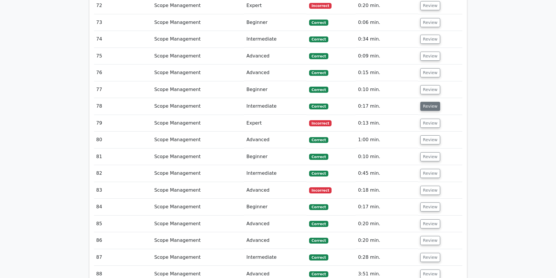
click at [421, 102] on button "Review" at bounding box center [430, 106] width 20 height 9
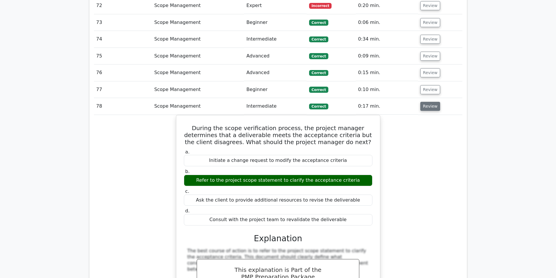
click at [421, 102] on button "Review" at bounding box center [430, 106] width 20 height 9
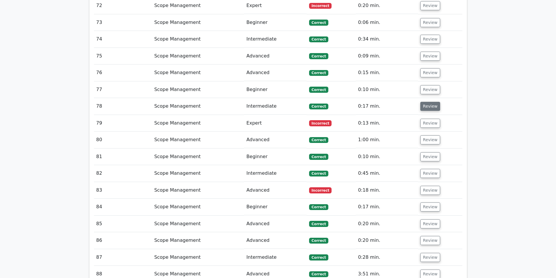
scroll to position [2285, 0]
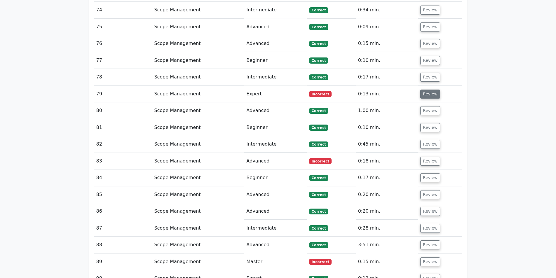
click at [429, 90] on button "Review" at bounding box center [430, 94] width 20 height 9
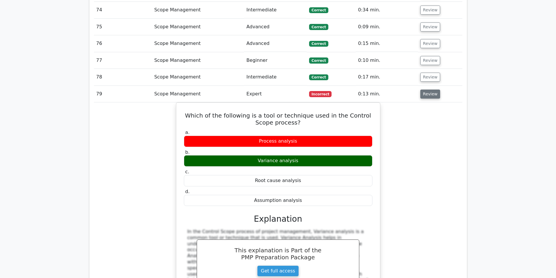
click at [429, 90] on button "Review" at bounding box center [430, 94] width 20 height 9
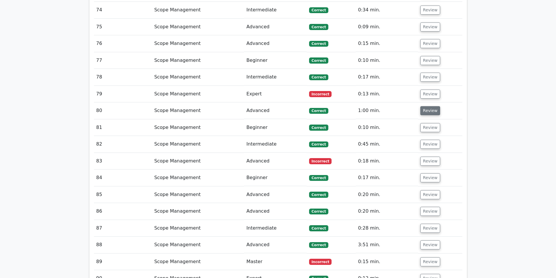
click at [425, 106] on button "Review" at bounding box center [430, 110] width 20 height 9
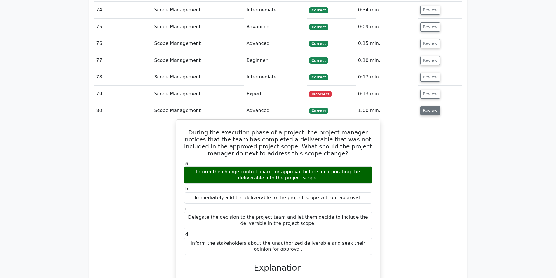
click at [425, 106] on button "Review" at bounding box center [430, 110] width 20 height 9
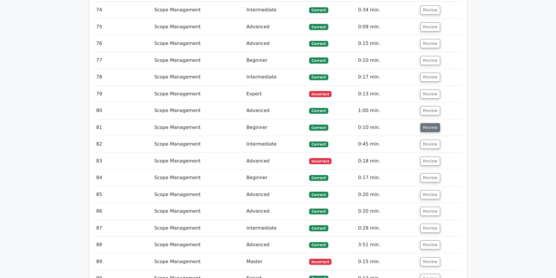
click at [427, 123] on button "Review" at bounding box center [430, 127] width 20 height 9
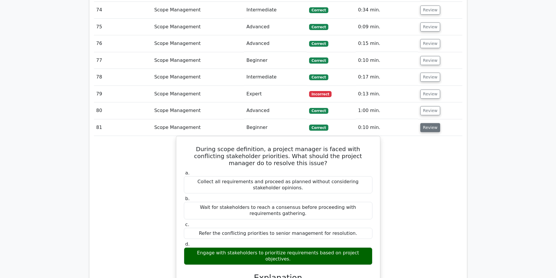
click at [427, 123] on button "Review" at bounding box center [430, 127] width 20 height 9
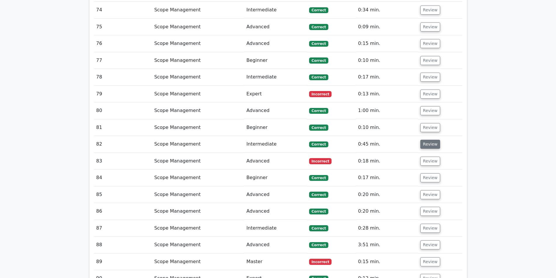
click at [423, 140] on button "Review" at bounding box center [430, 144] width 20 height 9
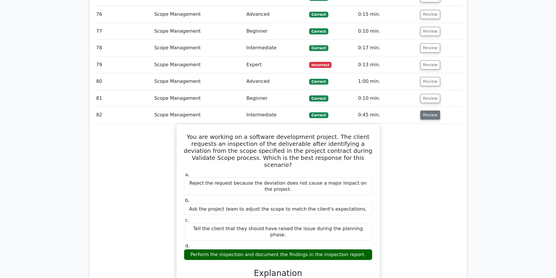
scroll to position [2343, 0]
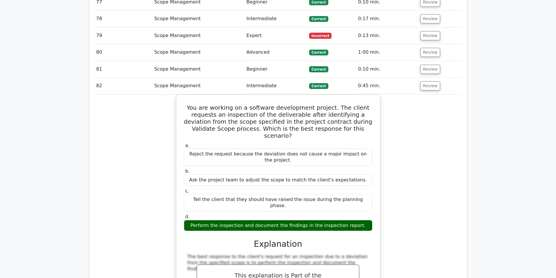
click at [428, 78] on td "Review" at bounding box center [440, 86] width 44 height 17
click at [425, 81] on button "Review" at bounding box center [430, 85] width 20 height 9
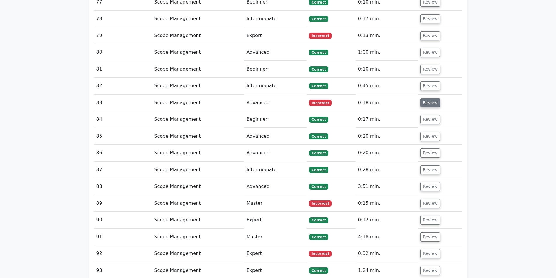
click at [428, 98] on button "Review" at bounding box center [430, 102] width 20 height 9
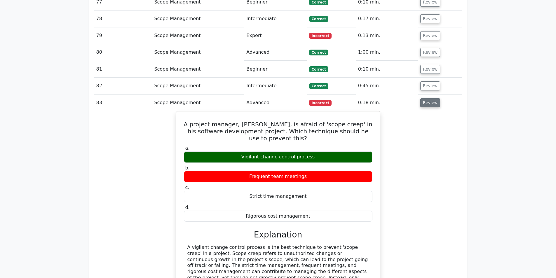
click at [428, 98] on button "Review" at bounding box center [430, 102] width 20 height 9
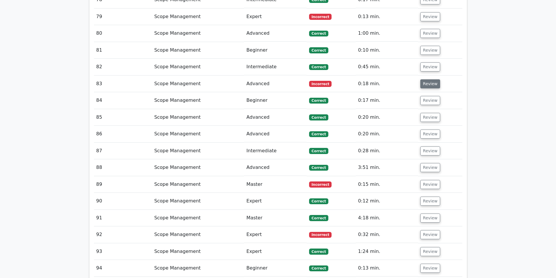
scroll to position [2372, 0]
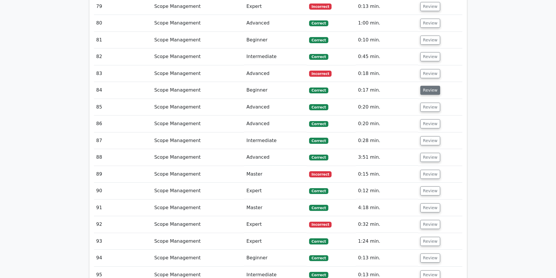
click at [428, 86] on button "Review" at bounding box center [430, 90] width 20 height 9
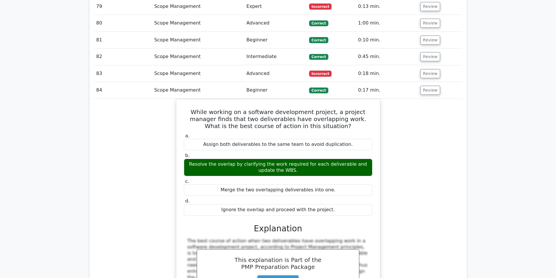
click at [422, 82] on td "Review" at bounding box center [440, 90] width 44 height 17
click at [425, 86] on button "Review" at bounding box center [430, 90] width 20 height 9
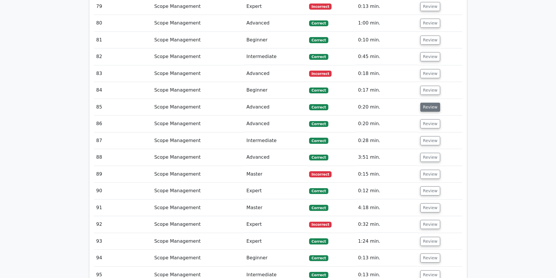
click at [425, 103] on button "Review" at bounding box center [430, 107] width 20 height 9
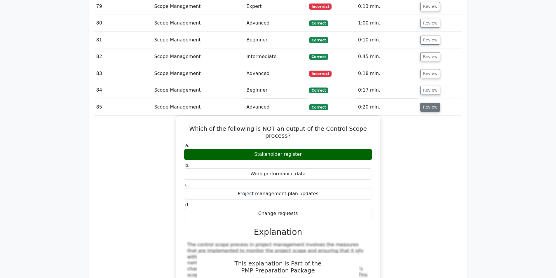
click at [425, 103] on button "Review" at bounding box center [430, 107] width 20 height 9
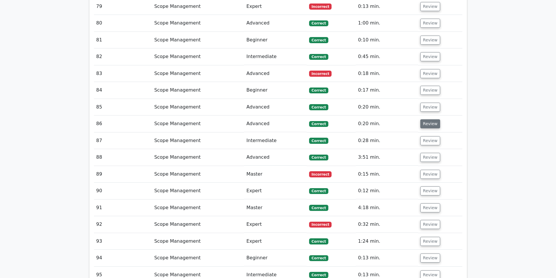
click at [429, 119] on button "Review" at bounding box center [430, 123] width 20 height 9
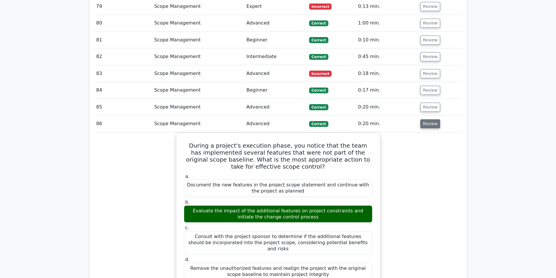
click at [429, 119] on button "Review" at bounding box center [430, 123] width 20 height 9
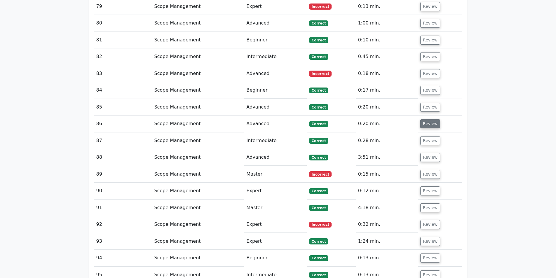
scroll to position [2401, 0]
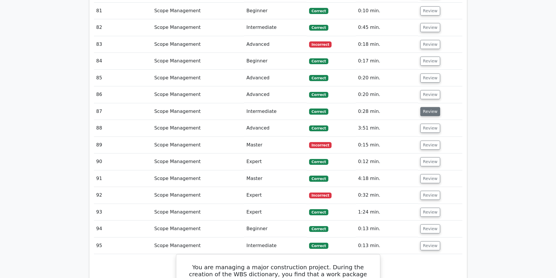
click at [427, 107] on button "Review" at bounding box center [430, 111] width 20 height 9
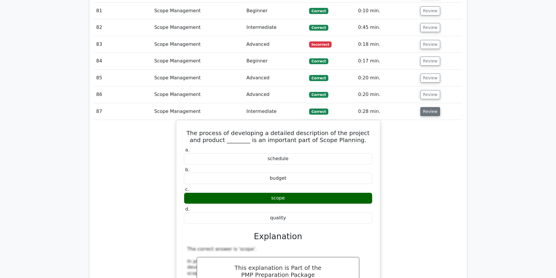
click at [426, 107] on button "Review" at bounding box center [430, 111] width 20 height 9
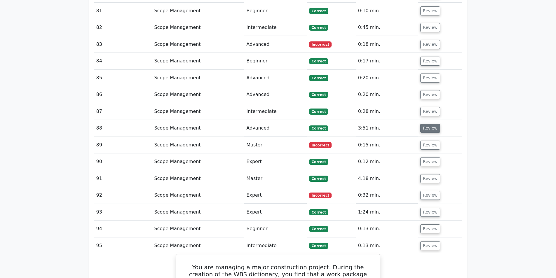
click at [422, 124] on button "Review" at bounding box center [430, 128] width 20 height 9
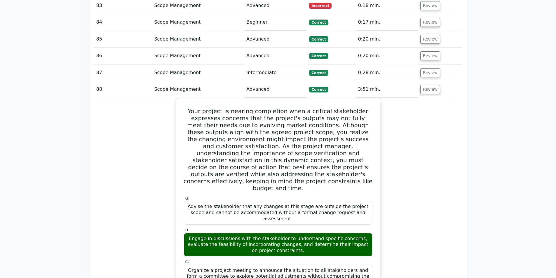
scroll to position [2430, 0]
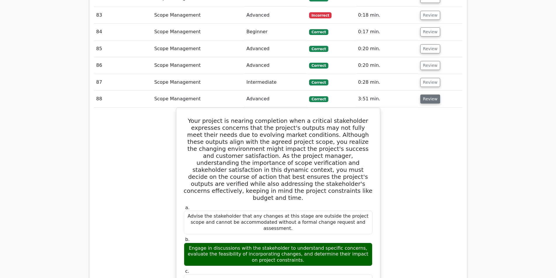
click at [433, 94] on button "Review" at bounding box center [430, 98] width 20 height 9
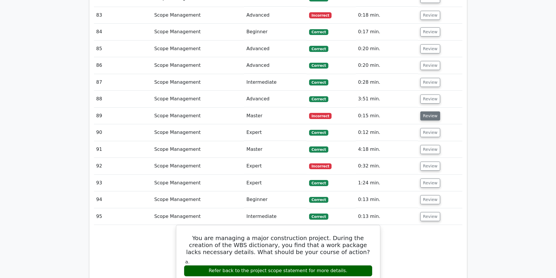
click at [429, 111] on button "Review" at bounding box center [430, 115] width 20 height 9
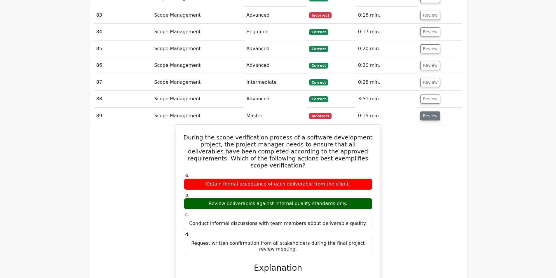
click at [423, 111] on button "Review" at bounding box center [430, 115] width 20 height 9
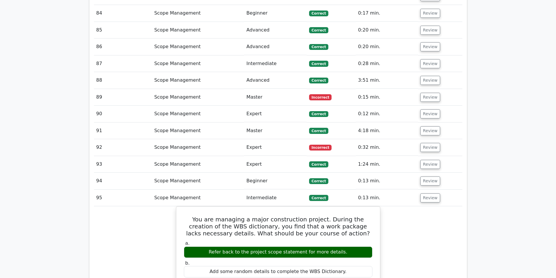
scroll to position [2460, 0]
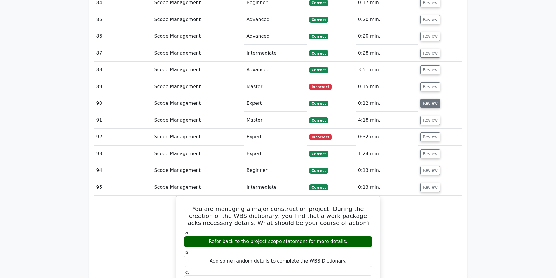
click at [426, 99] on button "Review" at bounding box center [430, 103] width 20 height 9
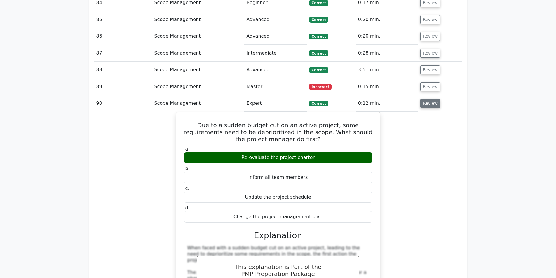
click at [426, 99] on button "Review" at bounding box center [430, 103] width 20 height 9
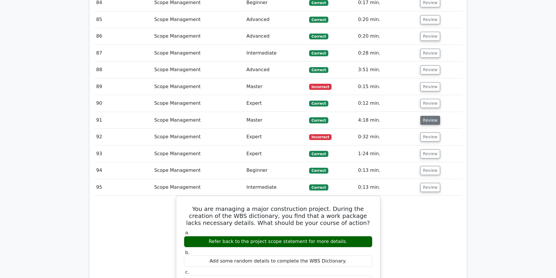
click at [424, 116] on button "Review" at bounding box center [430, 120] width 20 height 9
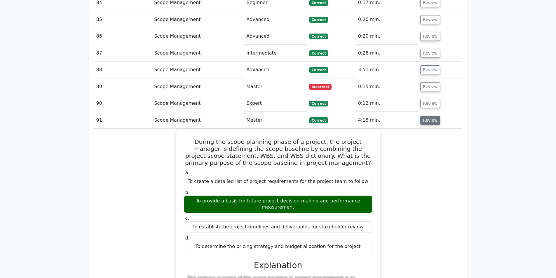
click at [431, 116] on button "Review" at bounding box center [430, 120] width 20 height 9
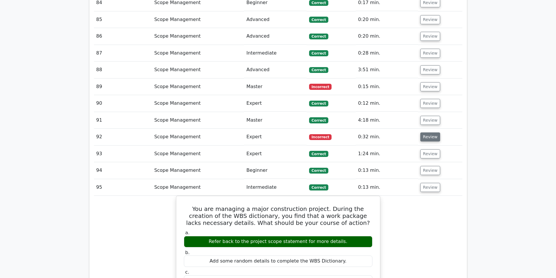
click at [434, 132] on button "Review" at bounding box center [430, 136] width 20 height 9
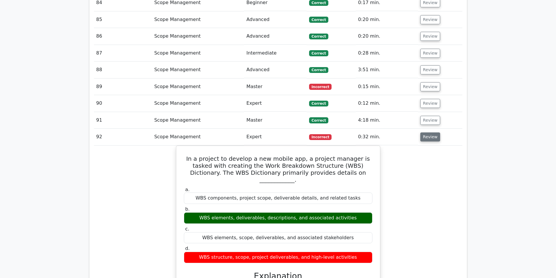
click at [434, 132] on button "Review" at bounding box center [430, 136] width 20 height 9
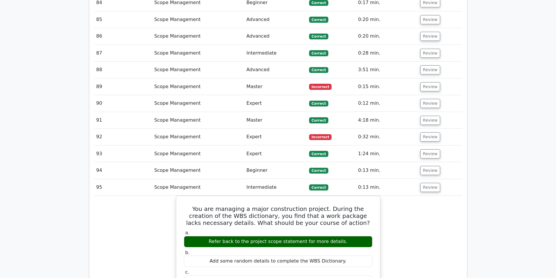
click at [432, 146] on td "Review" at bounding box center [440, 154] width 44 height 17
click at [430, 149] on button "Review" at bounding box center [430, 153] width 20 height 9
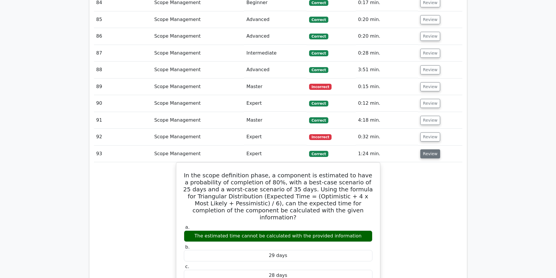
click at [430, 149] on button "Review" at bounding box center [430, 153] width 20 height 9
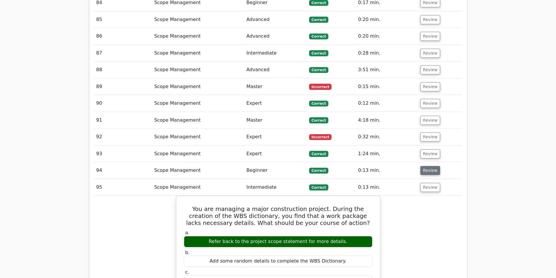
click at [428, 166] on button "Review" at bounding box center [430, 170] width 20 height 9
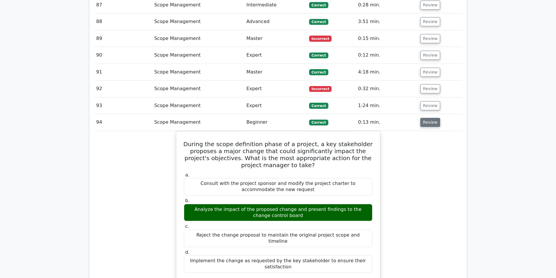
scroll to position [2518, 0]
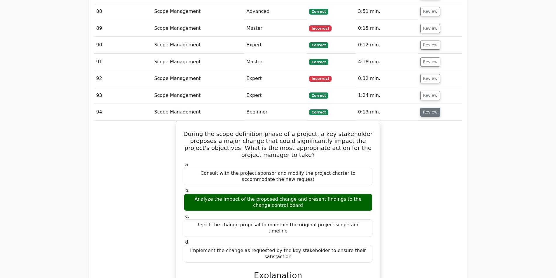
click at [427, 108] on button "Review" at bounding box center [430, 112] width 20 height 9
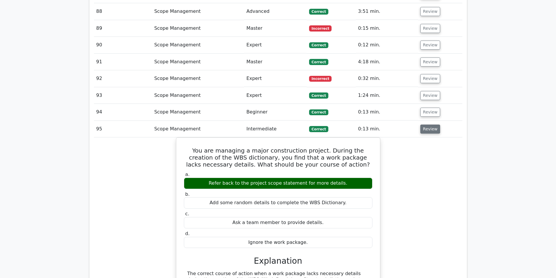
click at [429, 125] on button "Review" at bounding box center [430, 129] width 20 height 9
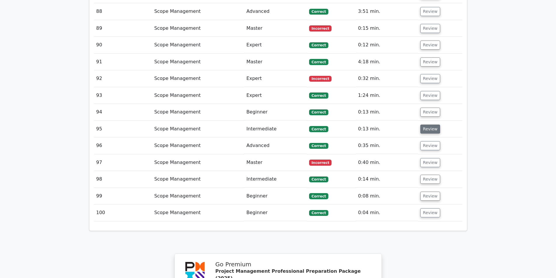
click at [429, 125] on button "Review" at bounding box center [430, 129] width 20 height 9
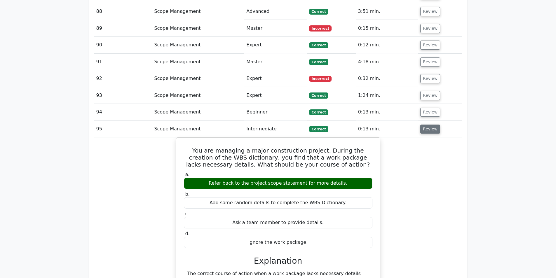
click at [429, 125] on button "Review" at bounding box center [430, 129] width 20 height 9
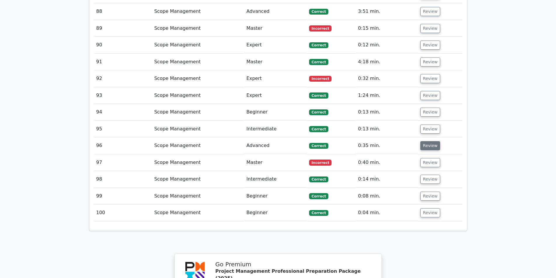
click at [431, 141] on button "Review" at bounding box center [430, 145] width 20 height 9
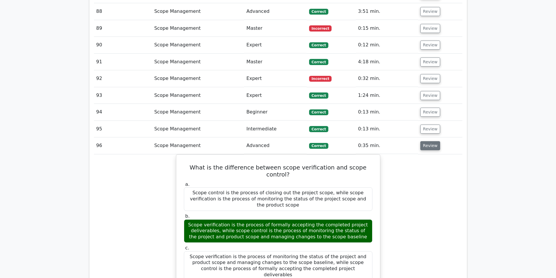
click at [430, 141] on button "Review" at bounding box center [430, 145] width 20 height 9
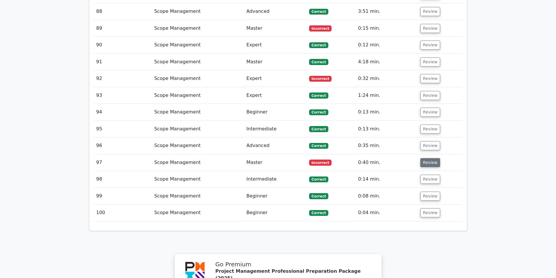
click at [434, 158] on button "Review" at bounding box center [430, 162] width 20 height 9
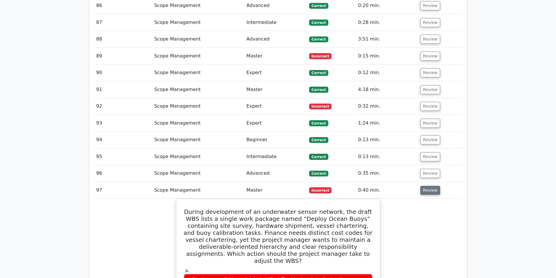
scroll to position [2489, 0]
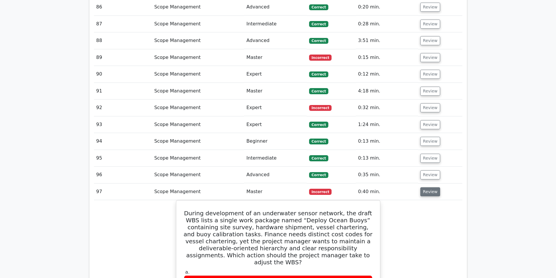
click at [427, 187] on button "Review" at bounding box center [430, 191] width 20 height 9
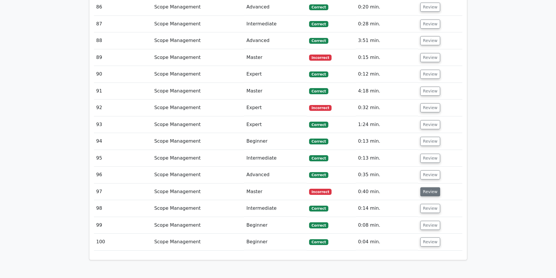
scroll to position [2518, 0]
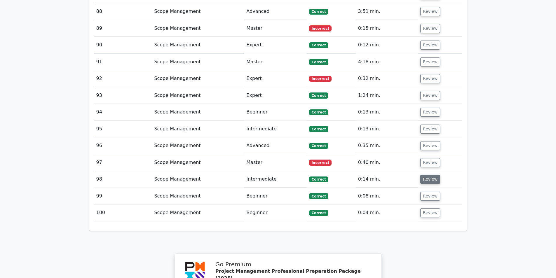
click at [424, 175] on button "Review" at bounding box center [430, 179] width 20 height 9
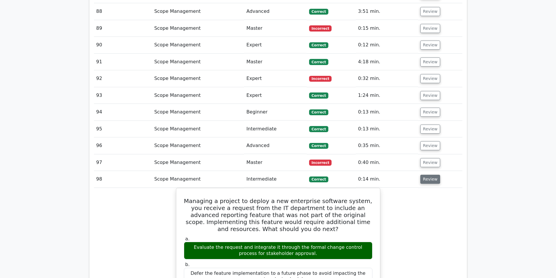
click at [424, 175] on button "Review" at bounding box center [430, 179] width 20 height 9
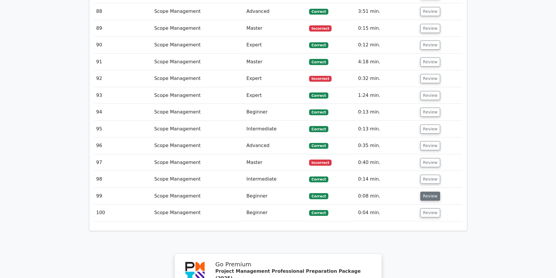
click at [432, 192] on button "Review" at bounding box center [430, 196] width 20 height 9
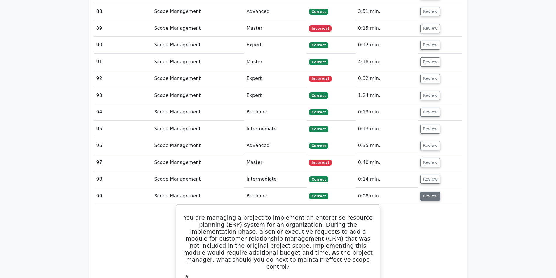
click at [432, 192] on button "Review" at bounding box center [430, 196] width 20 height 9
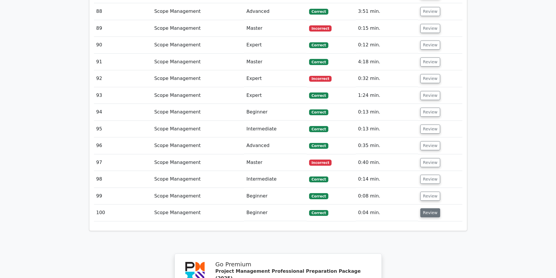
click at [426, 208] on button "Review" at bounding box center [430, 212] width 20 height 9
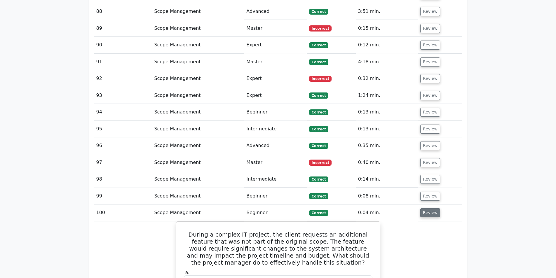
click at [424, 208] on button "Review" at bounding box center [430, 212] width 20 height 9
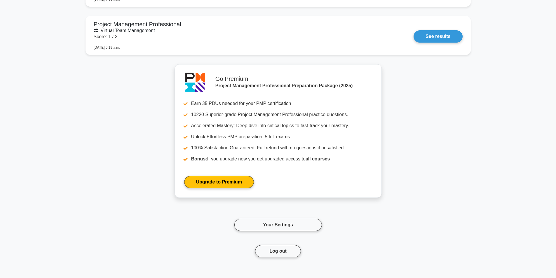
scroll to position [696, 0]
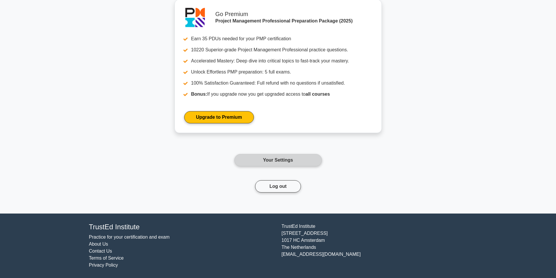
click at [291, 161] on link "Your Settings" at bounding box center [277, 160] width 87 height 12
